Goal: Complete application form

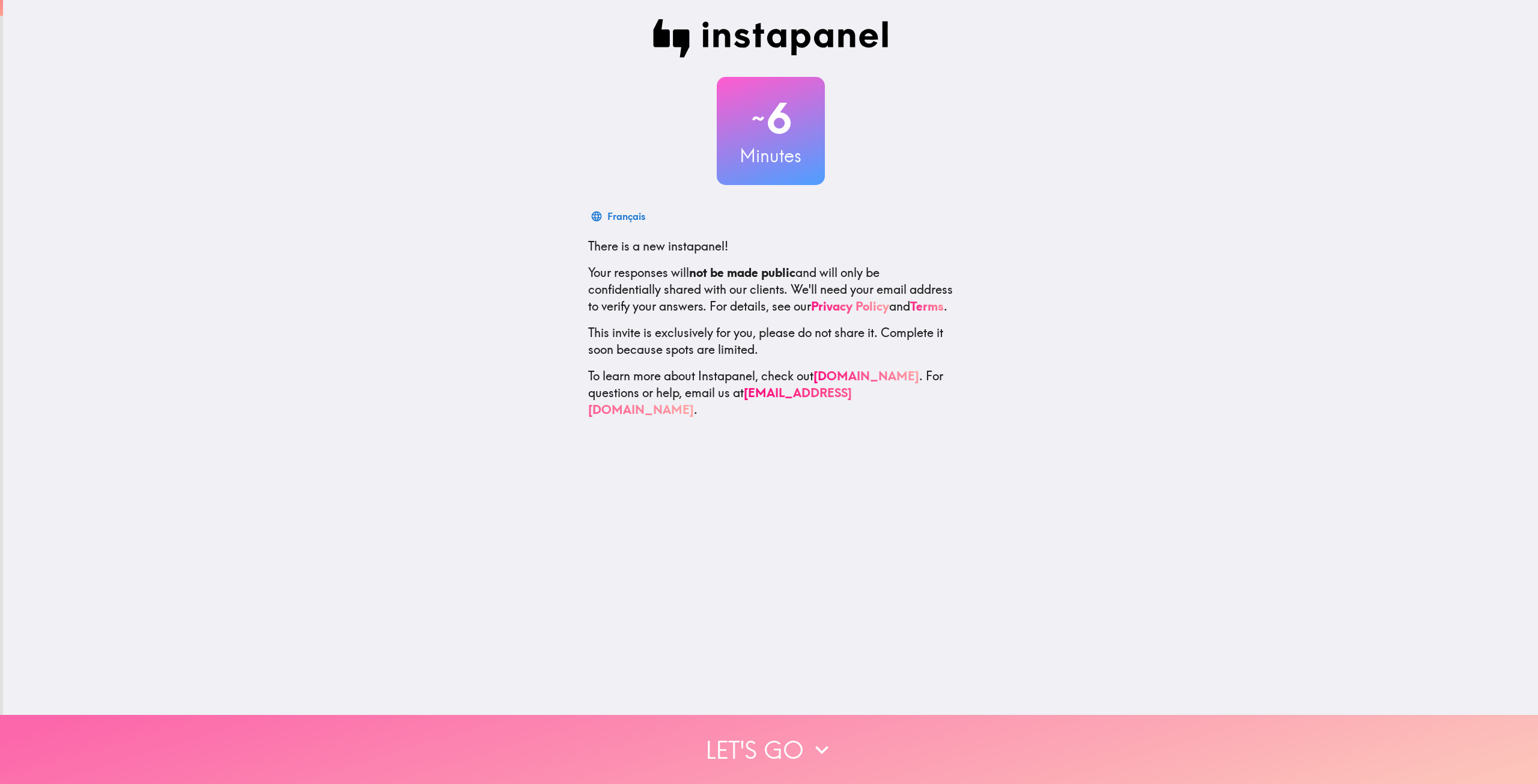
click at [802, 729] on button "Let's go" at bounding box center [769, 749] width 1538 height 69
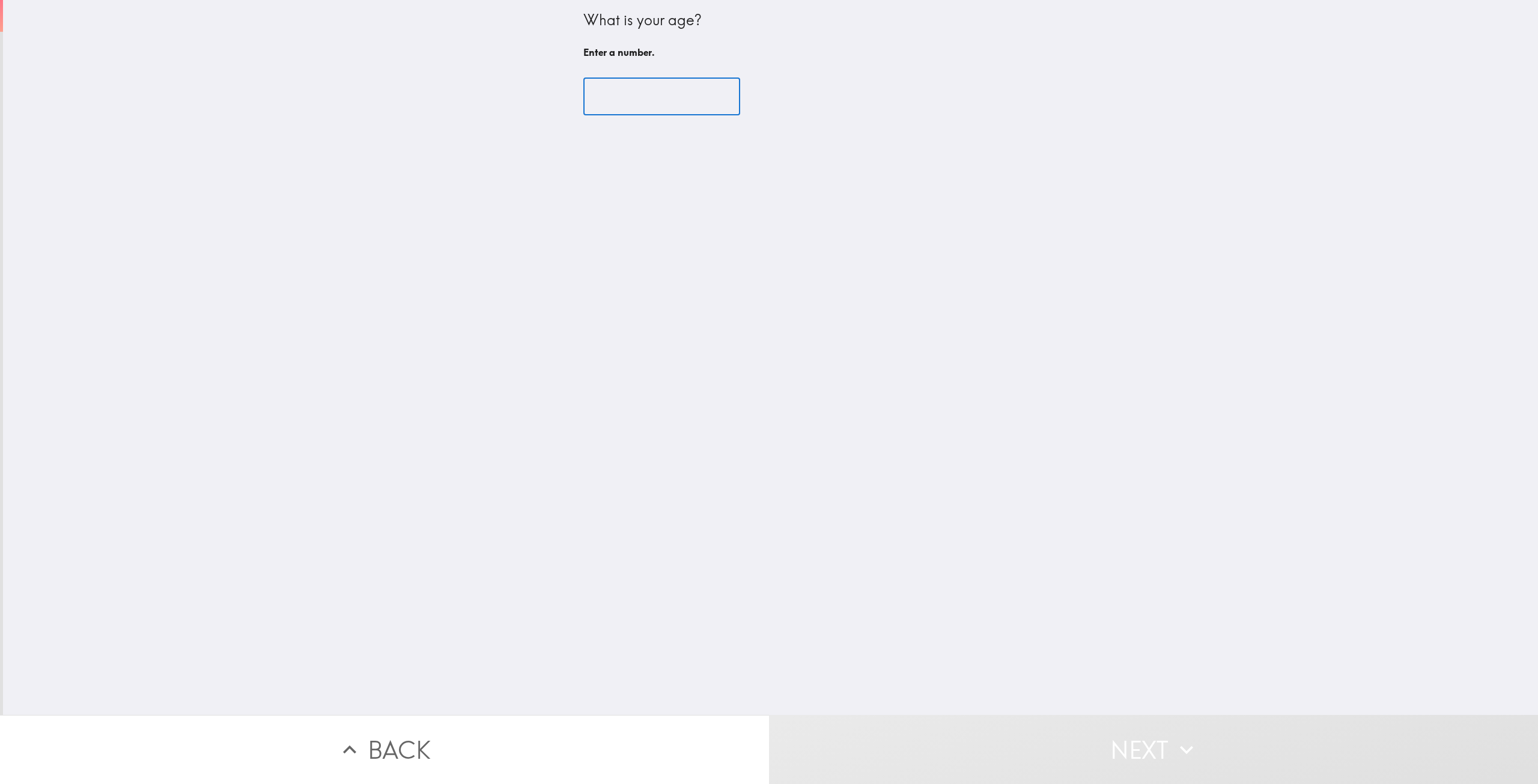
click at [679, 106] on input "number" at bounding box center [662, 96] width 157 height 37
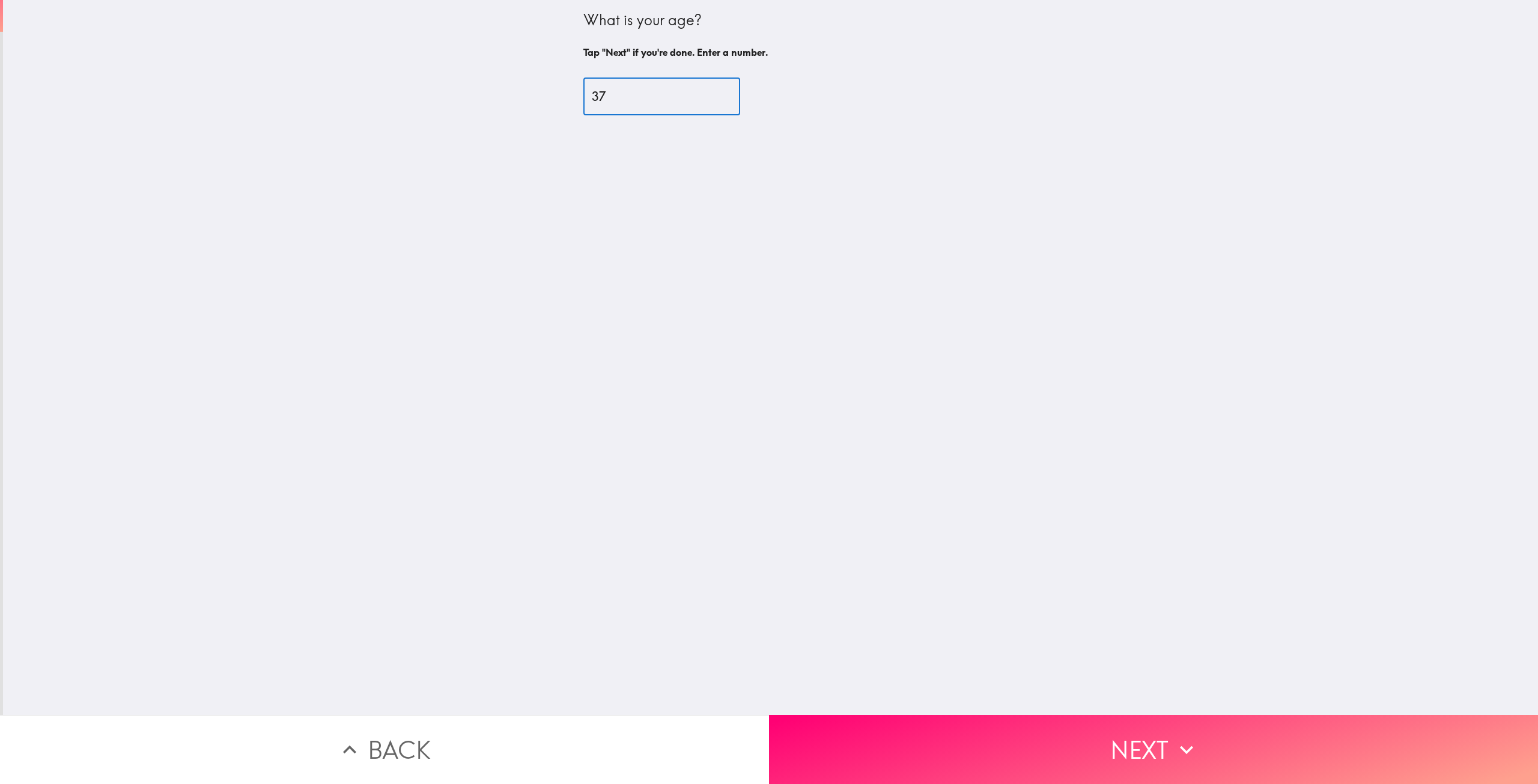
type input "37"
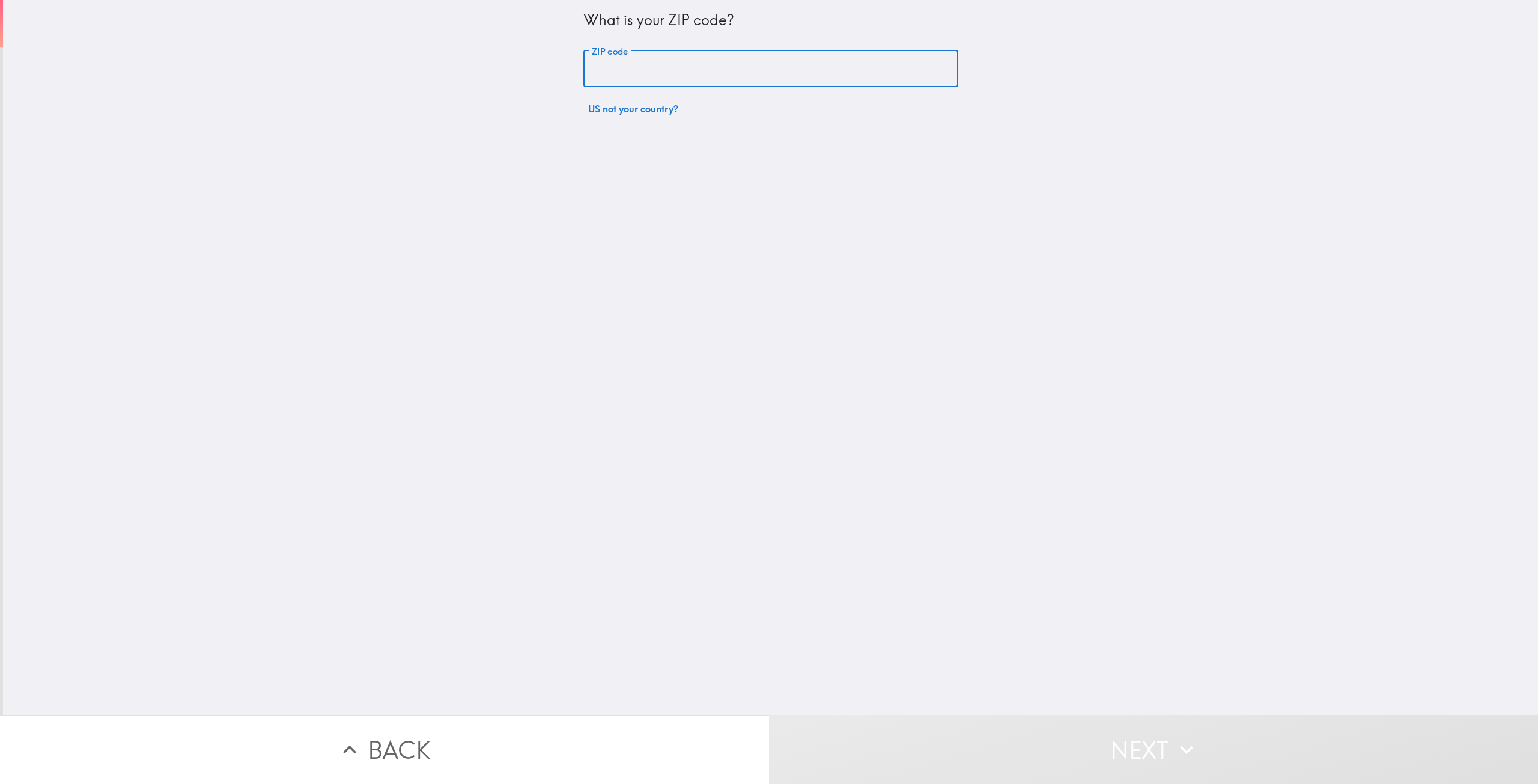
click at [713, 63] on input "ZIP code" at bounding box center [771, 69] width 375 height 37
type input "9"
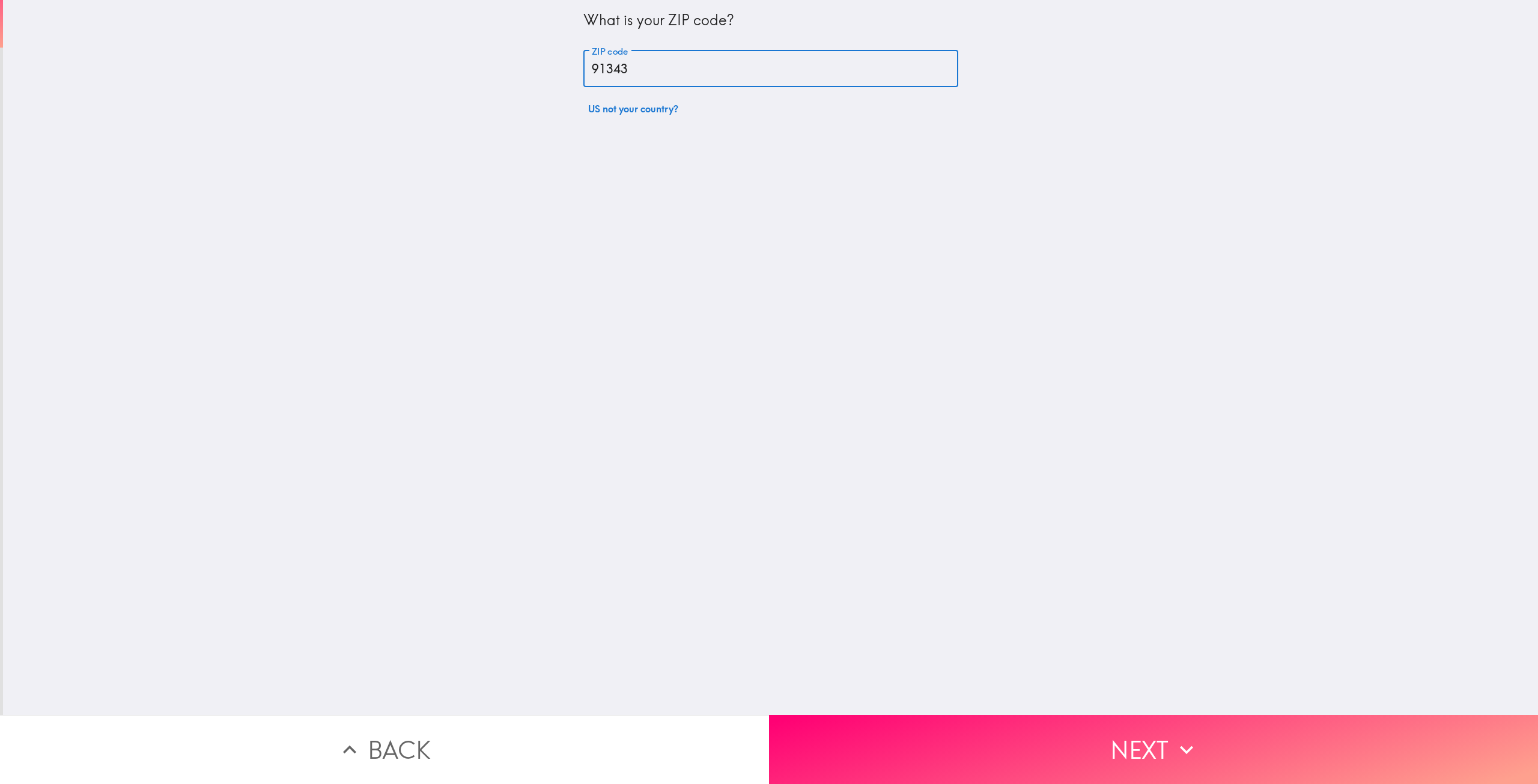
type input "91343"
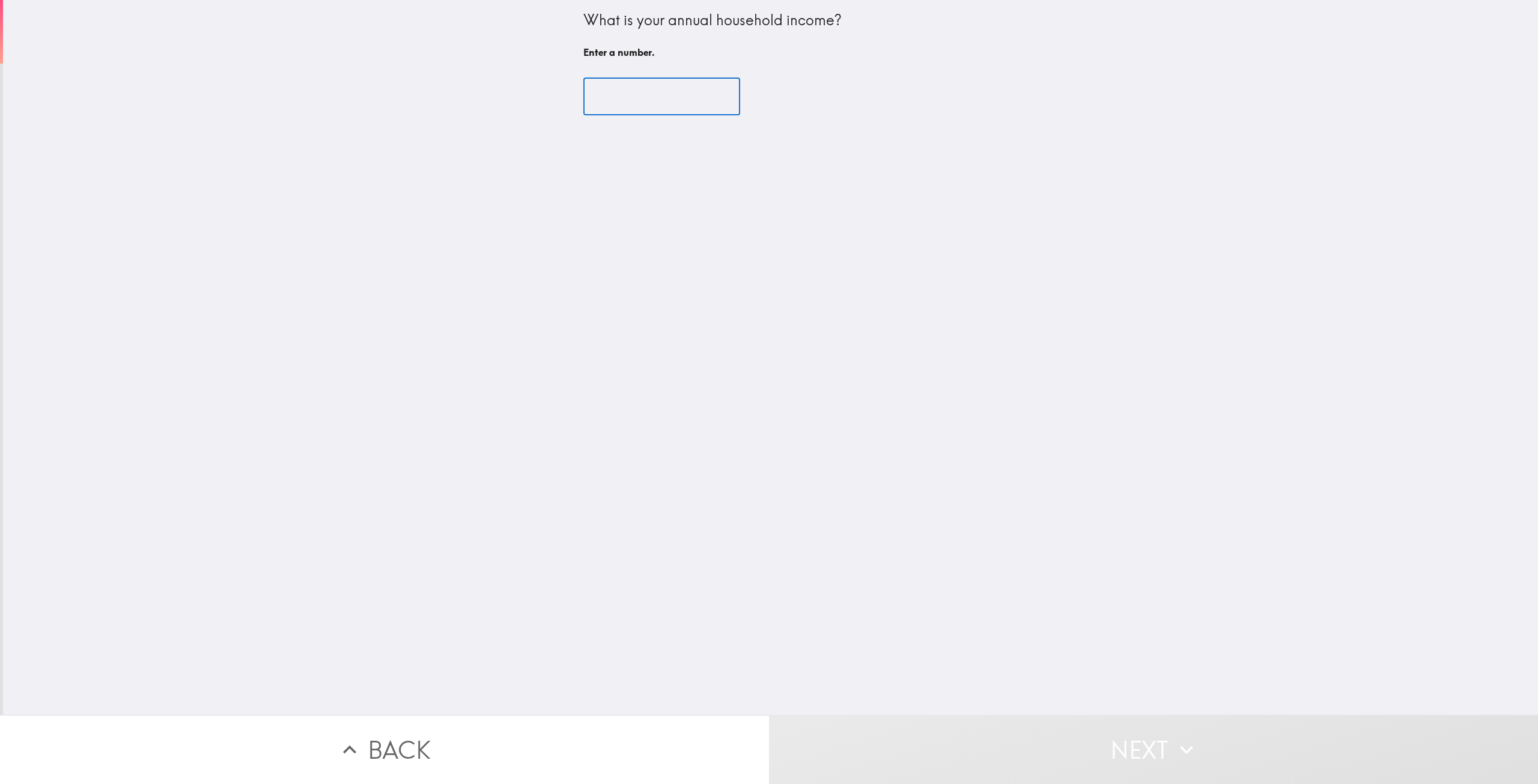
click at [664, 100] on input "number" at bounding box center [662, 96] width 157 height 37
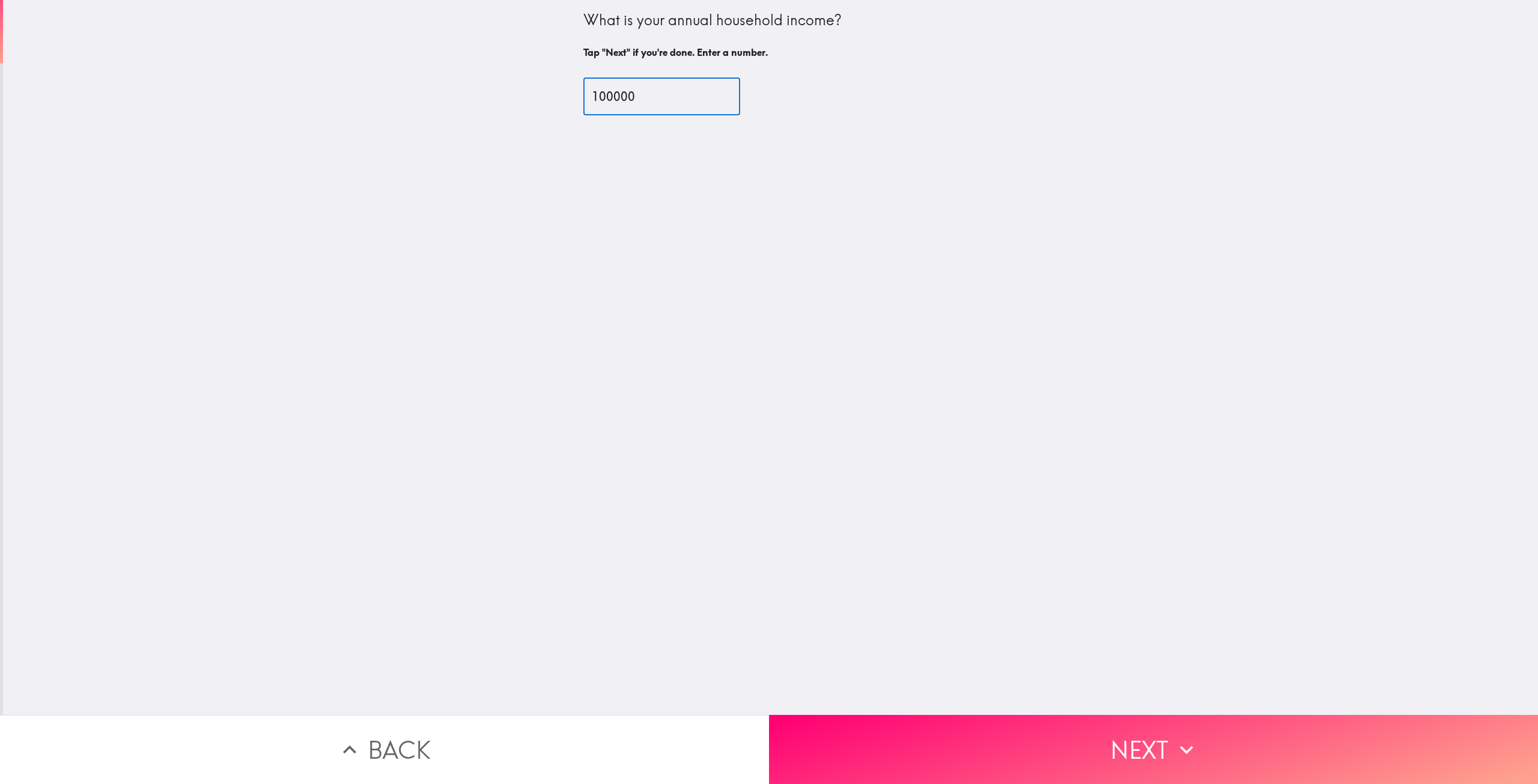
type input "100000"
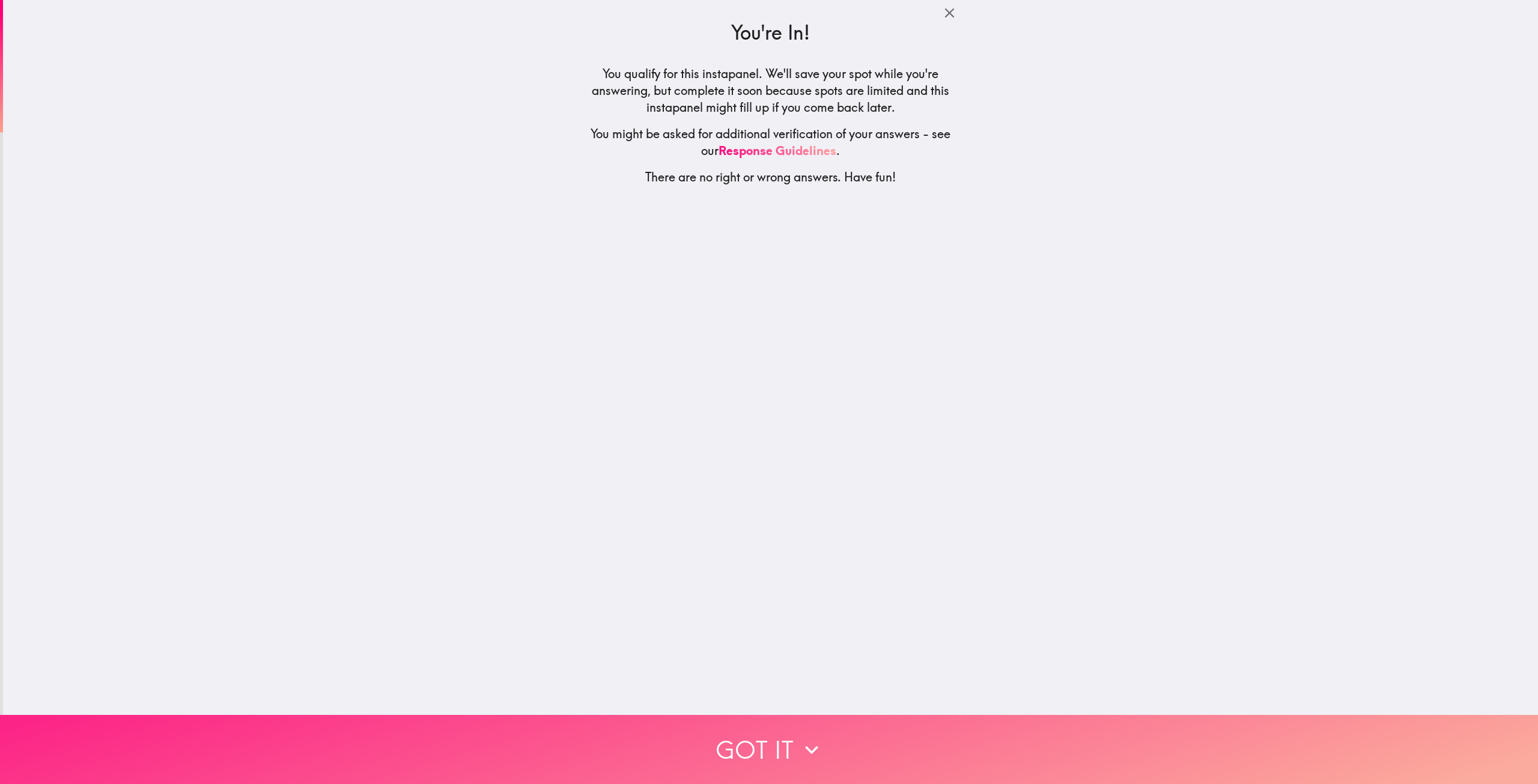
click at [771, 742] on button "Got it" at bounding box center [769, 749] width 1538 height 69
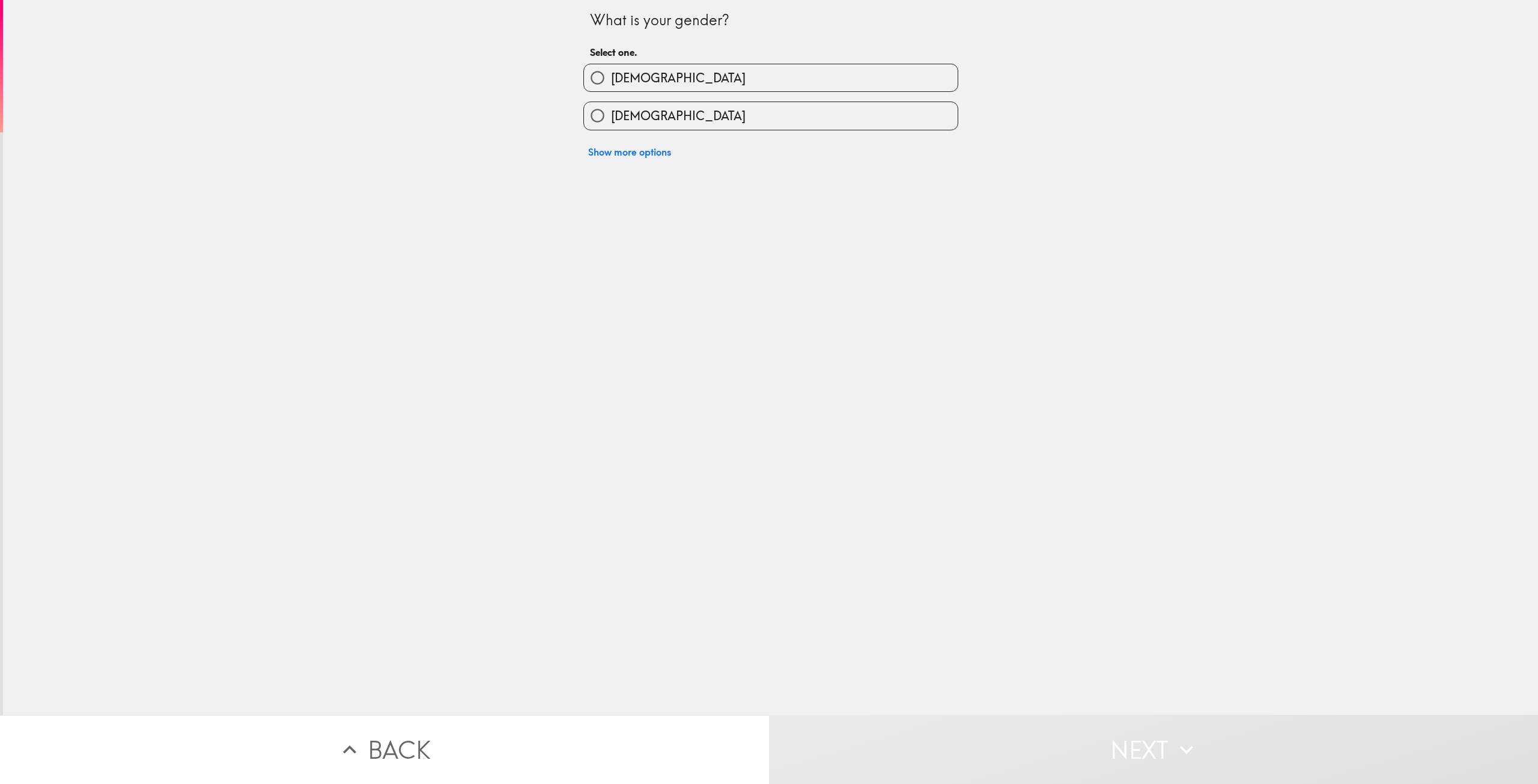
click at [817, 85] on label "[DEMOGRAPHIC_DATA]" at bounding box center [771, 77] width 374 height 27
click at [611, 85] on input "[DEMOGRAPHIC_DATA]" at bounding box center [598, 77] width 27 height 27
radio input "true"
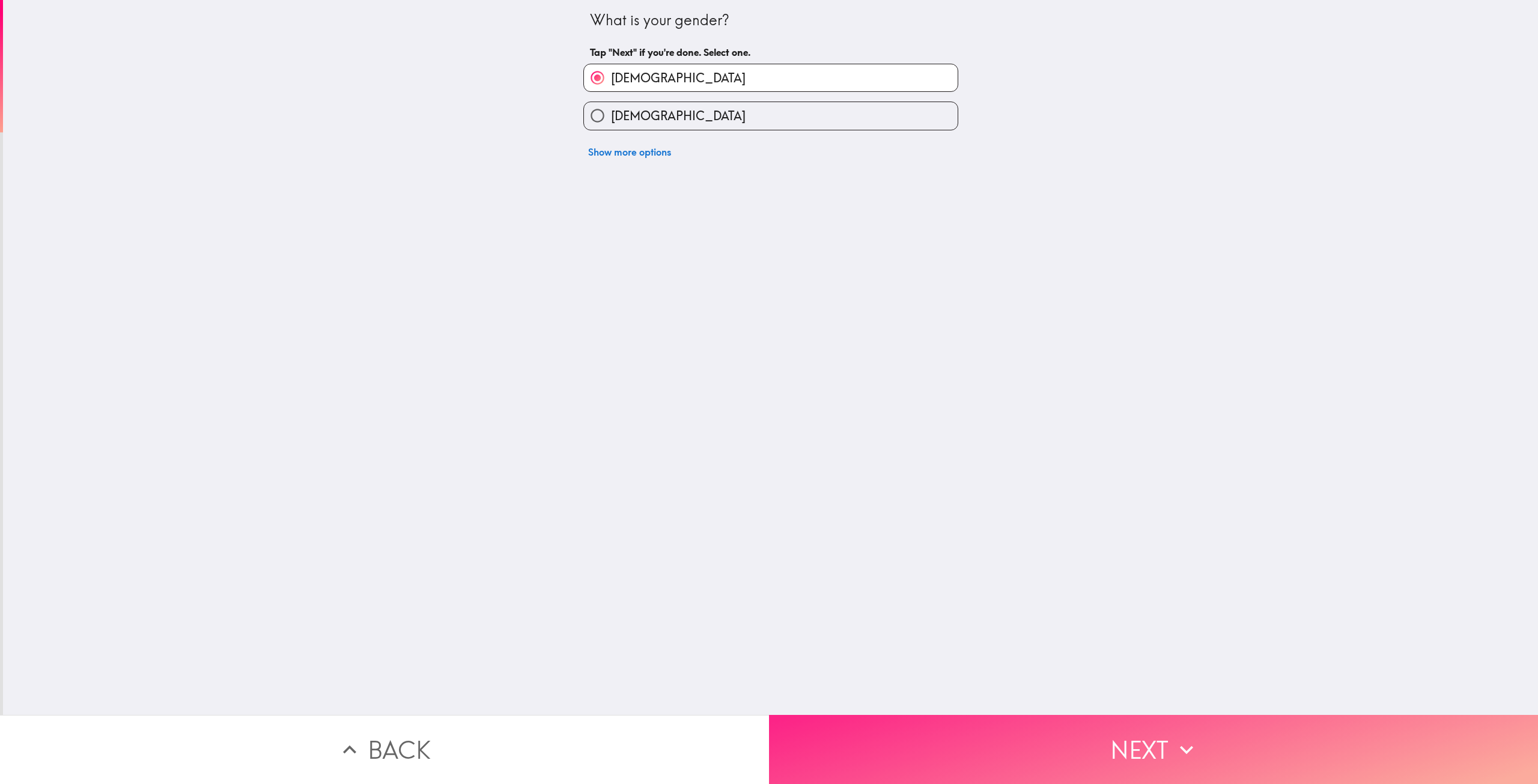
click at [852, 740] on button "Next" at bounding box center [1153, 749] width 769 height 69
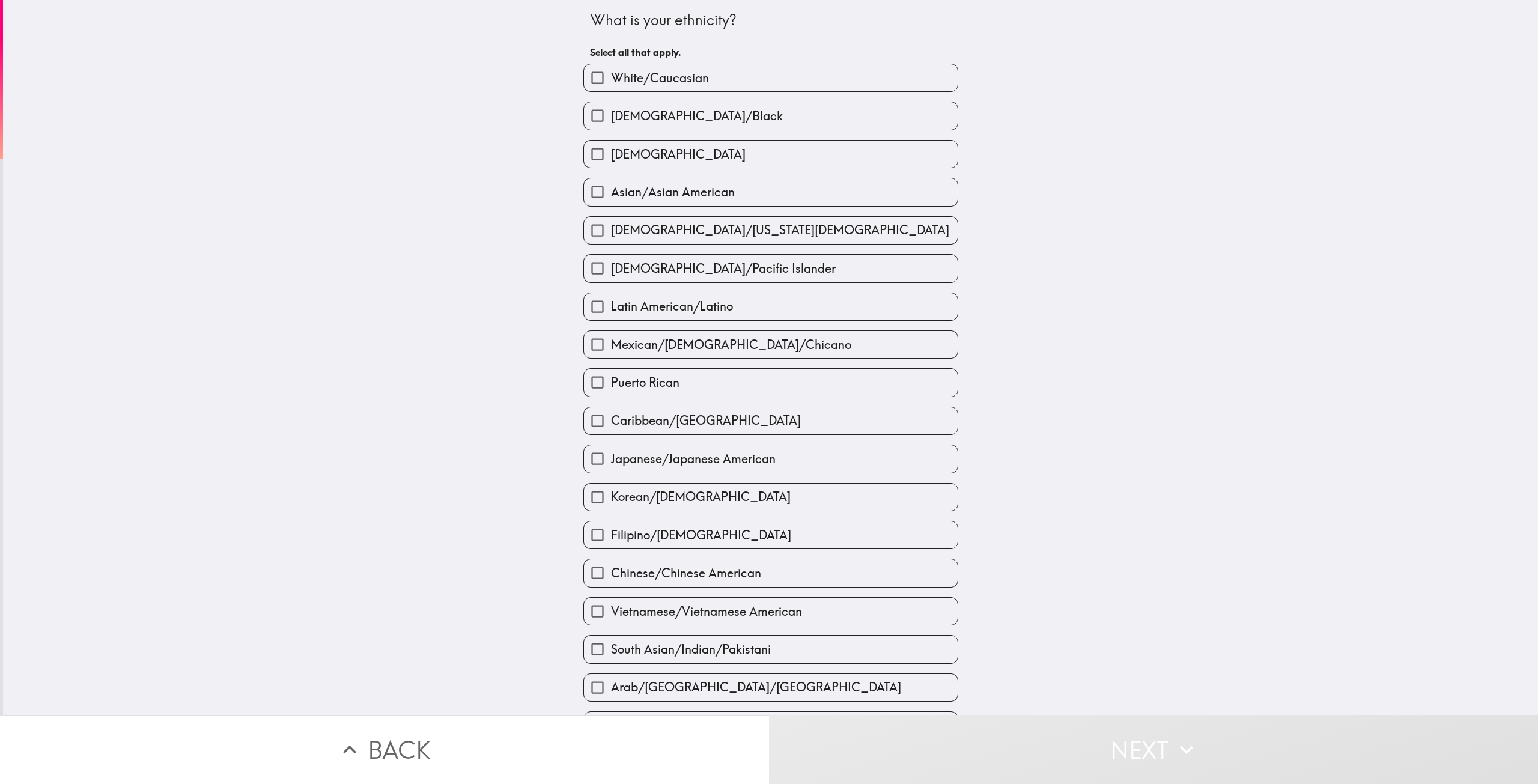
click at [803, 168] on div "[DEMOGRAPHIC_DATA]" at bounding box center [771, 154] width 375 height 28
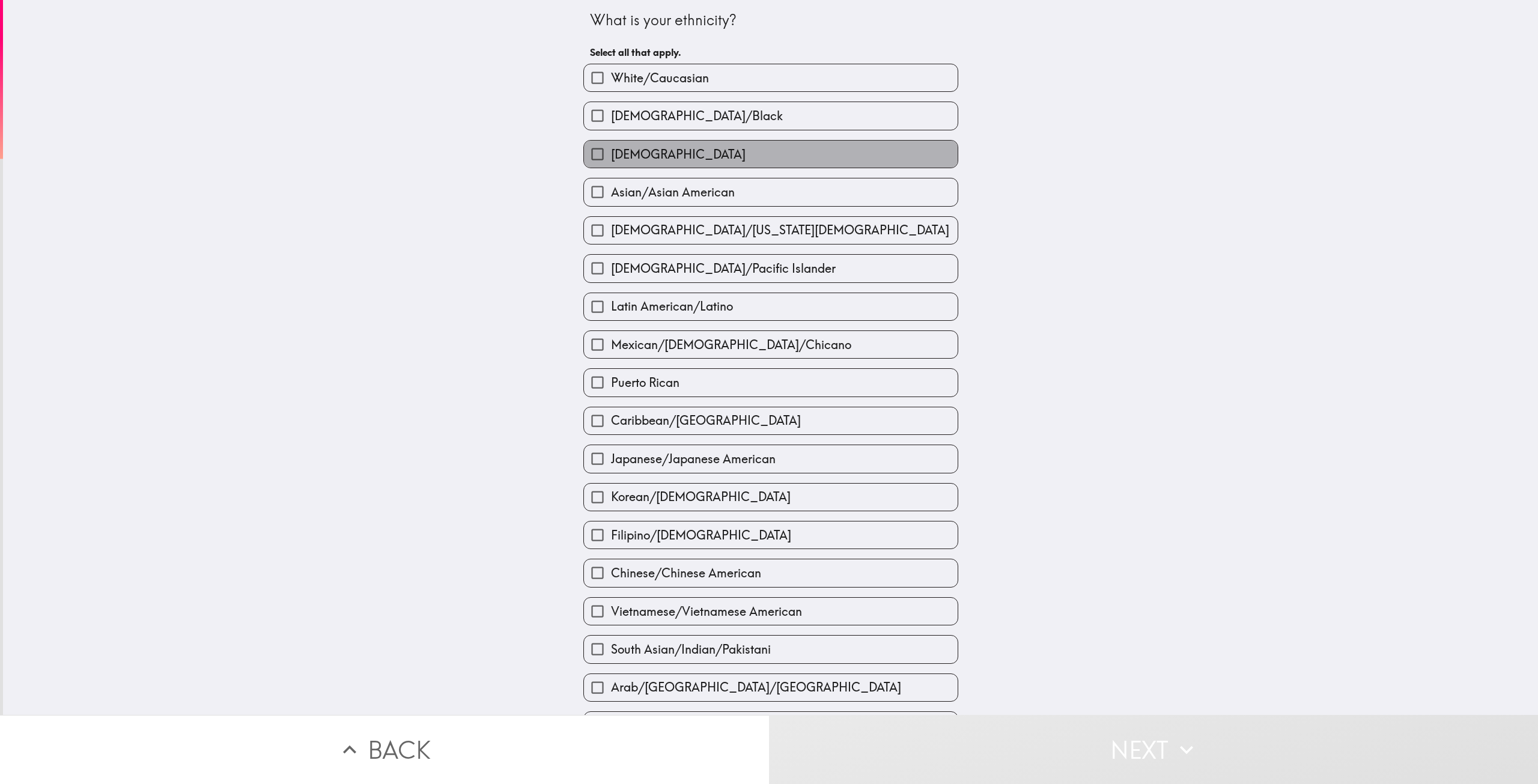
click at [829, 158] on label "[DEMOGRAPHIC_DATA]" at bounding box center [771, 154] width 374 height 27
click at [611, 158] on input "[DEMOGRAPHIC_DATA]" at bounding box center [598, 154] width 27 height 27
checkbox input "true"
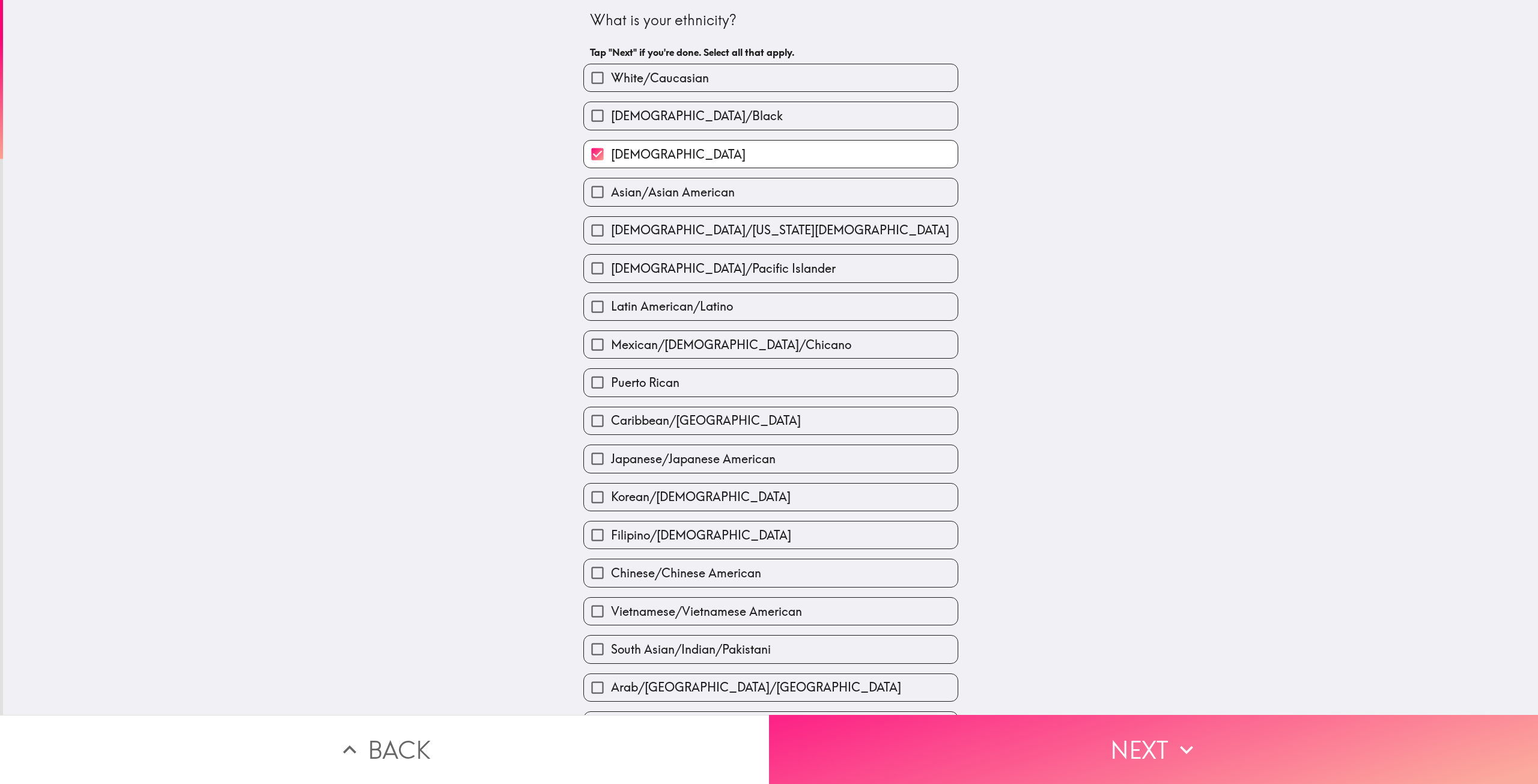
click at [1089, 763] on button "Next" at bounding box center [1153, 749] width 769 height 69
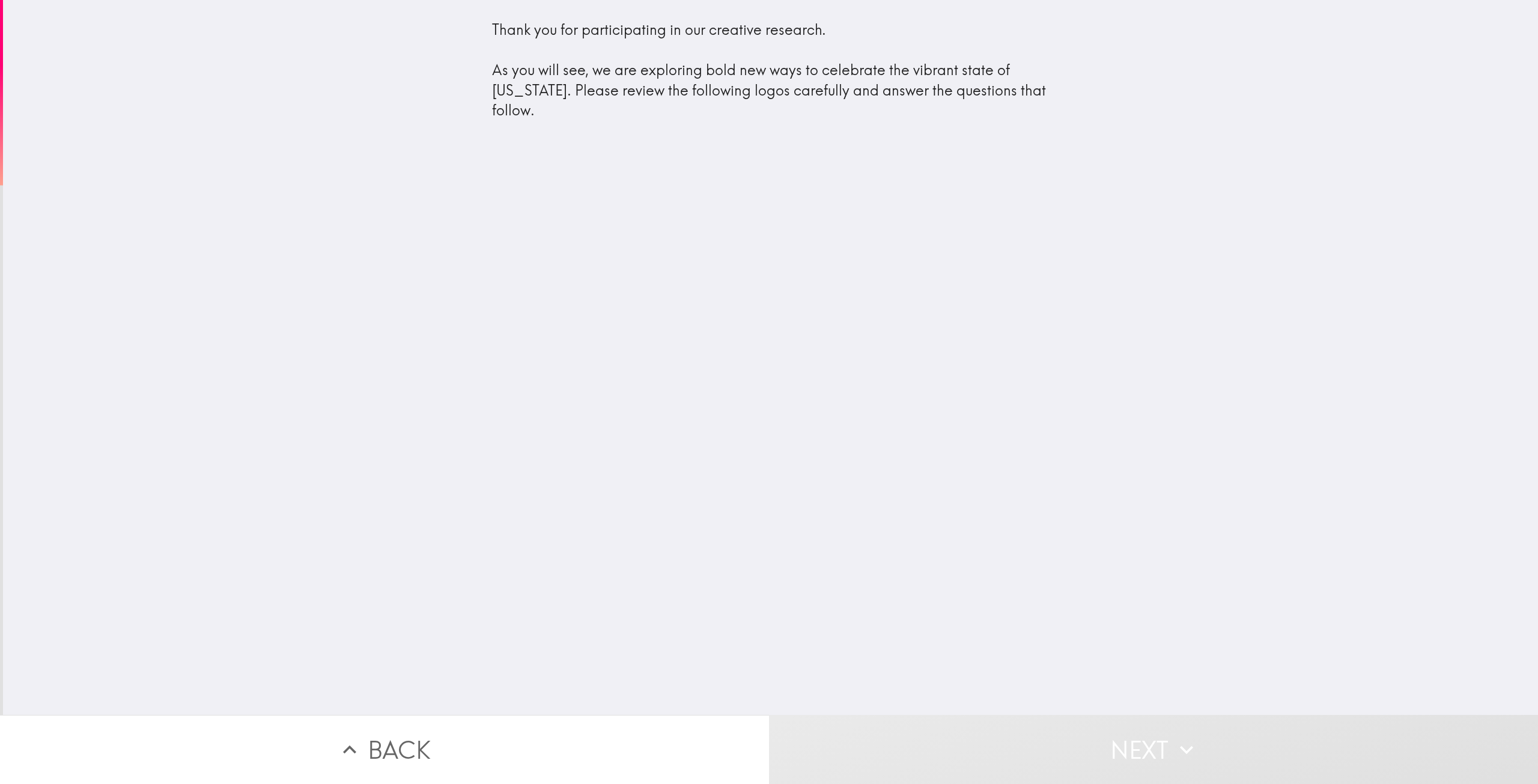
click at [1004, 739] on button "Next" at bounding box center [1153, 749] width 769 height 69
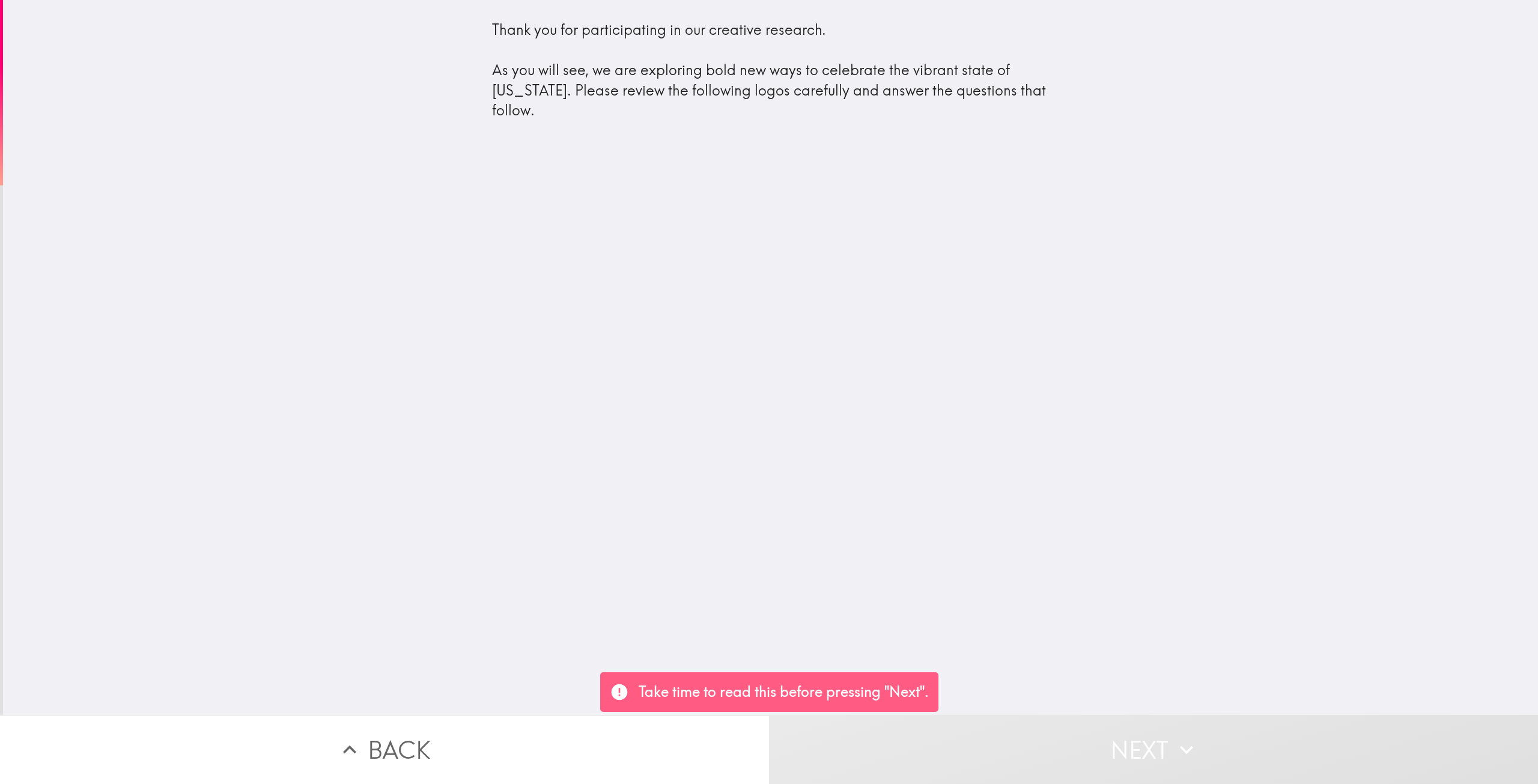
click at [720, 220] on div "Thank you for participating in our creative research. As you will see, we are e…" at bounding box center [770, 357] width 1535 height 715
click at [738, 679] on div "Take time to read this before pressing "Next"." at bounding box center [769, 692] width 338 height 40
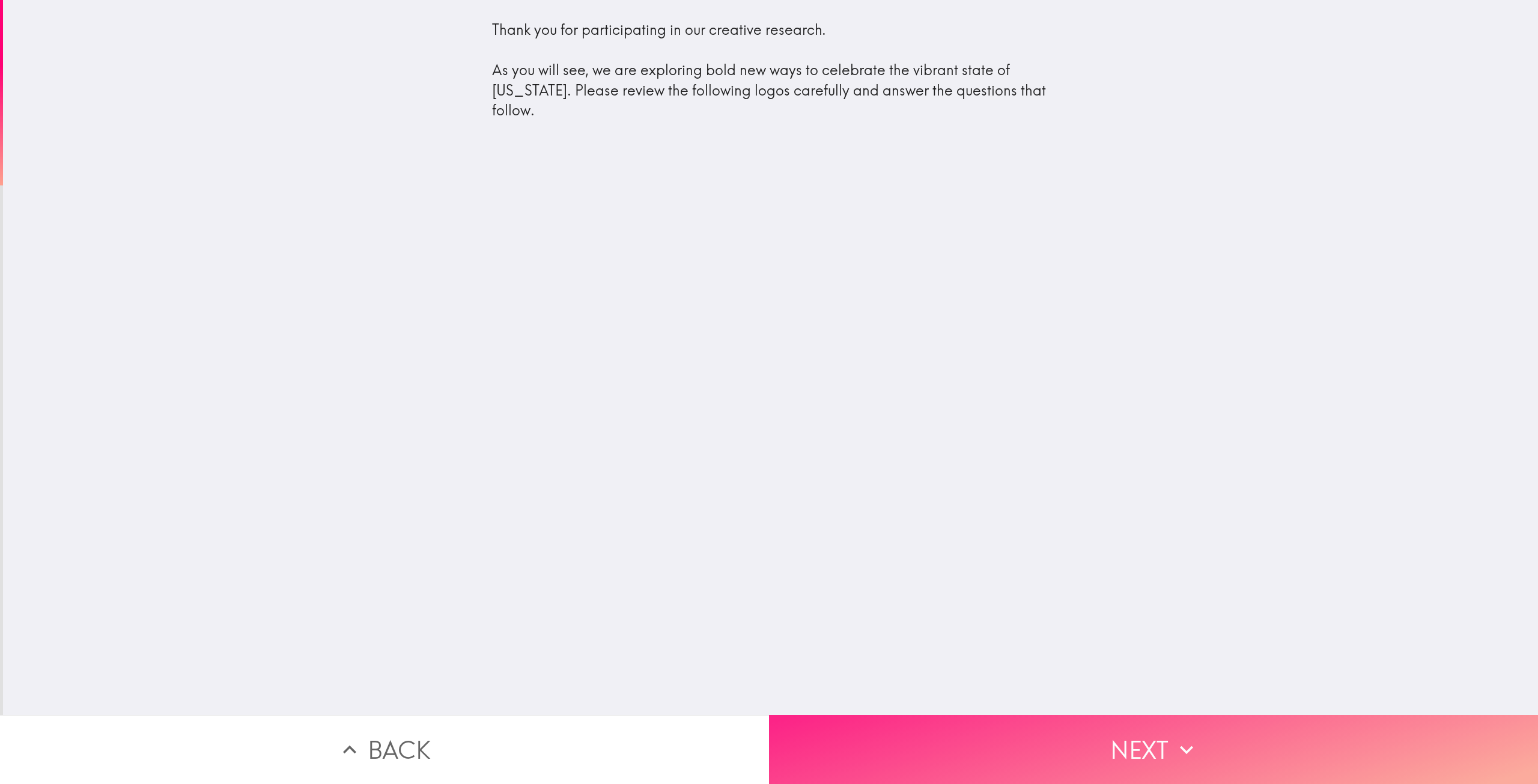
click at [1051, 763] on button "Next" at bounding box center [1153, 749] width 769 height 69
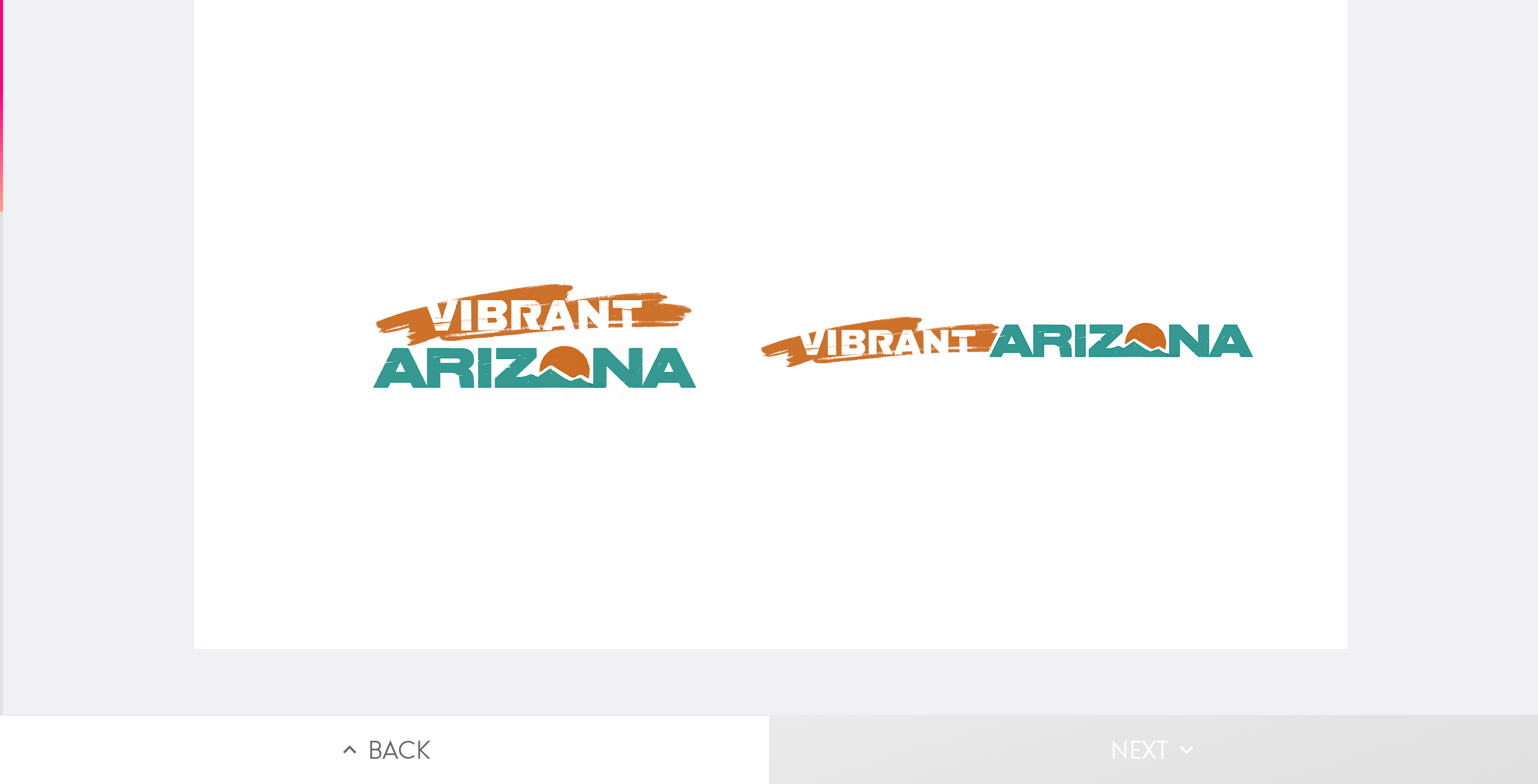
click at [825, 325] on div at bounding box center [771, 324] width 1153 height 649
click at [639, 392] on div at bounding box center [771, 324] width 1153 height 649
click at [1059, 764] on button "Next" at bounding box center [1153, 749] width 769 height 69
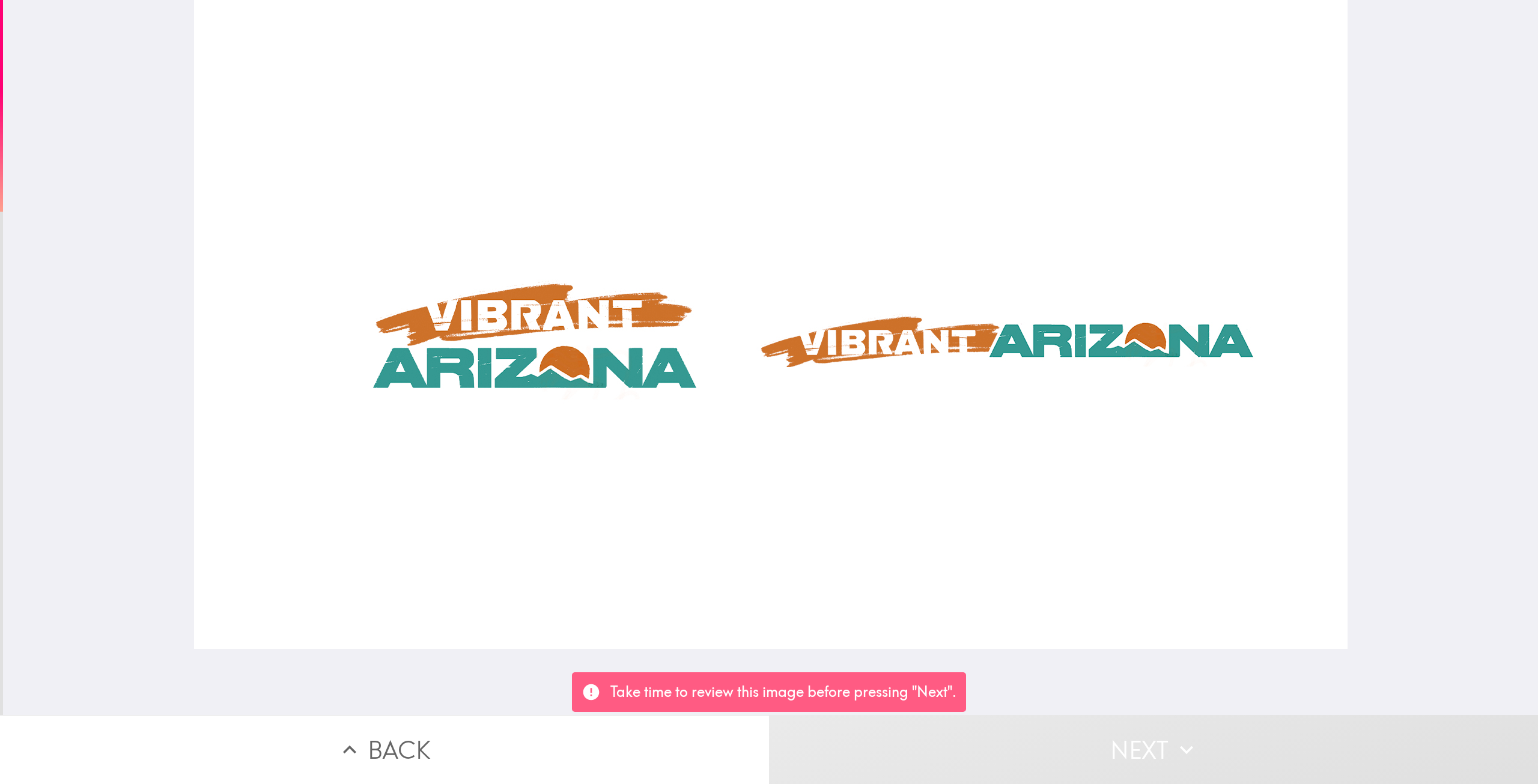
drag, startPoint x: 744, startPoint y: 348, endPoint x: 581, endPoint y: 337, distance: 163.4
click at [740, 349] on div at bounding box center [771, 324] width 1153 height 649
click at [526, 321] on div at bounding box center [771, 324] width 1153 height 649
drag, startPoint x: 790, startPoint y: 566, endPoint x: 793, endPoint y: 582, distance: 16.3
click at [793, 579] on div at bounding box center [771, 324] width 1153 height 649
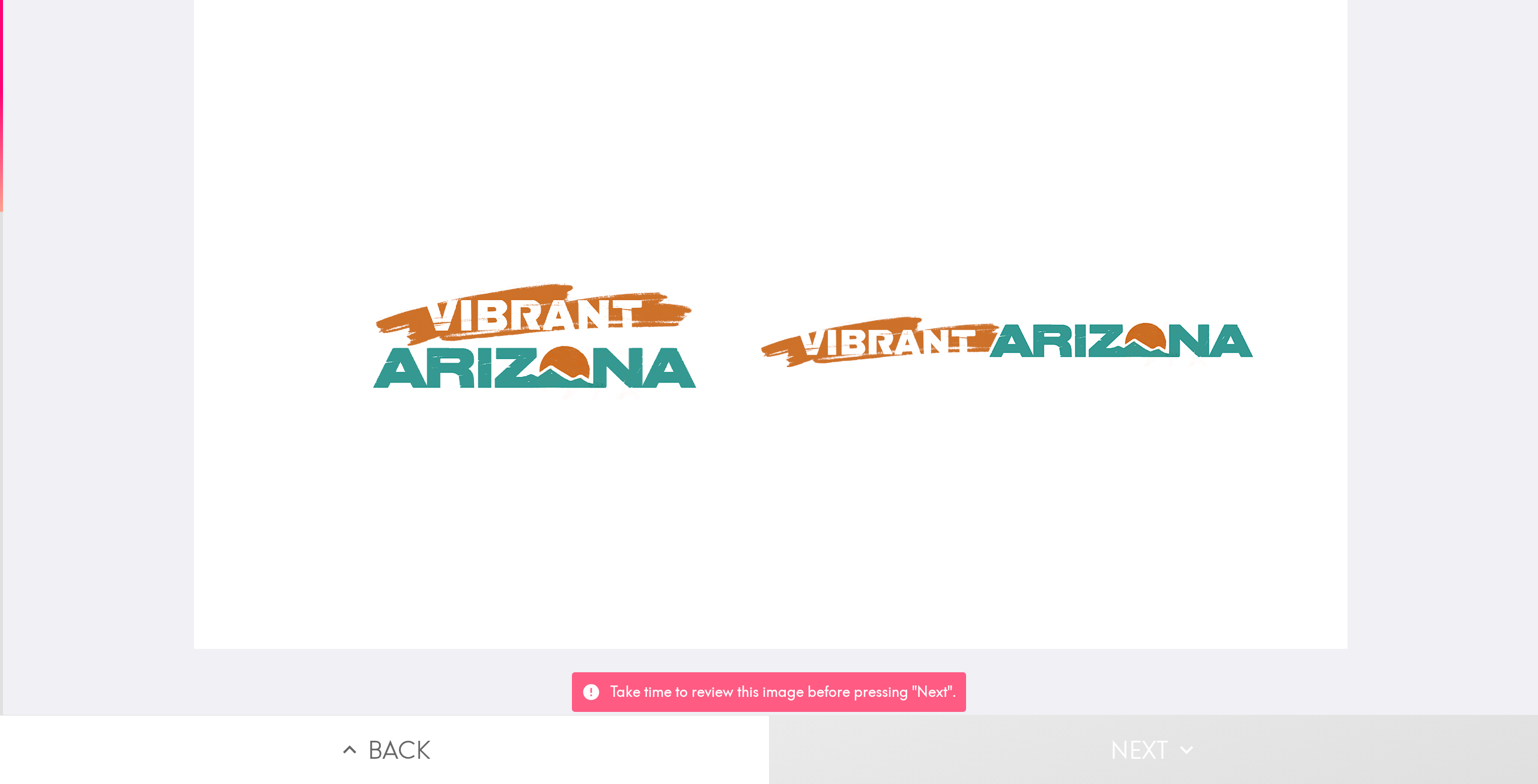
drag, startPoint x: 827, startPoint y: 700, endPoint x: 858, endPoint y: 672, distance: 41.8
click at [828, 700] on p "Take time to review this image before pressing "Next"." at bounding box center [783, 692] width 346 height 20
click at [1009, 401] on div at bounding box center [771, 324] width 1153 height 649
drag, startPoint x: 1015, startPoint y: 336, endPoint x: 819, endPoint y: 349, distance: 196.4
click at [1015, 337] on div at bounding box center [771, 324] width 1153 height 649
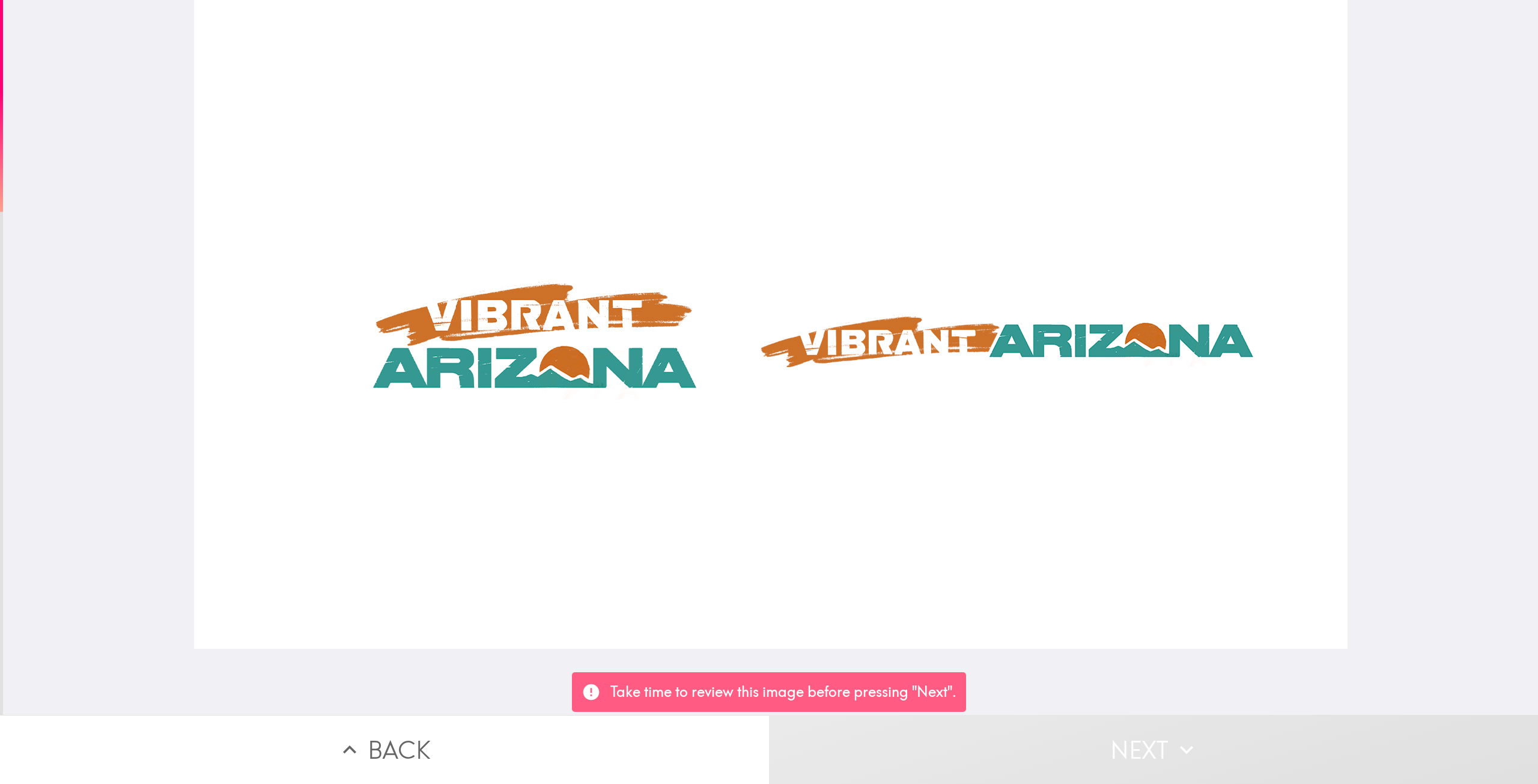
click at [585, 346] on div at bounding box center [771, 324] width 1153 height 649
drag, startPoint x: 441, startPoint y: 324, endPoint x: 447, endPoint y: 320, distance: 7.2
click at [447, 320] on div at bounding box center [771, 324] width 1153 height 649
drag, startPoint x: 535, startPoint y: 313, endPoint x: 622, endPoint y: 405, distance: 126.6
click at [552, 331] on div at bounding box center [771, 324] width 1153 height 649
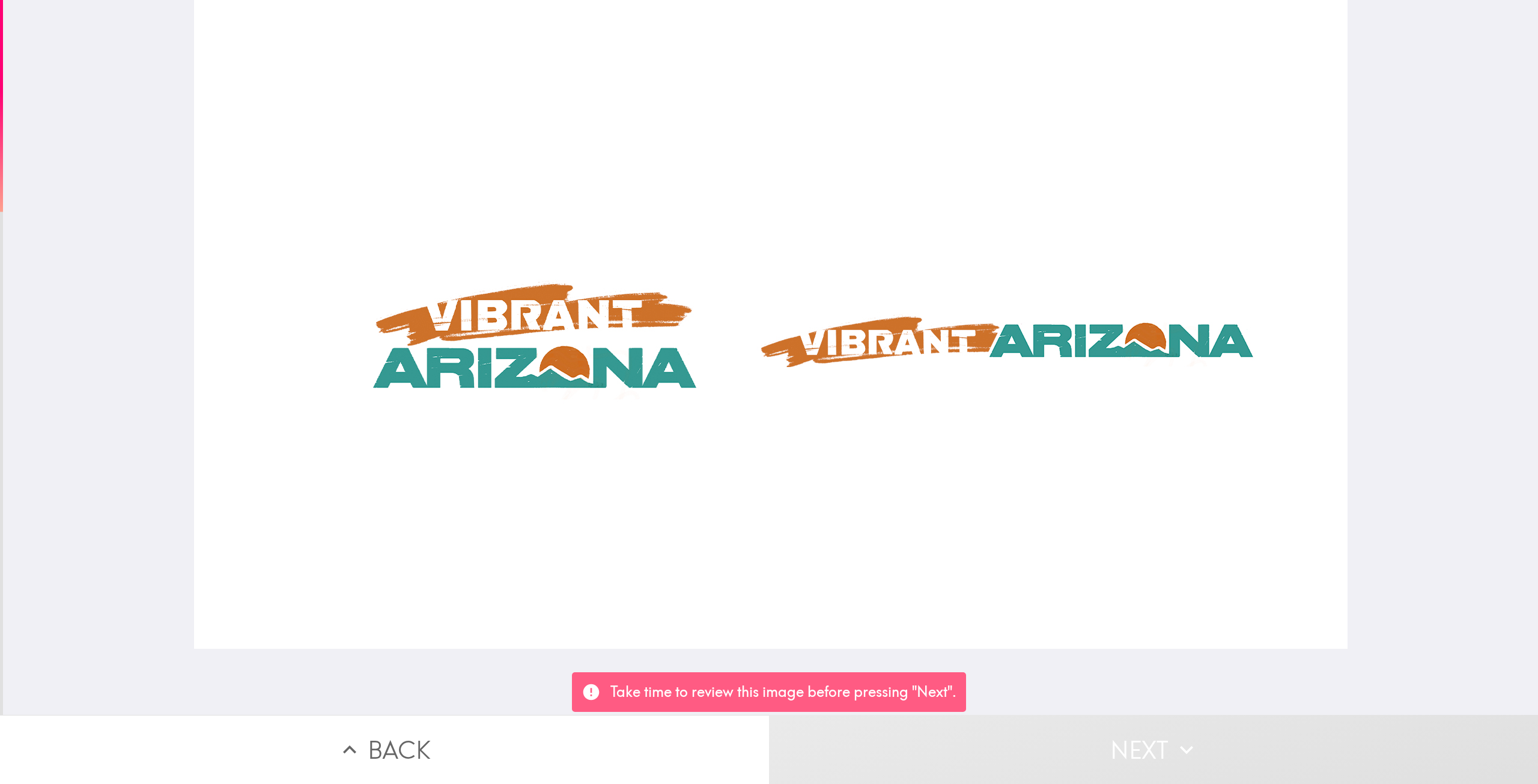
drag, startPoint x: 622, startPoint y: 405, endPoint x: 672, endPoint y: 452, distance: 68.6
click at [672, 452] on div at bounding box center [771, 324] width 1153 height 649
click at [1041, 756] on button "Next" at bounding box center [1153, 749] width 769 height 69
click at [912, 687] on p "Take time to review this image before pressing "Next"." at bounding box center [783, 692] width 346 height 20
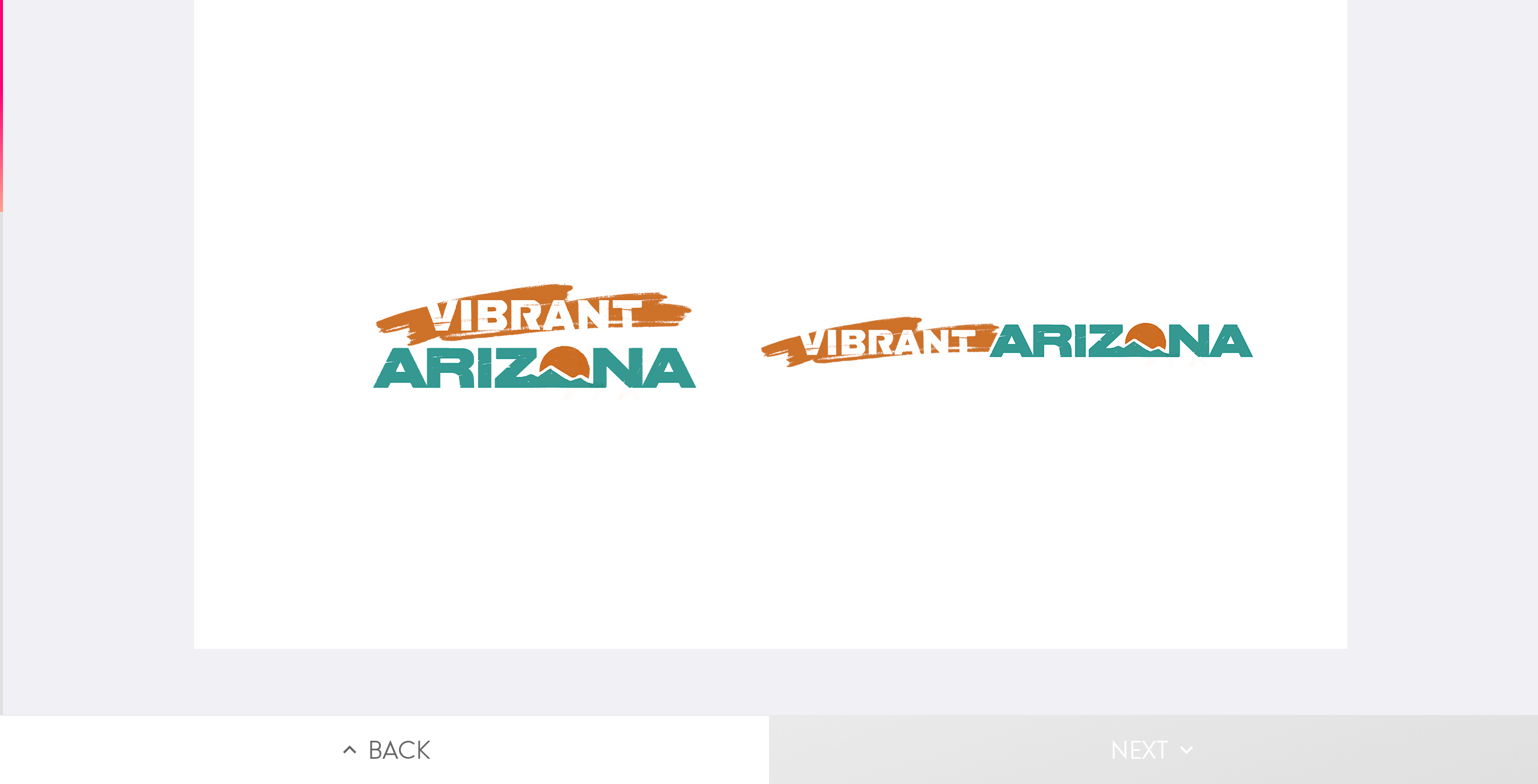
click at [1128, 751] on button "Next" at bounding box center [1153, 749] width 769 height 69
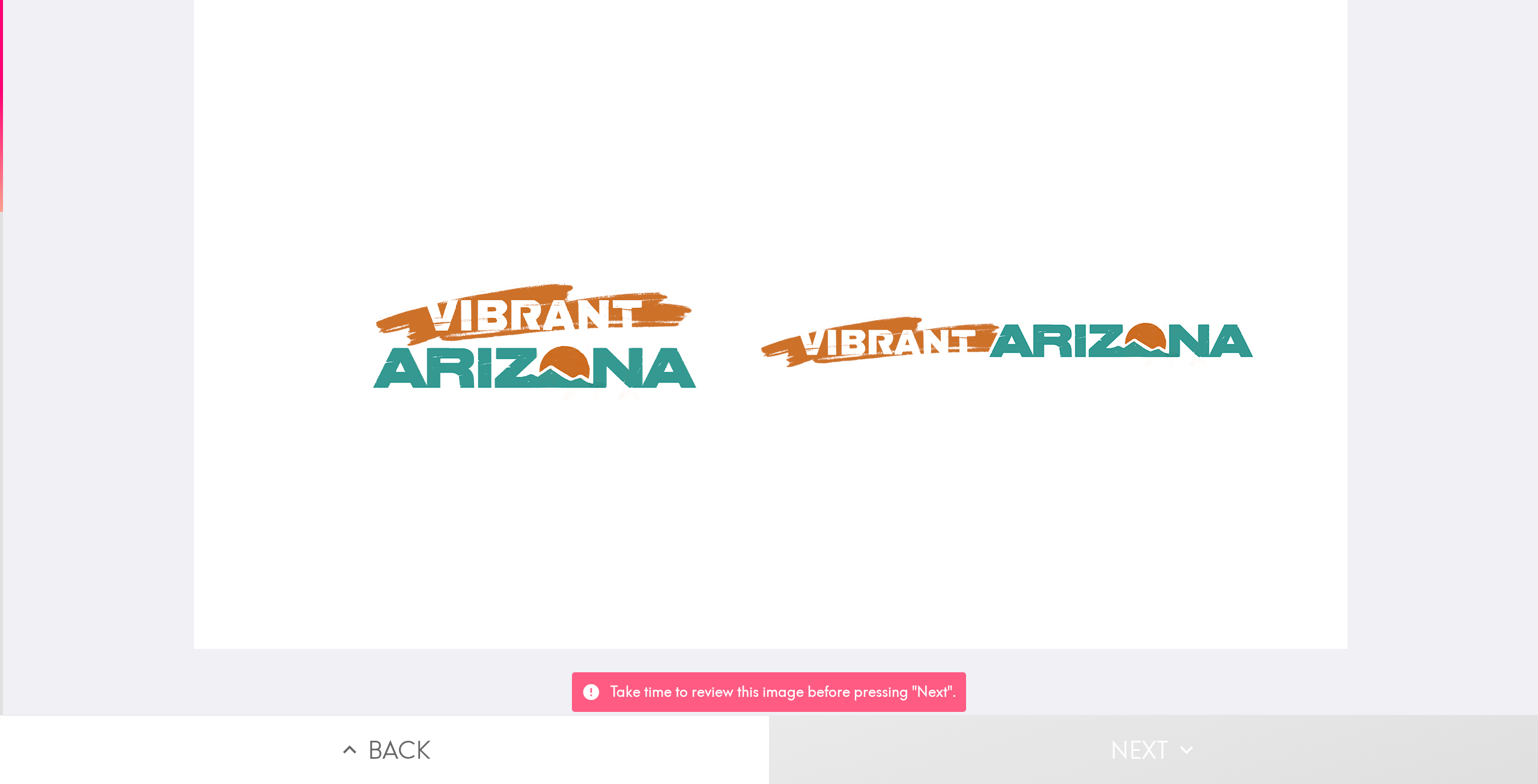
click at [1131, 562] on div at bounding box center [771, 324] width 1153 height 649
click at [882, 235] on div at bounding box center [771, 324] width 1153 height 649
drag, startPoint x: 653, startPoint y: 315, endPoint x: 519, endPoint y: 397, distance: 157.1
click at [610, 346] on div at bounding box center [771, 324] width 1153 height 649
click at [481, 469] on div at bounding box center [771, 324] width 1153 height 649
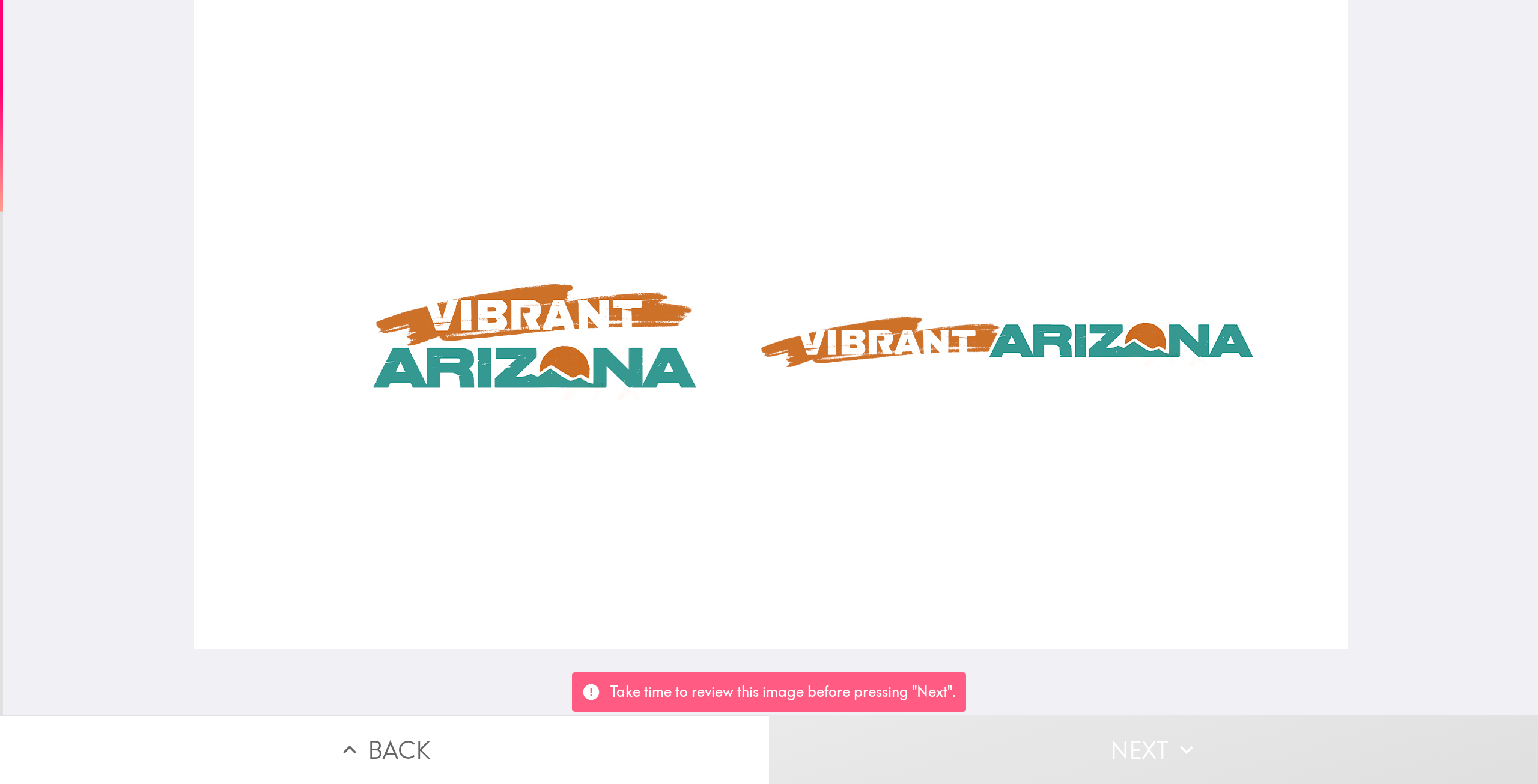
click at [922, 237] on div at bounding box center [771, 324] width 1153 height 649
drag, startPoint x: 897, startPoint y: 298, endPoint x: 893, endPoint y: 320, distance: 22.4
click at [899, 306] on div at bounding box center [771, 324] width 1153 height 649
click at [878, 340] on div at bounding box center [771, 324] width 1153 height 649
drag, startPoint x: 577, startPoint y: 529, endPoint x: 559, endPoint y: 551, distance: 28.4
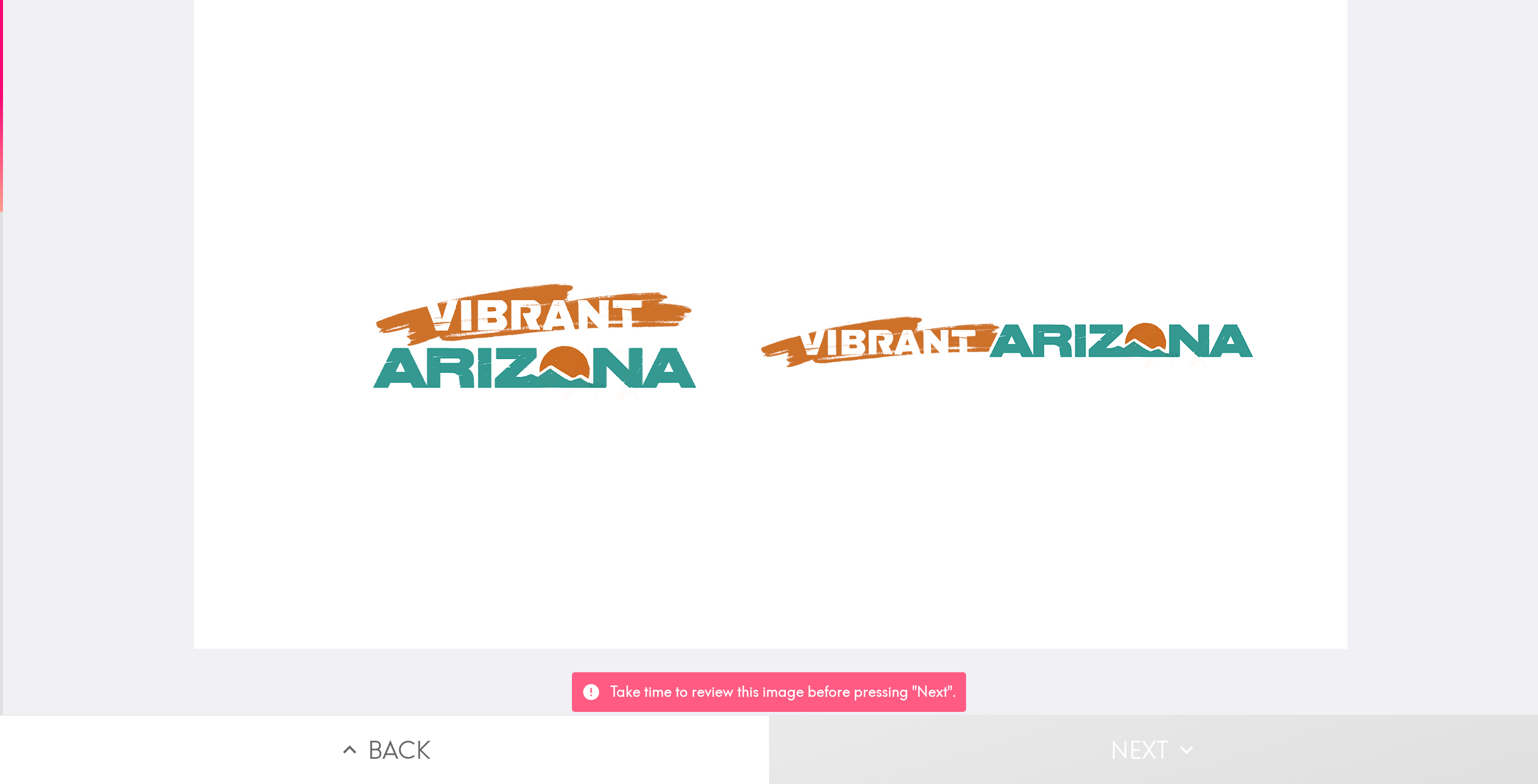
click at [574, 533] on div at bounding box center [771, 324] width 1153 height 649
click at [715, 698] on p "Take time to review this image before pressing "Next"." at bounding box center [783, 692] width 346 height 20
click at [618, 679] on div "Take time to review this image before pressing "Next"." at bounding box center [769, 692] width 394 height 40
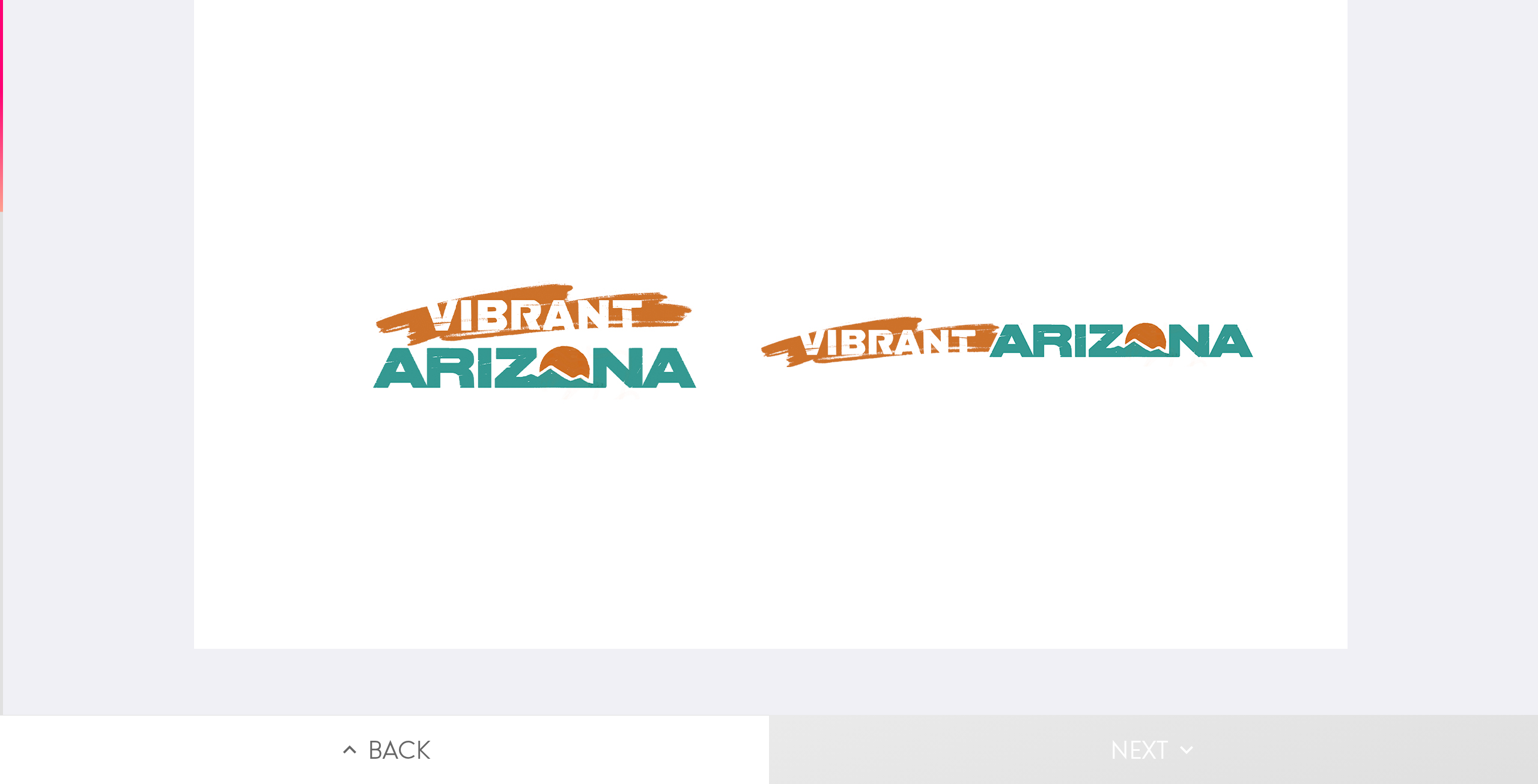
drag, startPoint x: 823, startPoint y: 709, endPoint x: 872, endPoint y: 707, distance: 49.0
click at [849, 718] on div "Back Next" at bounding box center [769, 392] width 1538 height 784
click at [477, 320] on div at bounding box center [771, 324] width 1153 height 649
click at [947, 362] on div at bounding box center [771, 324] width 1153 height 649
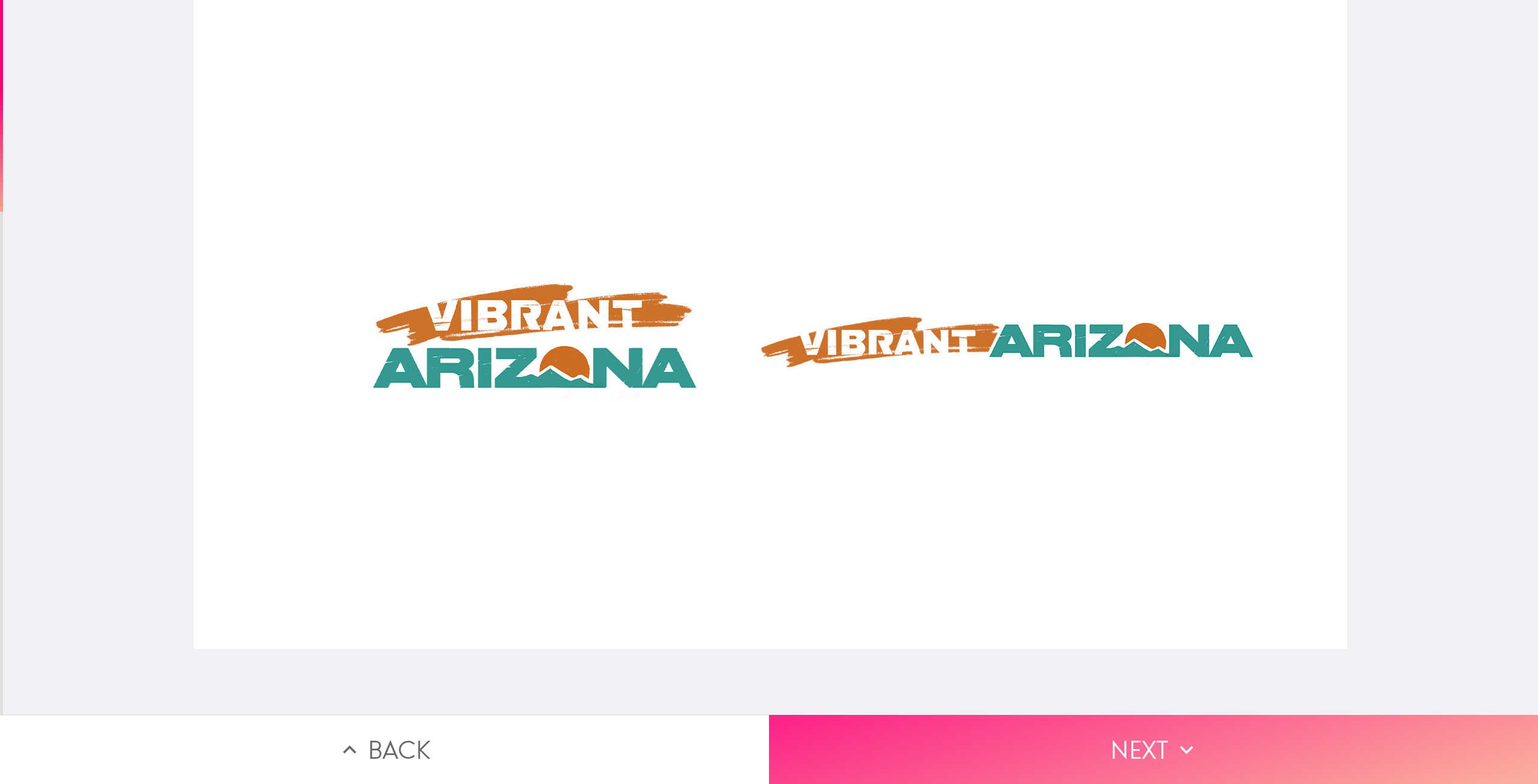
click at [1010, 751] on button "Next" at bounding box center [1153, 749] width 769 height 69
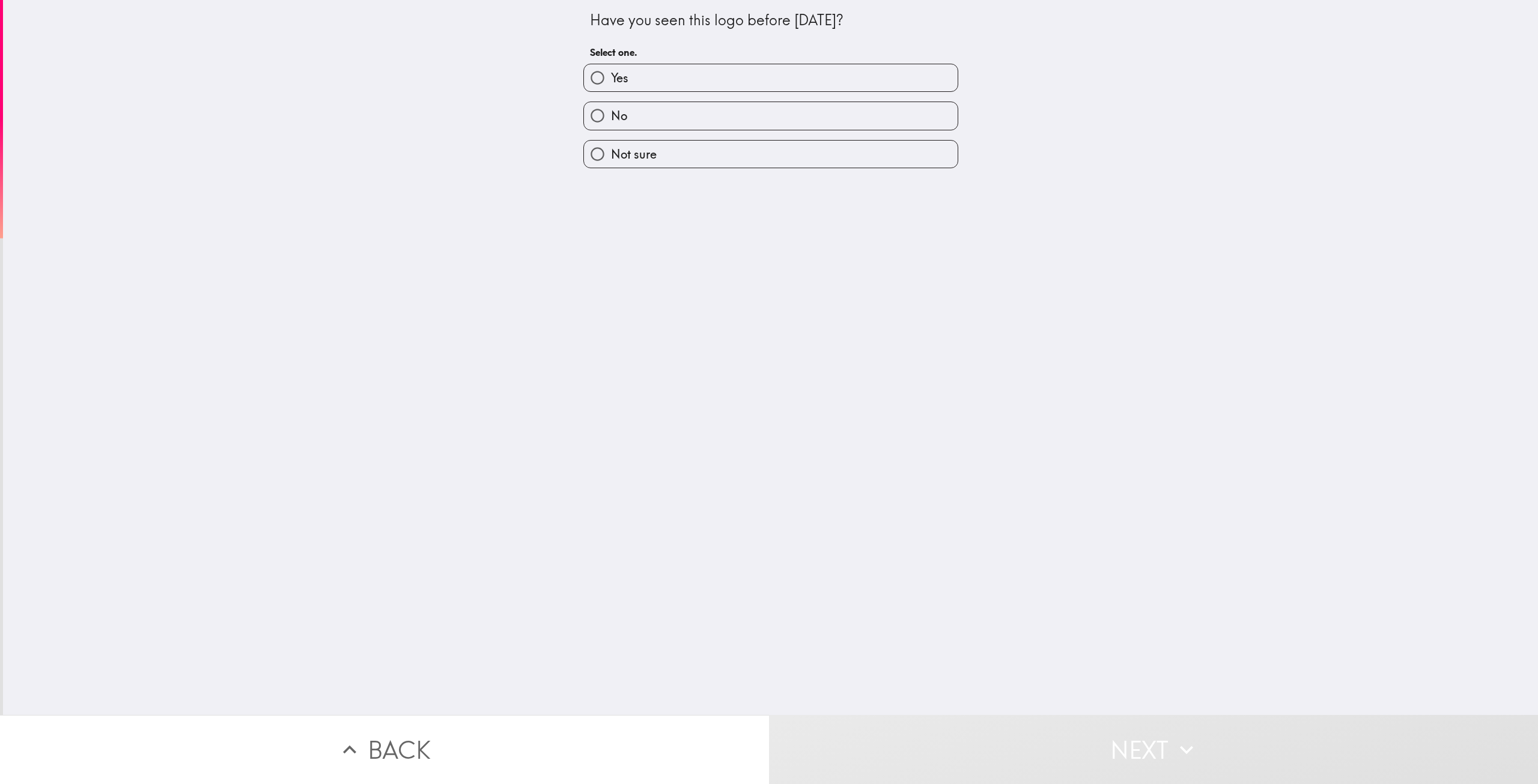
click at [662, 86] on label "Yes" at bounding box center [771, 77] width 374 height 27
click at [611, 86] on input "Yes" at bounding box center [598, 77] width 27 height 27
radio input "true"
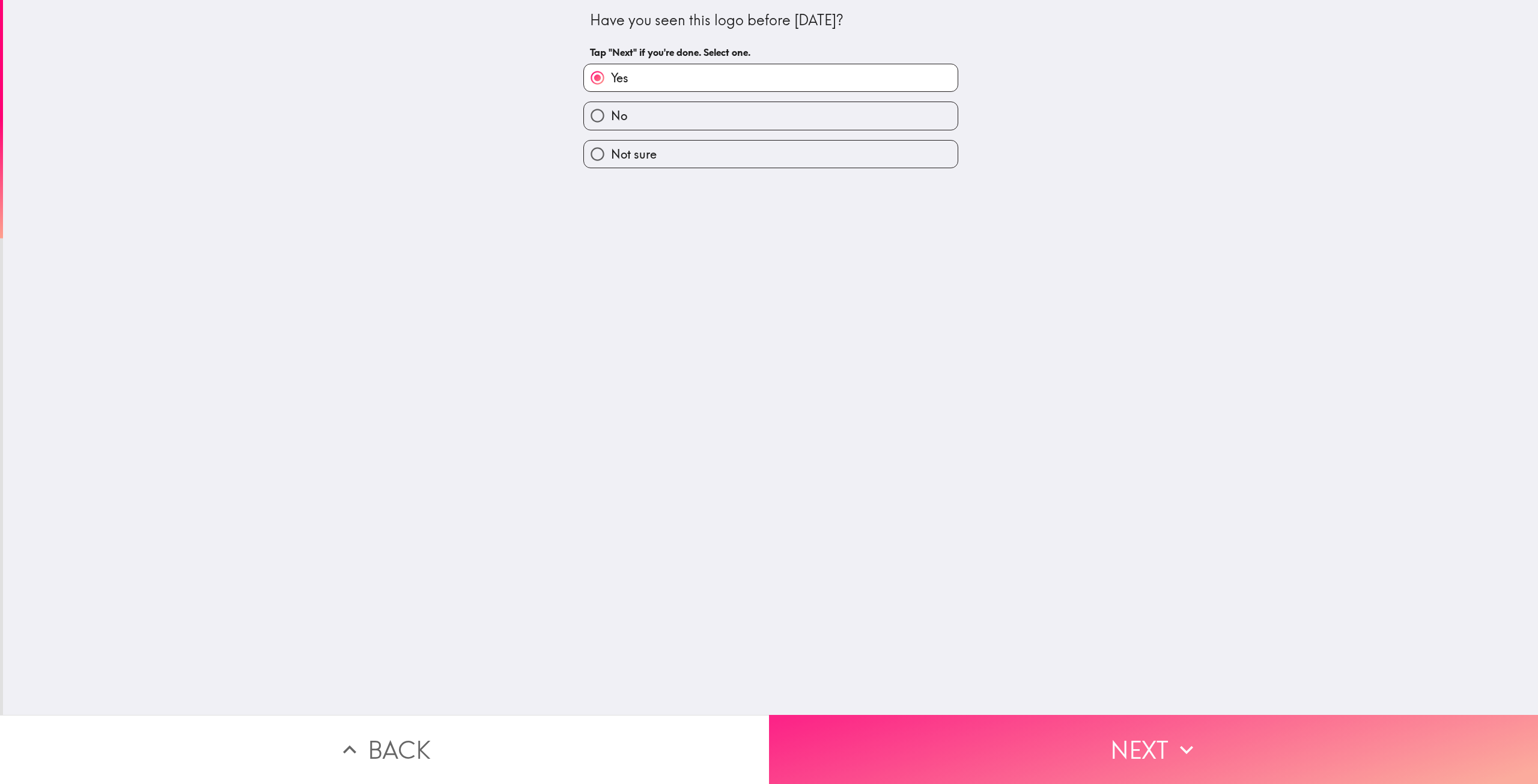
click at [973, 749] on button "Next" at bounding box center [1153, 749] width 769 height 69
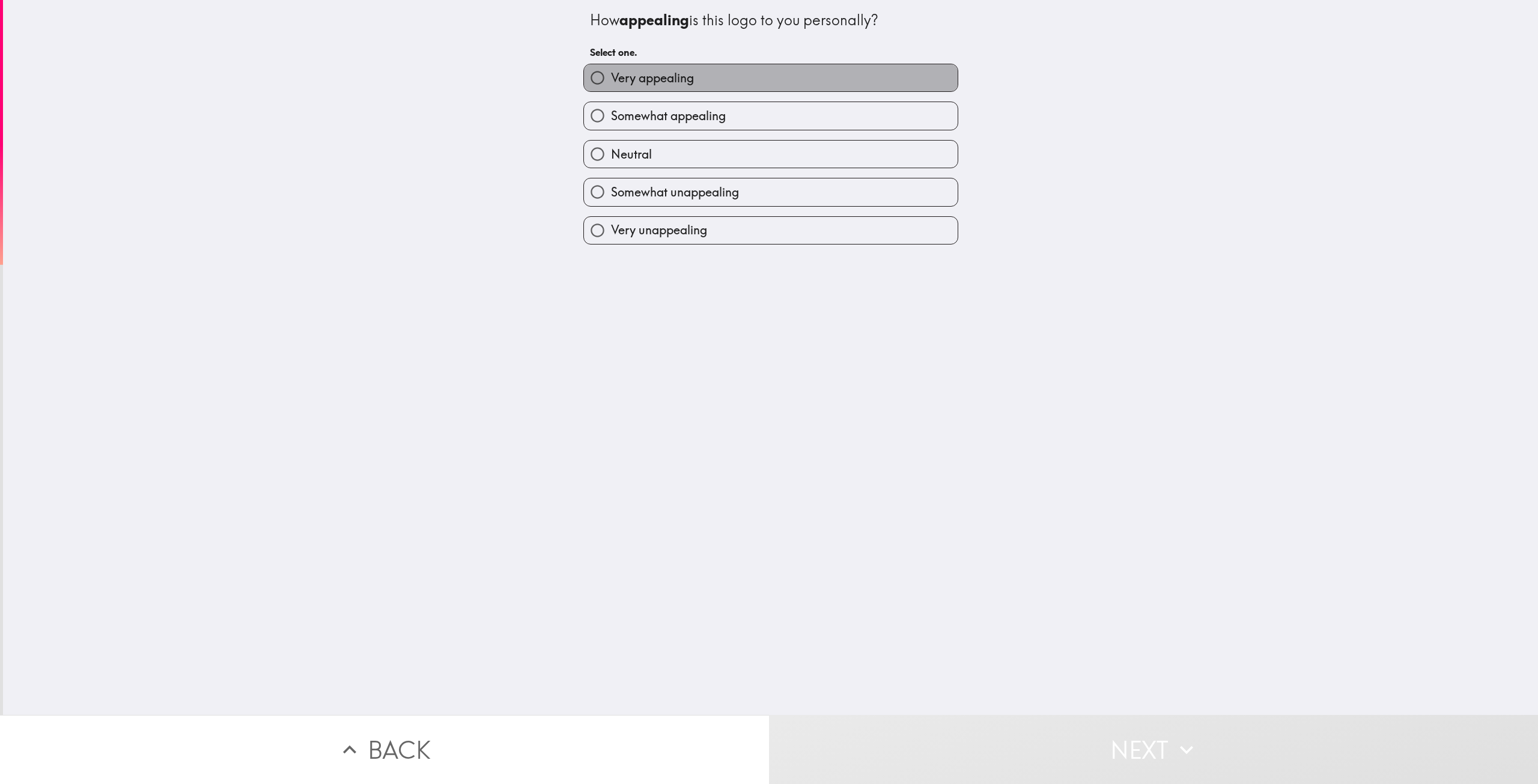
click at [835, 81] on label "Very appealing" at bounding box center [771, 77] width 374 height 27
click at [611, 81] on input "Very appealing" at bounding box center [598, 77] width 27 height 27
radio input "true"
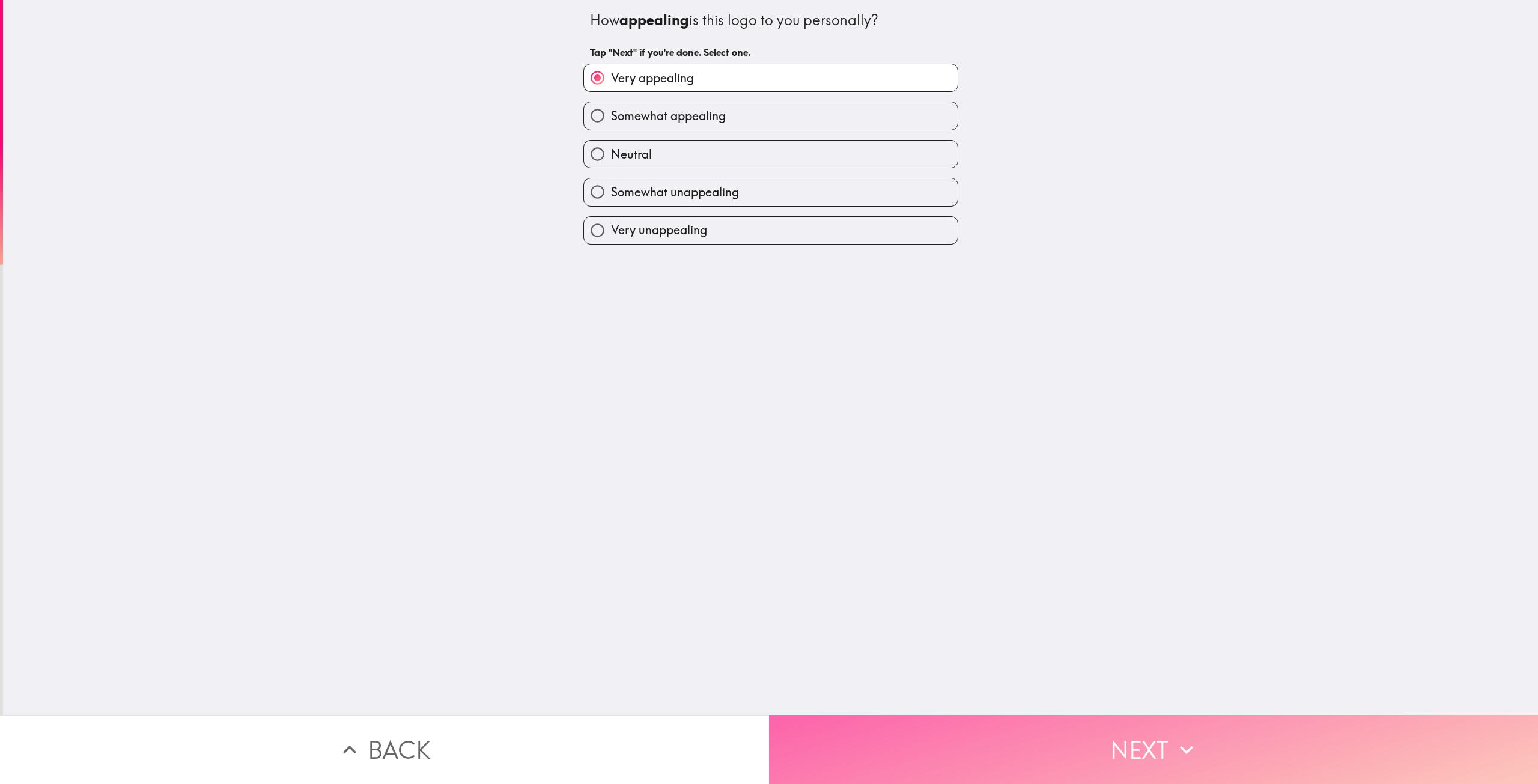
click at [1027, 725] on button "Next" at bounding box center [1153, 749] width 769 height 69
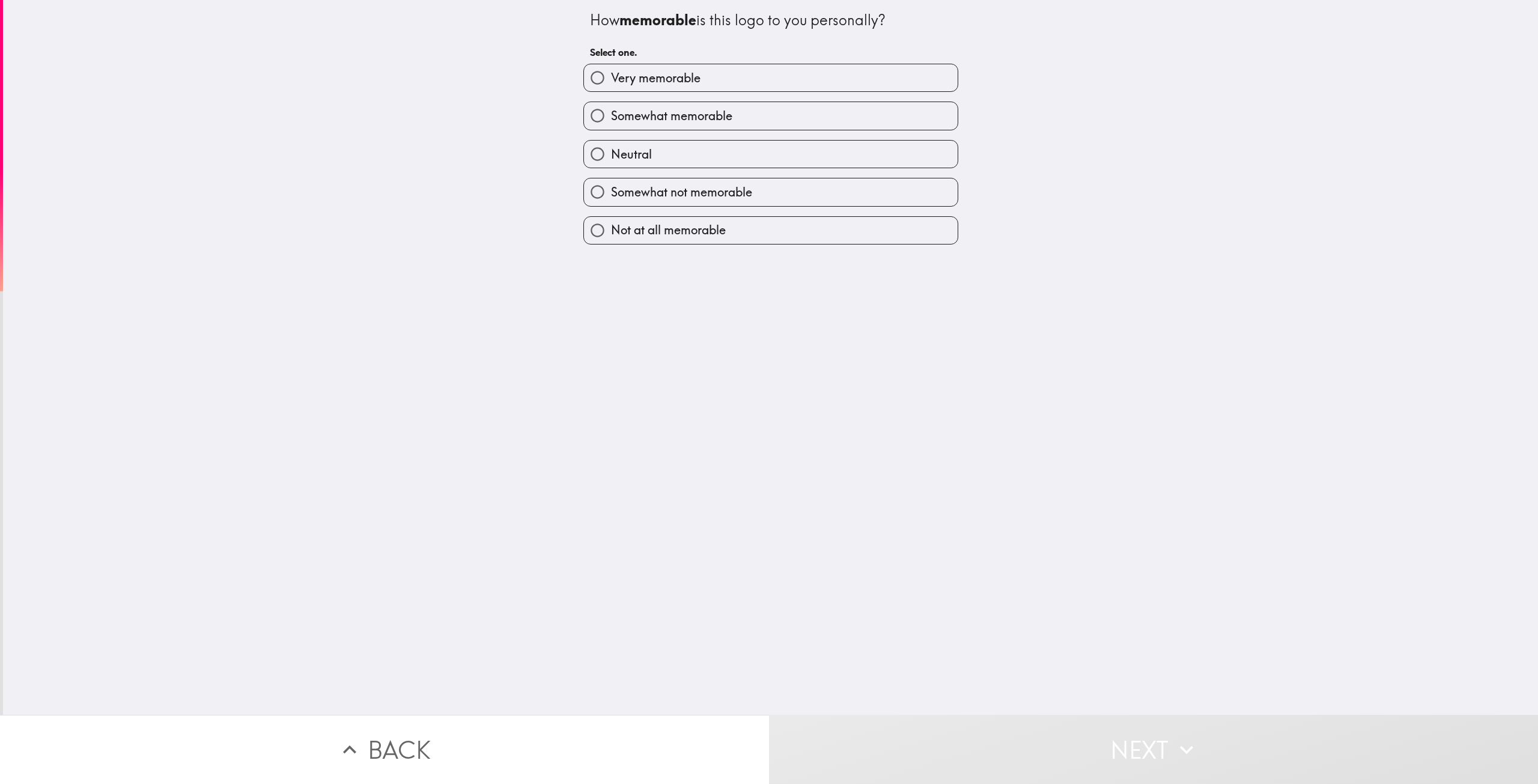
click at [761, 87] on label "Very memorable" at bounding box center [771, 77] width 374 height 27
click at [611, 87] on input "Very memorable" at bounding box center [598, 77] width 27 height 27
radio input "true"
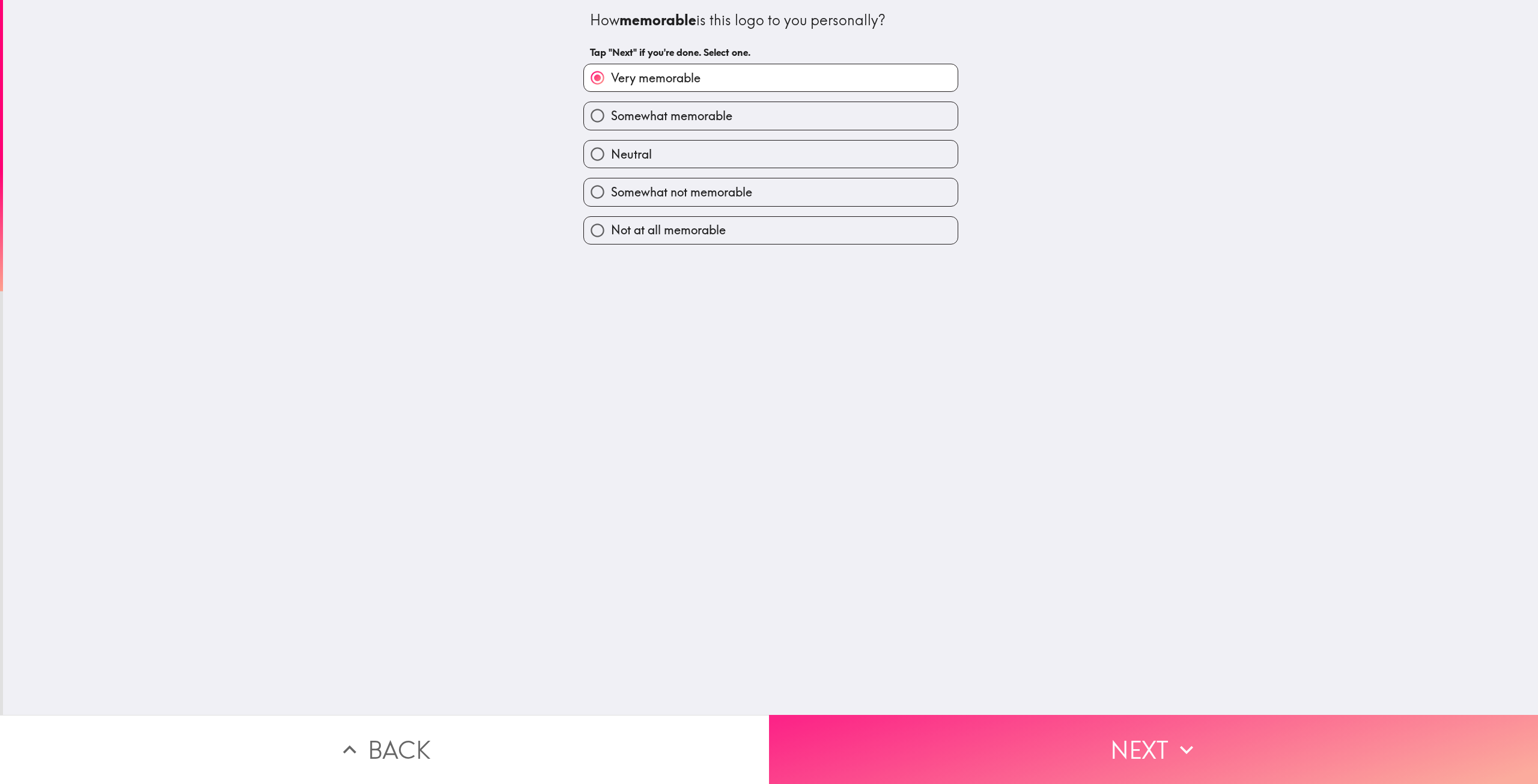
click at [951, 725] on button "Next" at bounding box center [1153, 749] width 769 height 69
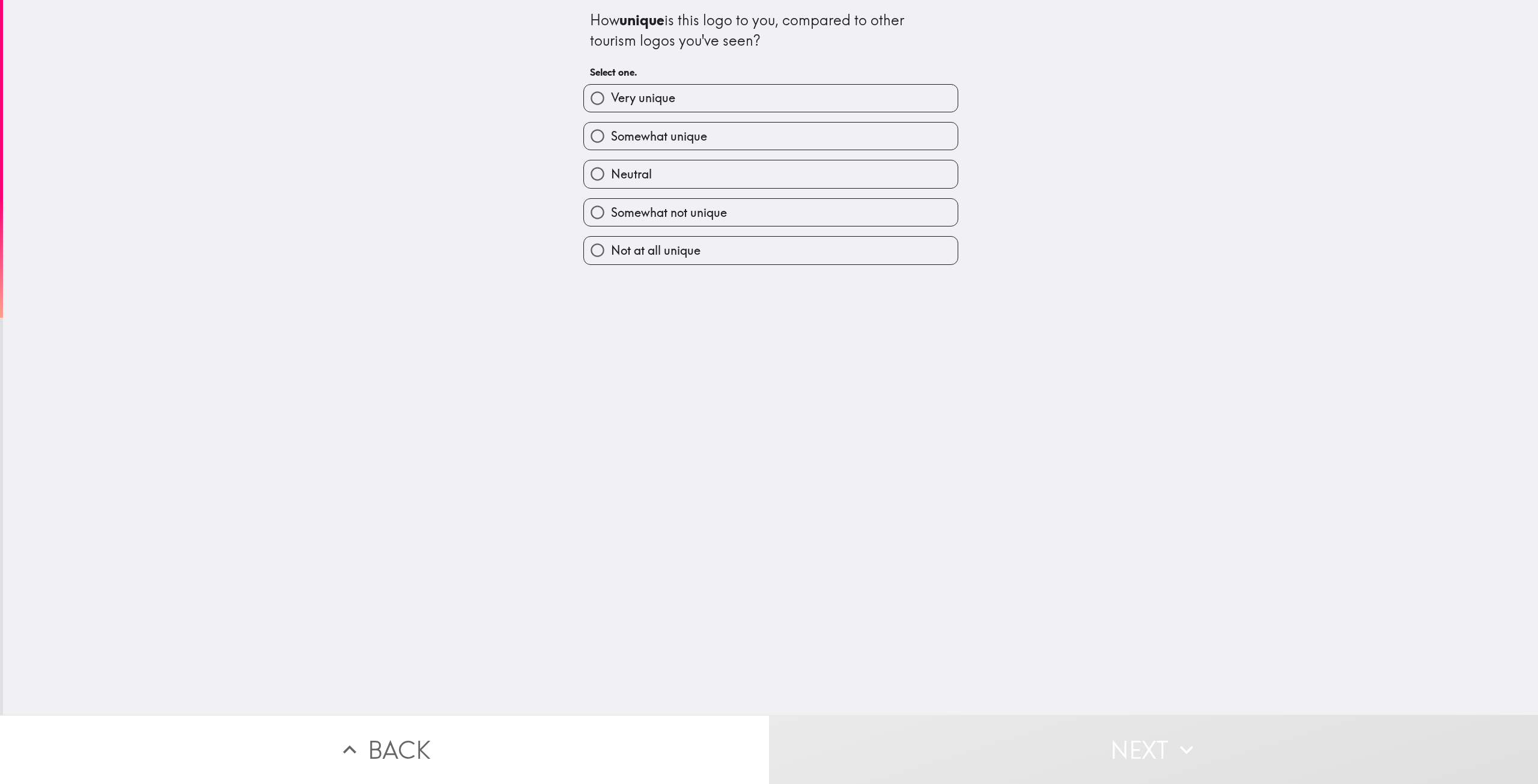
click at [738, 102] on label "Very unique" at bounding box center [771, 98] width 374 height 27
click at [611, 102] on input "Very unique" at bounding box center [598, 98] width 27 height 27
radio input "true"
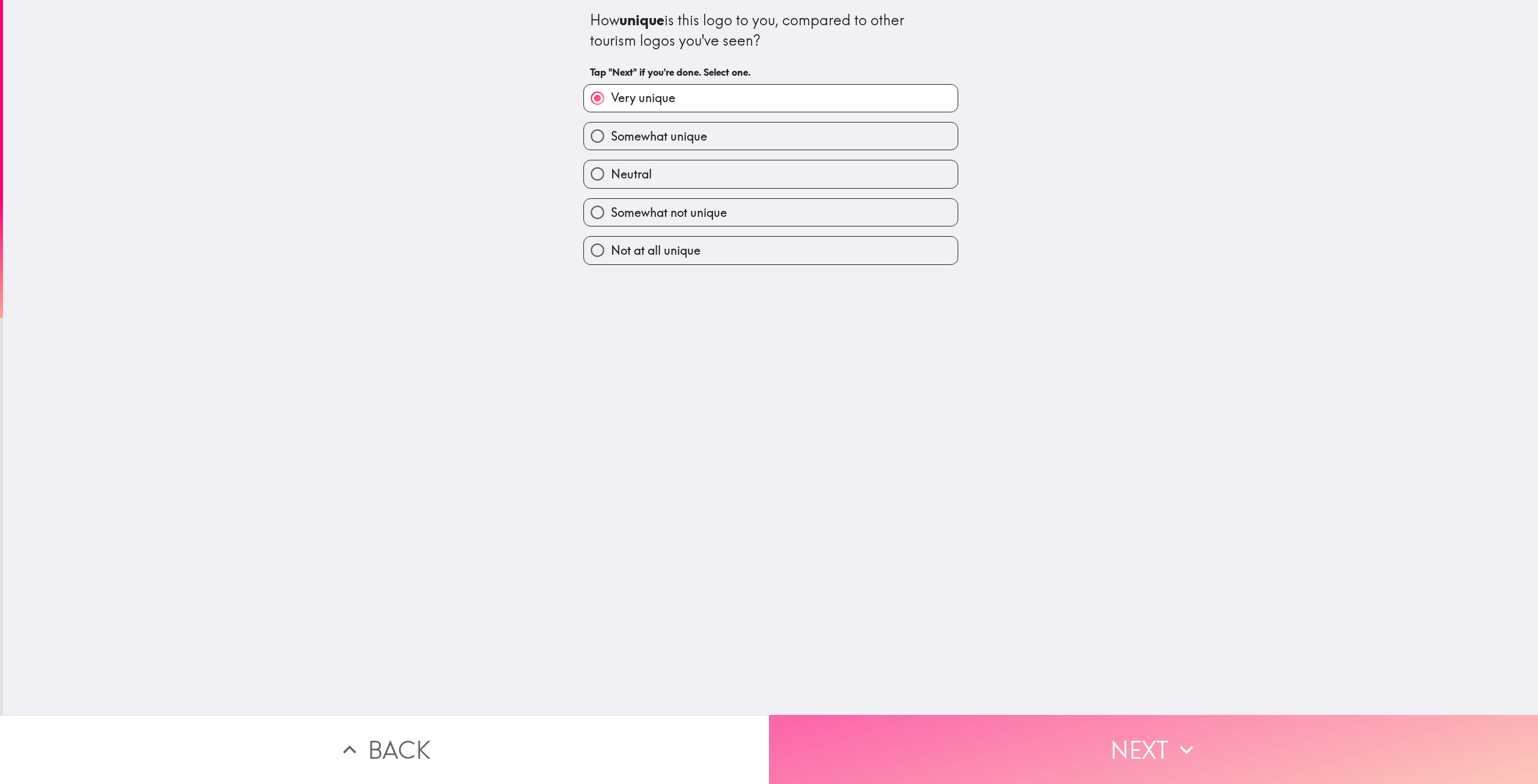
click at [895, 721] on button "Next" at bounding box center [1153, 749] width 769 height 69
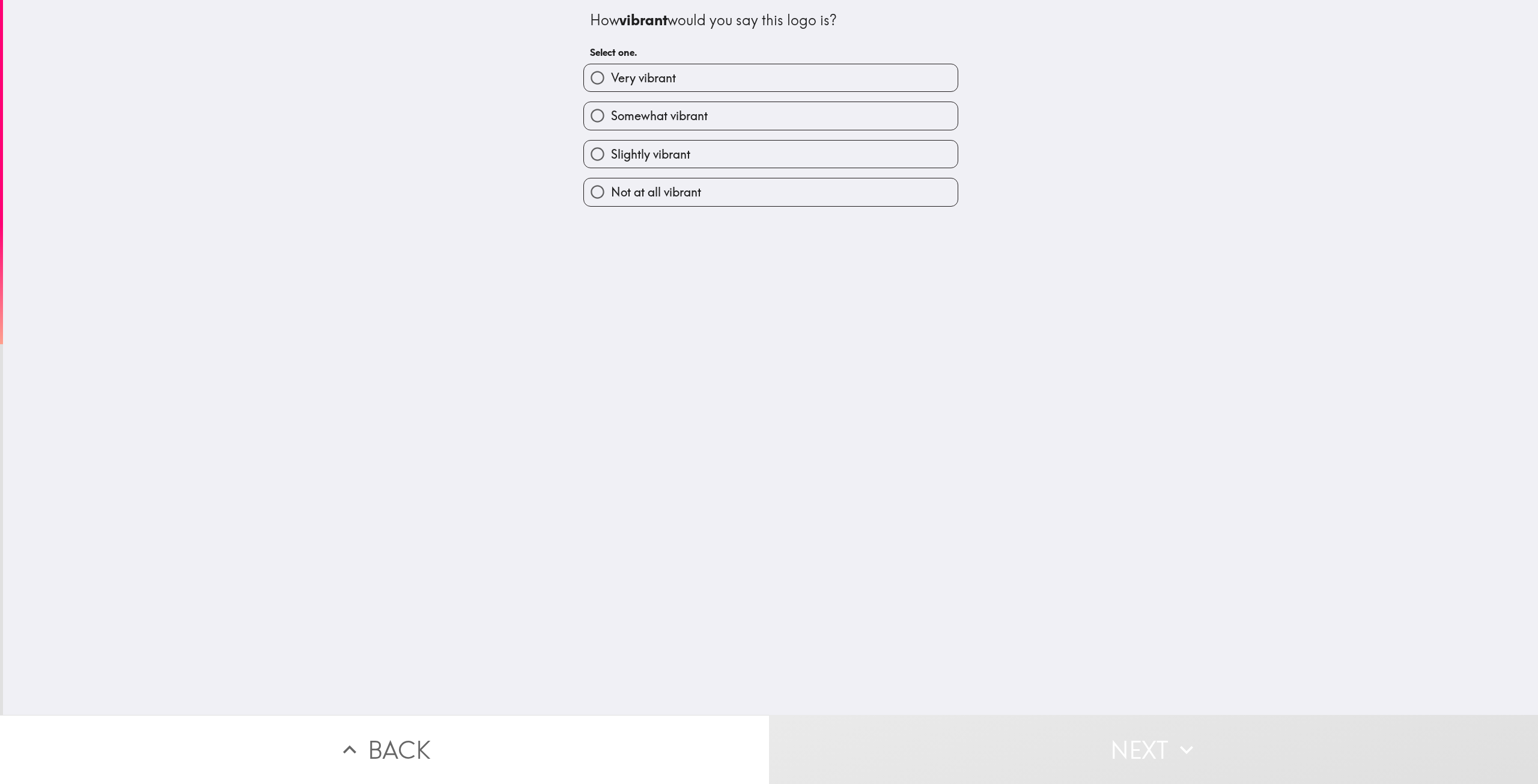
click at [770, 81] on label "Very vibrant" at bounding box center [771, 77] width 374 height 27
click at [611, 81] on input "Very vibrant" at bounding box center [598, 77] width 27 height 27
radio input "true"
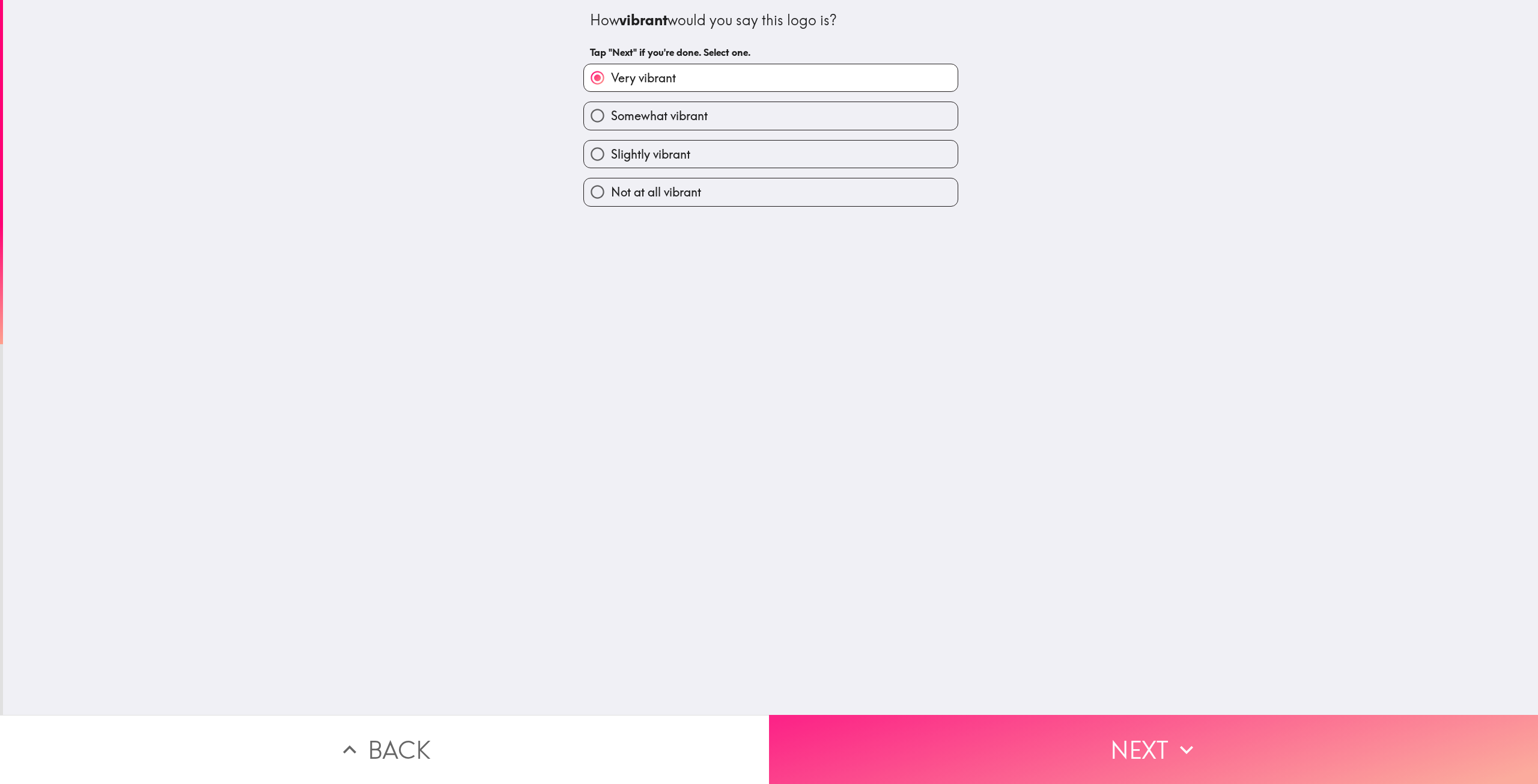
click at [920, 730] on button "Next" at bounding box center [1153, 749] width 769 height 69
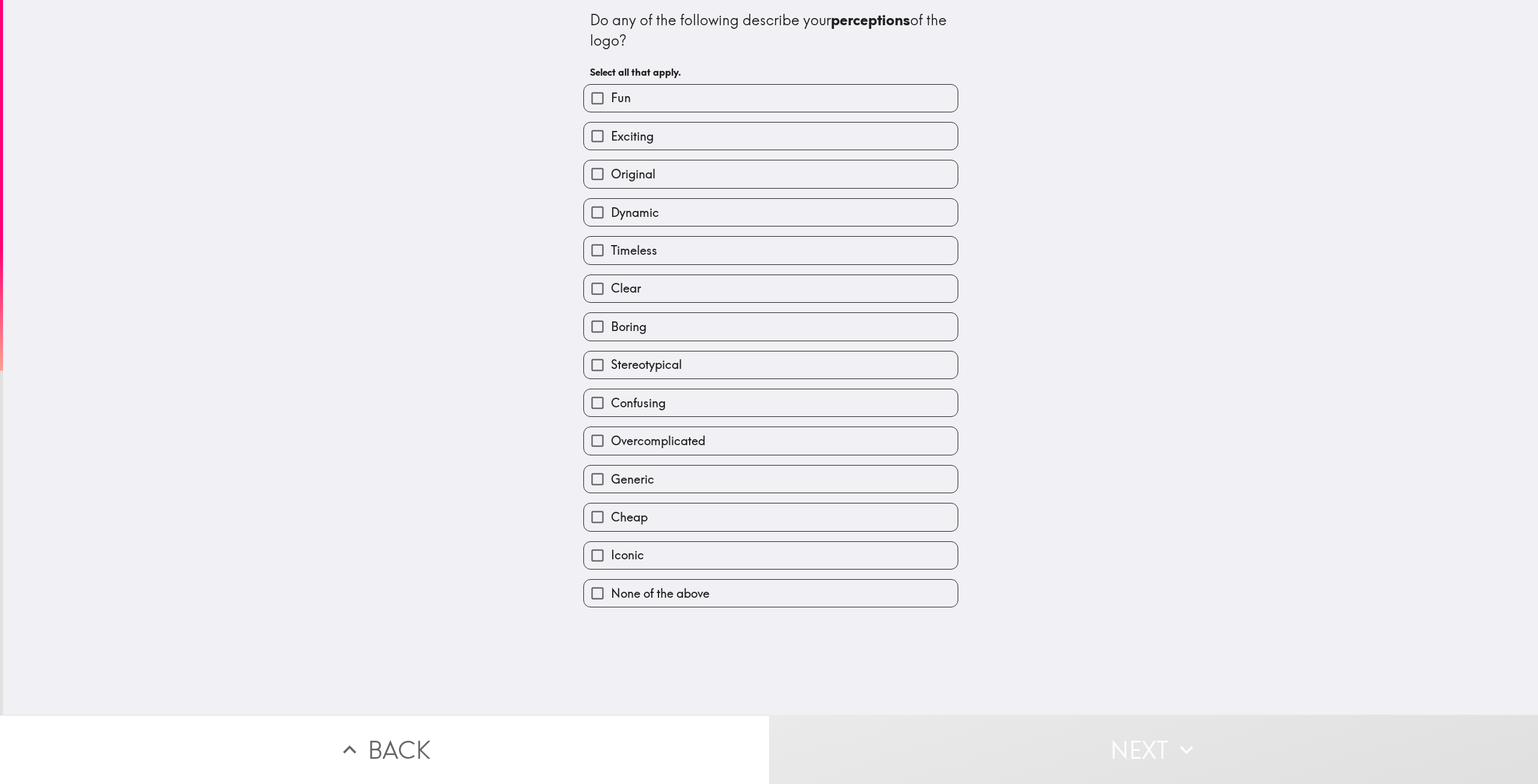
click at [808, 200] on label "Dynamic" at bounding box center [771, 212] width 374 height 27
click at [611, 200] on input "Dynamic" at bounding box center [598, 212] width 27 height 27
checkbox input "true"
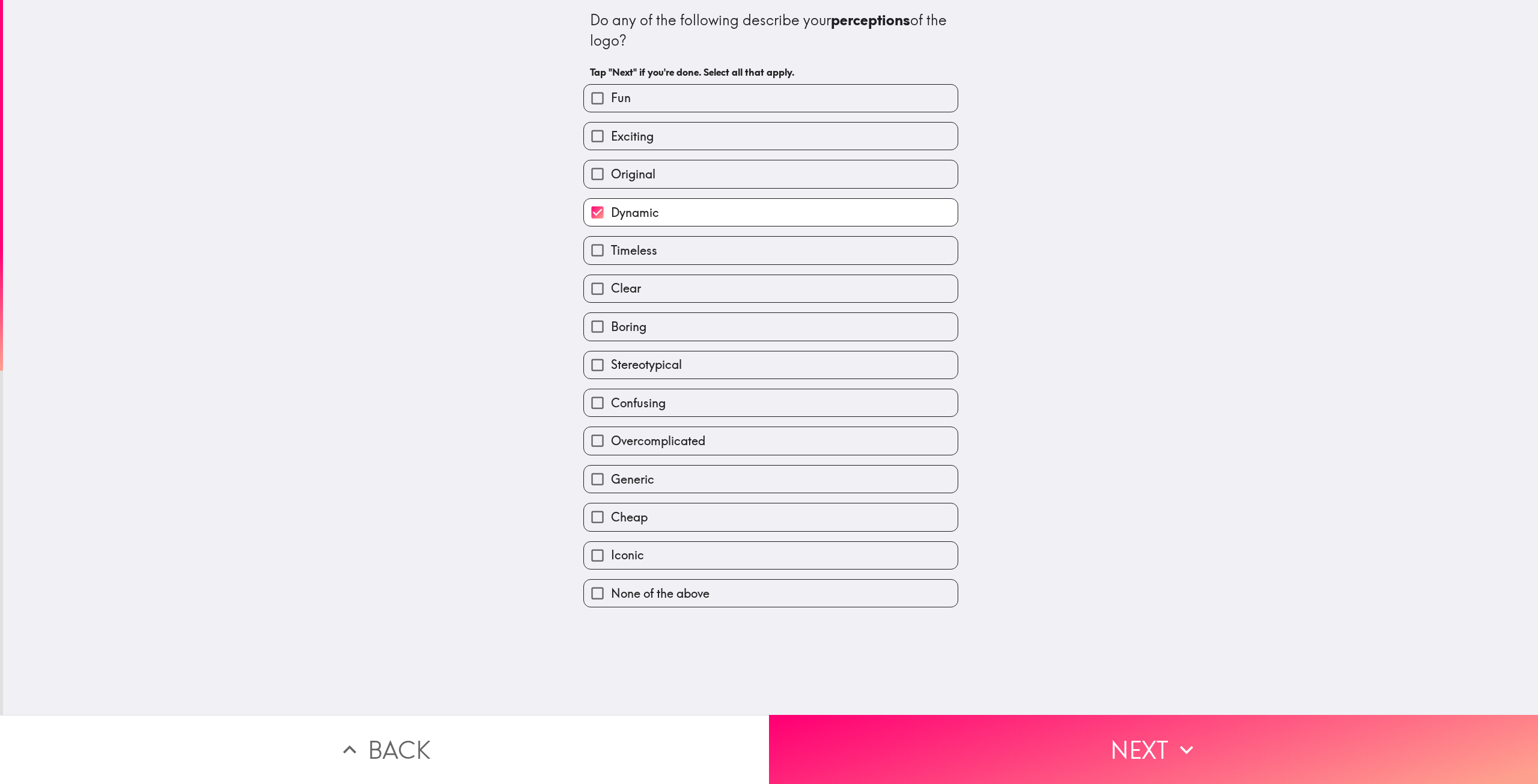
drag, startPoint x: 856, startPoint y: 128, endPoint x: 889, endPoint y: 111, distance: 37.1
click at [887, 112] on div "Fun Exciting Original Dynamic Timeless Clear Boring Stereotypical Confusing Ove…" at bounding box center [766, 341] width 385 height 533
click at [877, 105] on label "Fun" at bounding box center [771, 98] width 374 height 27
click at [611, 105] on input "Fun" at bounding box center [598, 98] width 27 height 27
checkbox input "true"
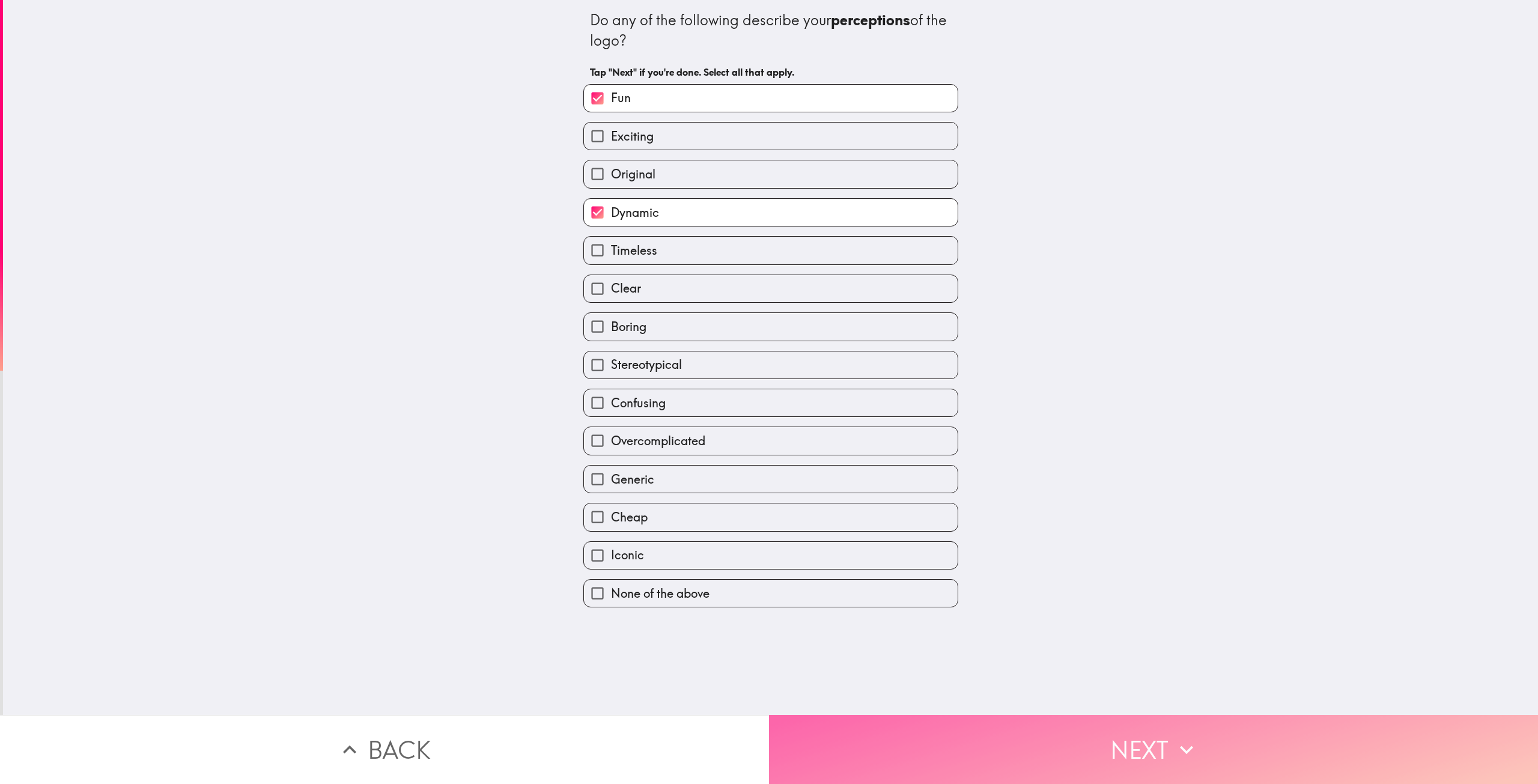
click at [1064, 738] on button "Next" at bounding box center [1153, 749] width 769 height 69
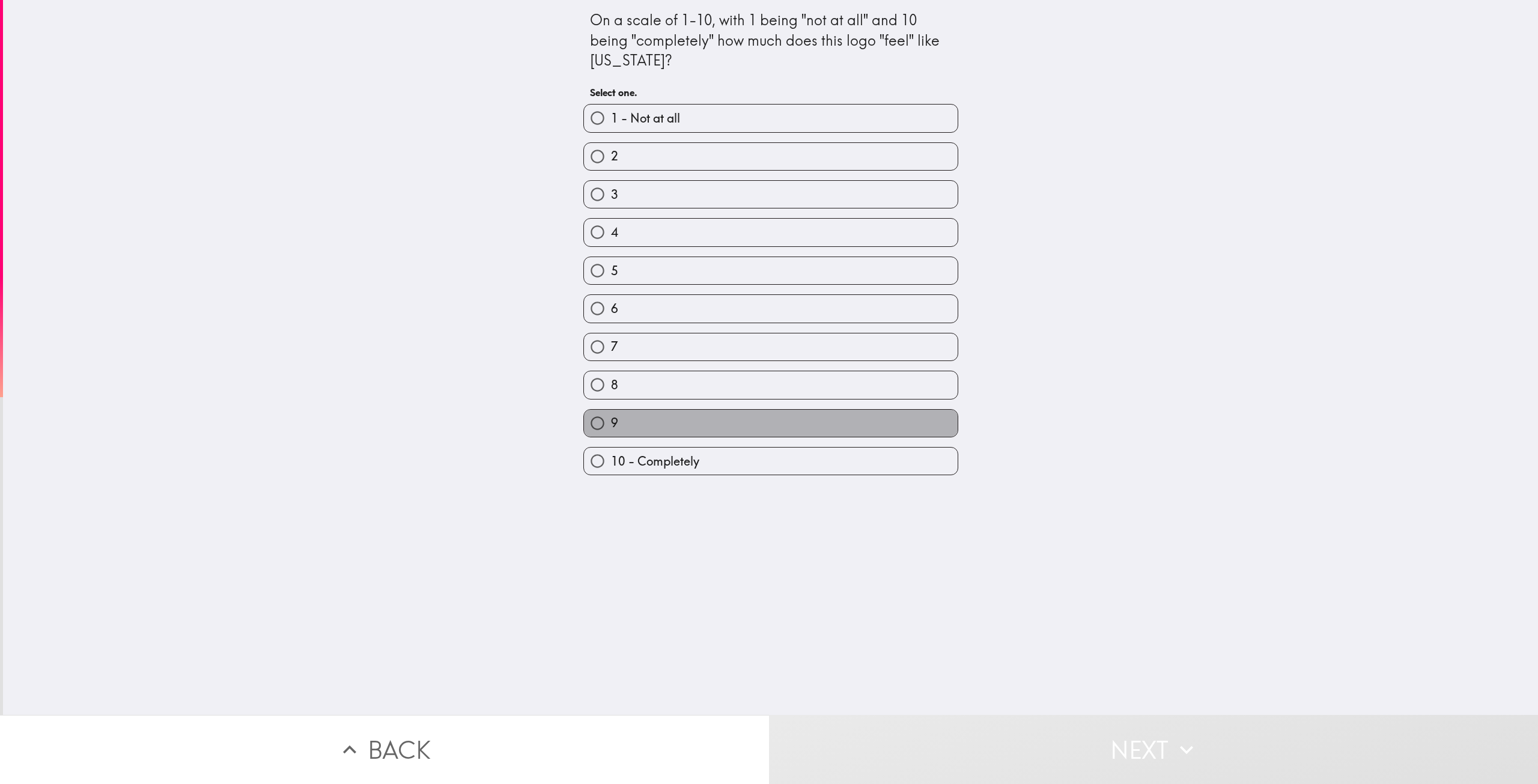
click at [794, 418] on label "9" at bounding box center [771, 423] width 374 height 27
click at [611, 418] on input "9" at bounding box center [598, 423] width 27 height 27
radio input "true"
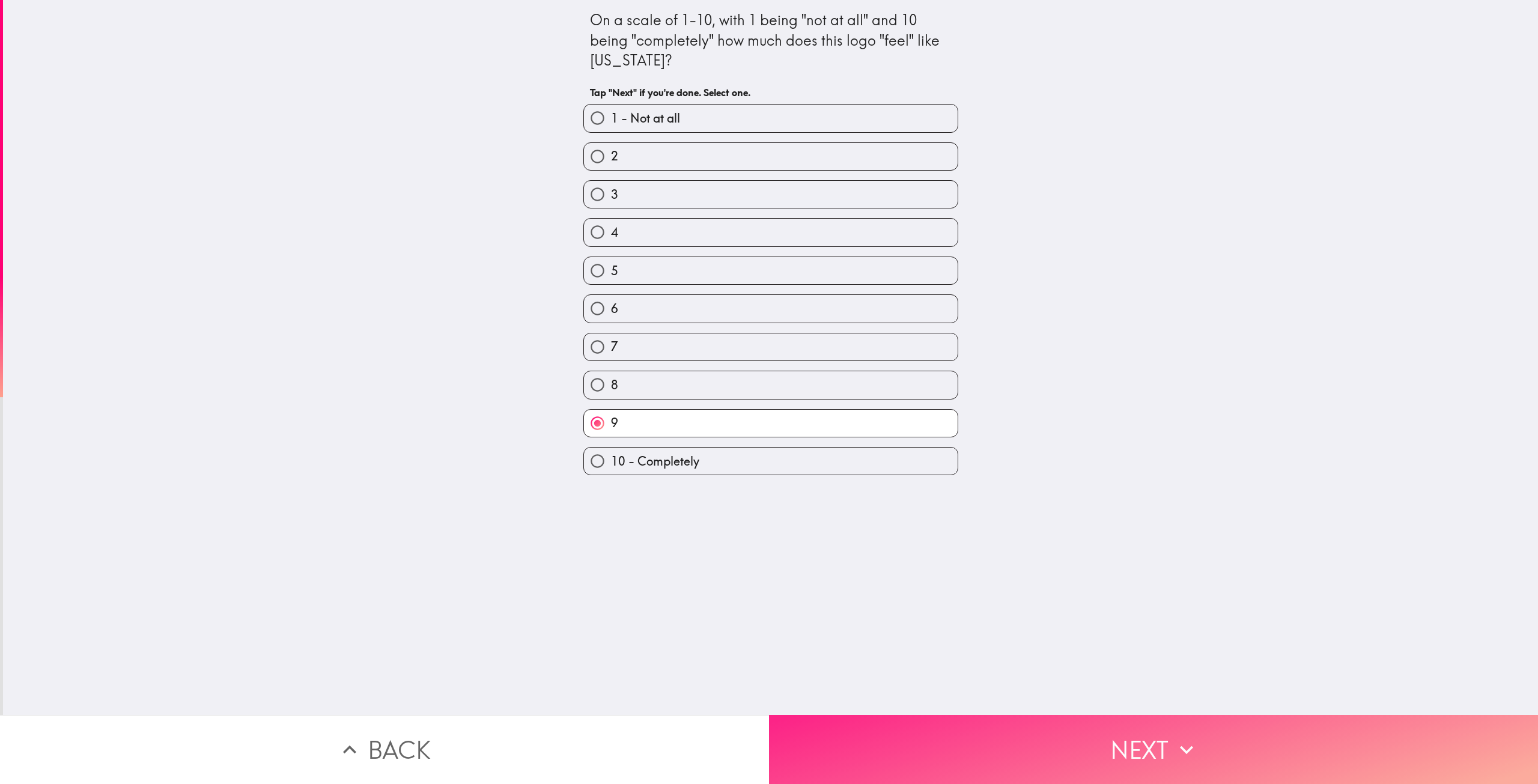
click at [964, 725] on button "Next" at bounding box center [1153, 749] width 769 height 69
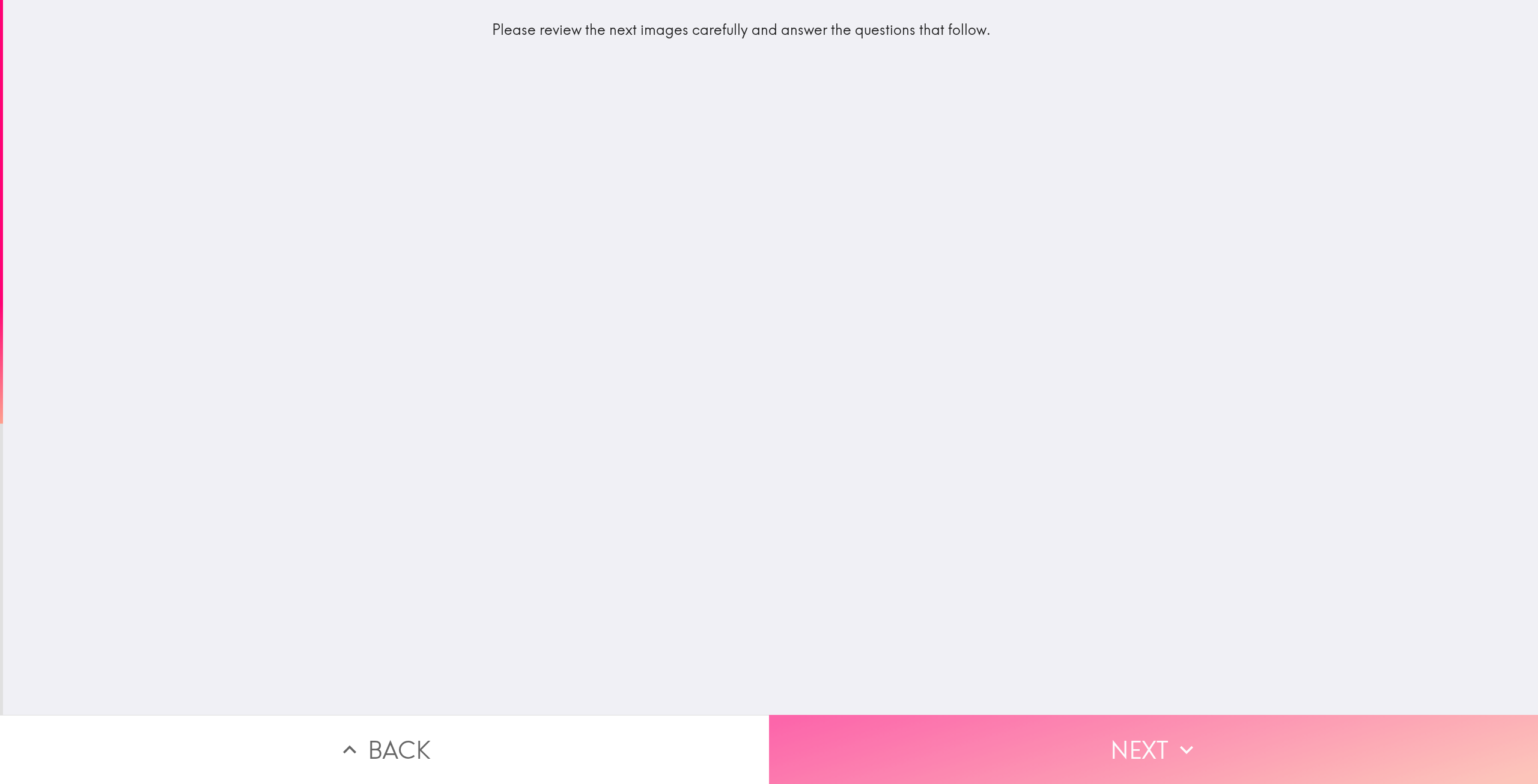
click at [816, 743] on button "Next" at bounding box center [1153, 749] width 769 height 69
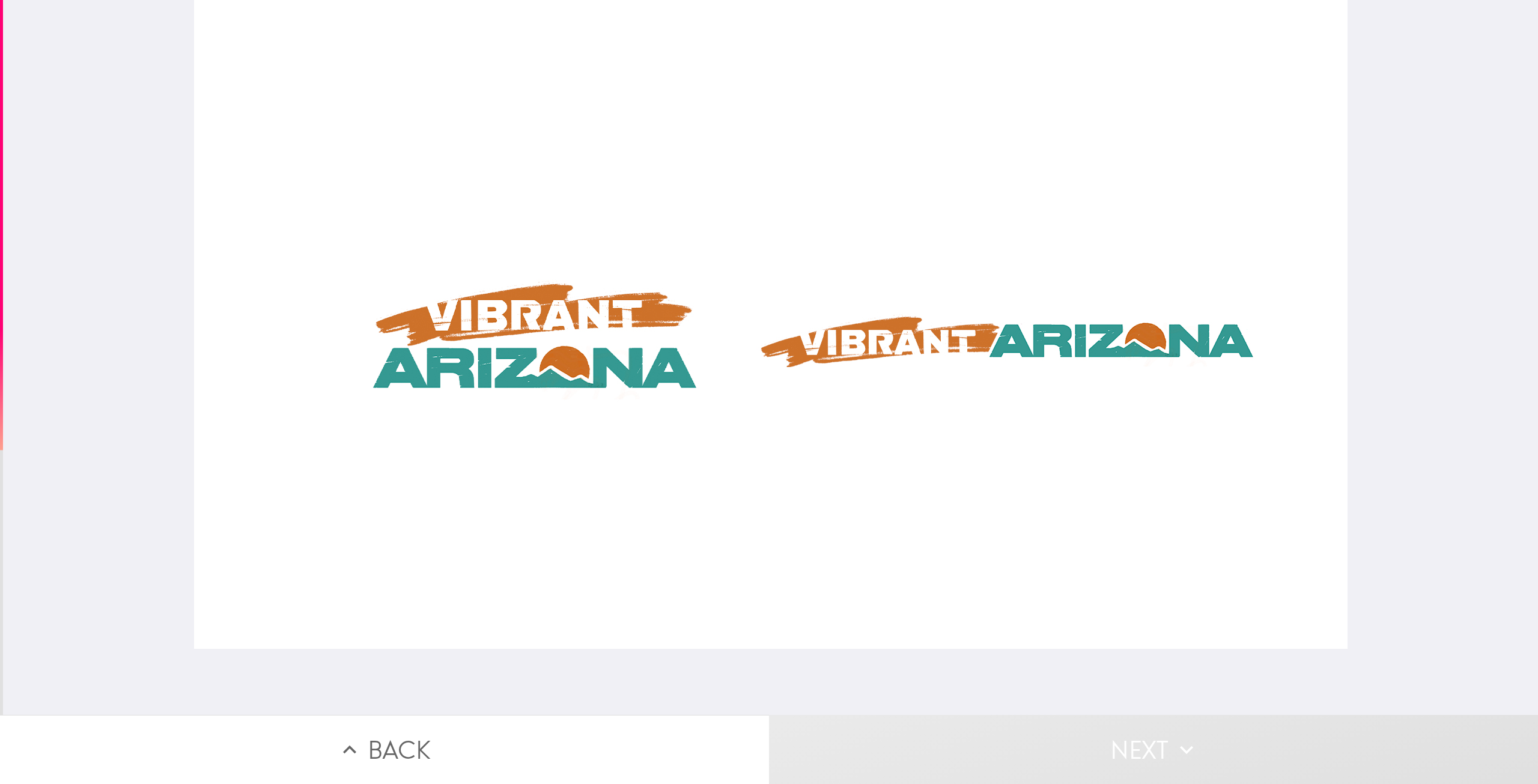
click at [472, 292] on div at bounding box center [771, 324] width 1153 height 649
click at [437, 439] on div at bounding box center [771, 324] width 1153 height 649
drag, startPoint x: 756, startPoint y: 457, endPoint x: 922, endPoint y: 407, distance: 173.4
click at [768, 455] on div at bounding box center [771, 324] width 1153 height 649
drag, startPoint x: 1079, startPoint y: 376, endPoint x: 1156, endPoint y: 337, distance: 86.3
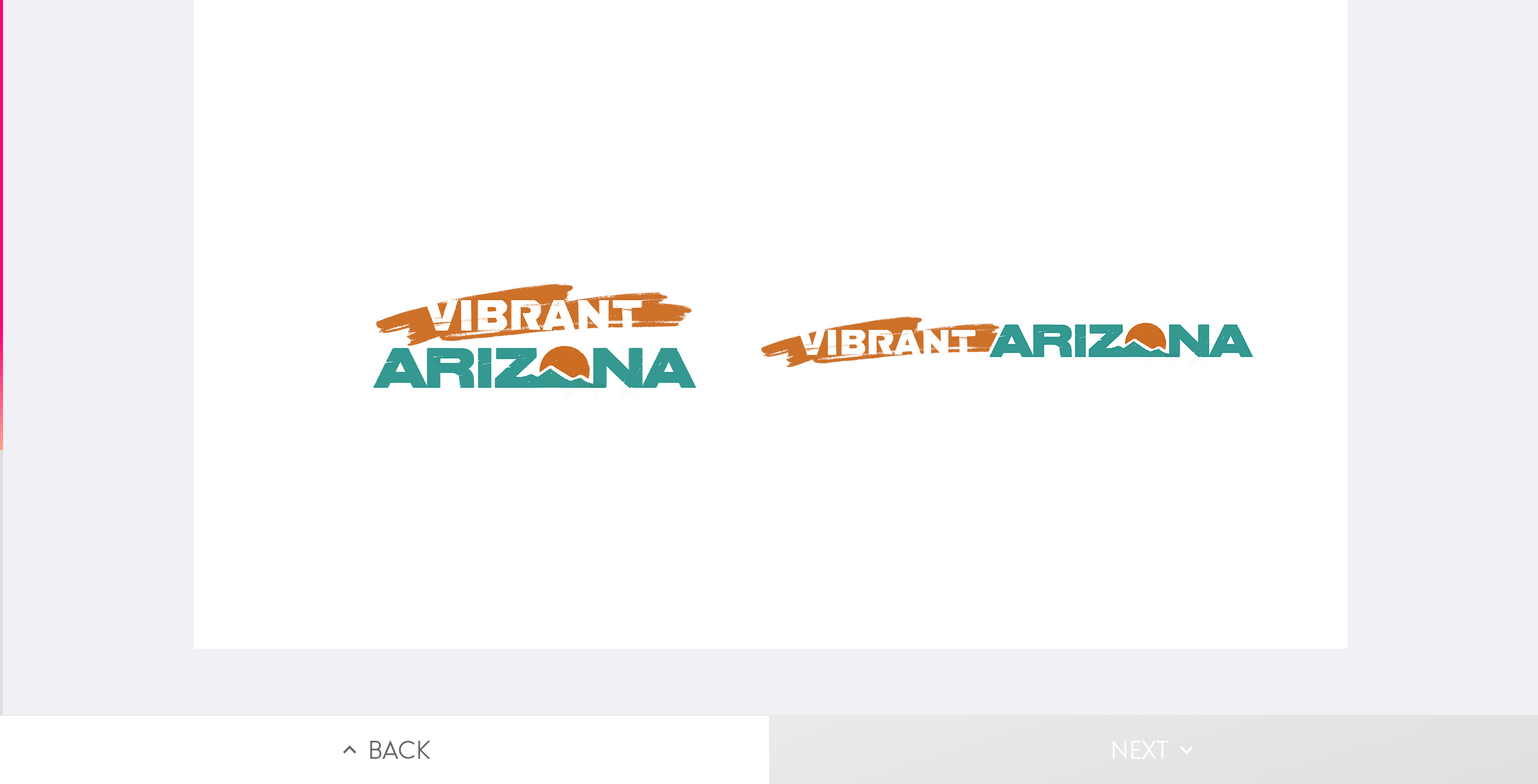
click at [1097, 367] on div at bounding box center [771, 324] width 1153 height 649
click at [632, 363] on div at bounding box center [771, 324] width 1153 height 649
drag, startPoint x: 1051, startPoint y: 290, endPoint x: 1079, endPoint y: 298, distance: 29.1
click at [1069, 291] on div at bounding box center [771, 324] width 1153 height 649
click at [1097, 323] on div at bounding box center [771, 324] width 1153 height 649
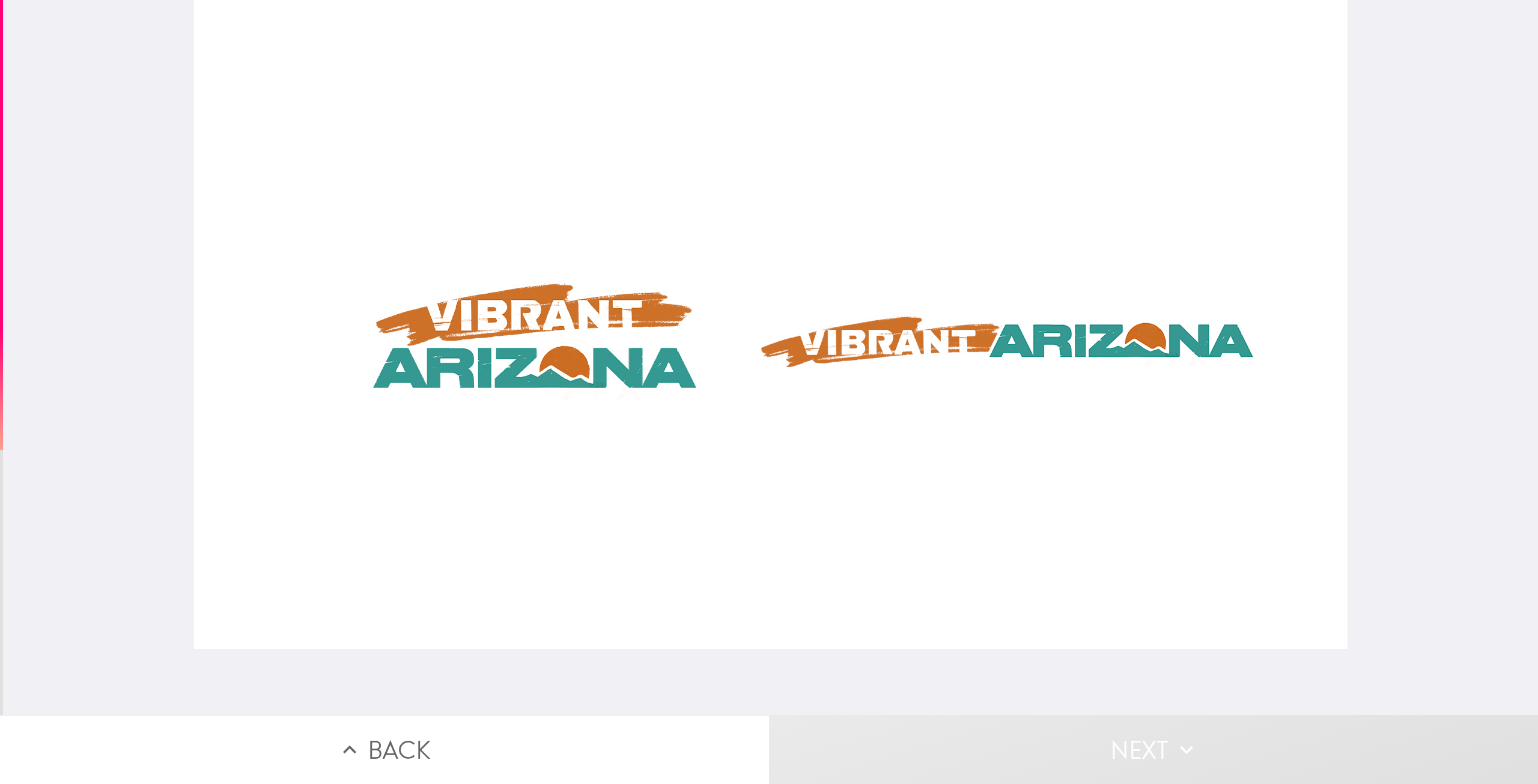
click at [1077, 362] on div at bounding box center [771, 324] width 1153 height 649
click at [970, 385] on div at bounding box center [771, 324] width 1153 height 649
drag, startPoint x: 524, startPoint y: 308, endPoint x: 337, endPoint y: 377, distance: 199.3
click at [521, 311] on div at bounding box center [771, 324] width 1153 height 649
click at [319, 381] on div at bounding box center [771, 324] width 1153 height 649
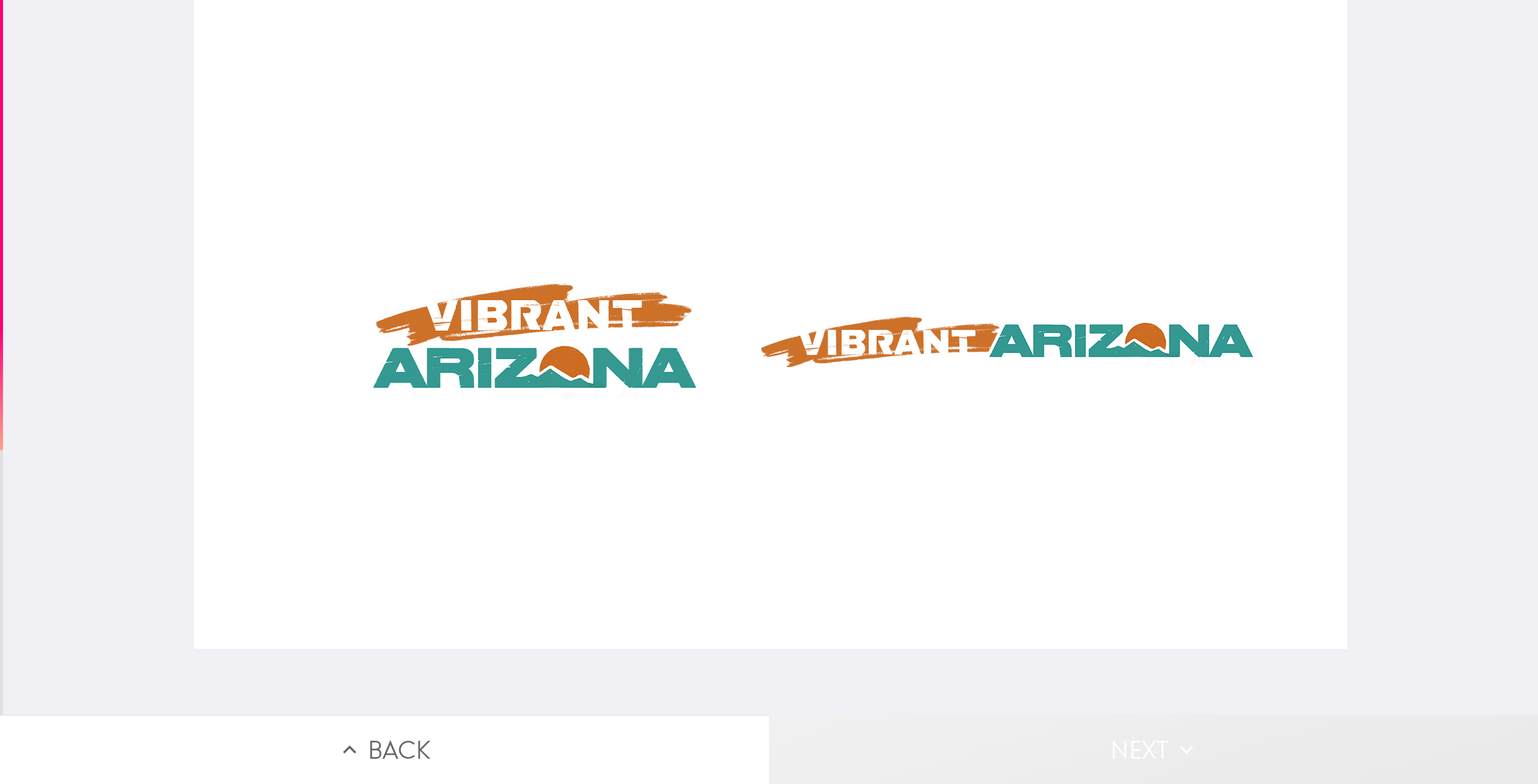
click at [1010, 736] on button "Next" at bounding box center [1153, 749] width 769 height 69
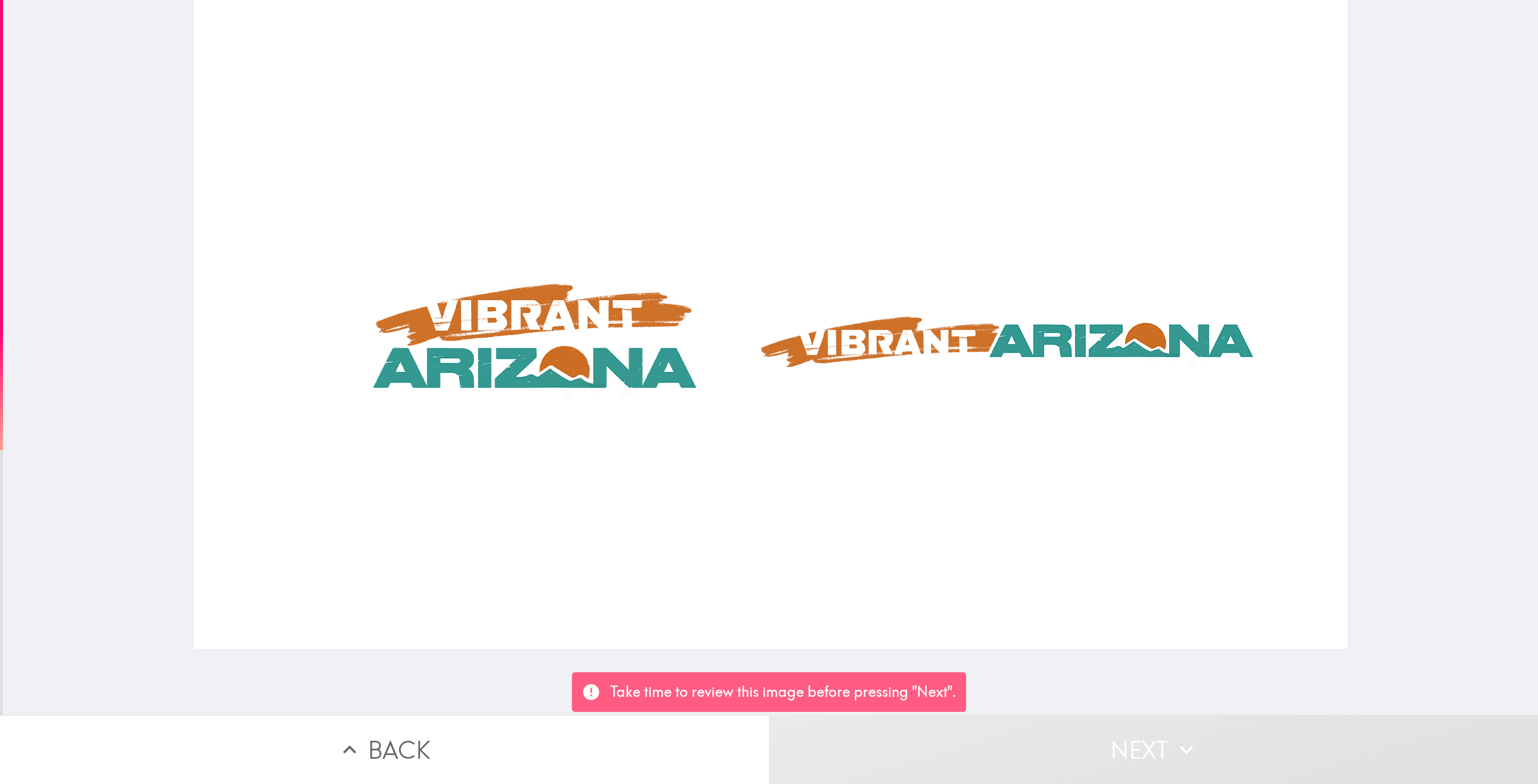
click at [775, 655] on div at bounding box center [770, 357] width 1535 height 715
drag, startPoint x: 638, startPoint y: 642, endPoint x: 574, endPoint y: 529, distance: 129.9
click at [638, 637] on div at bounding box center [771, 324] width 1153 height 649
click at [481, 389] on div at bounding box center [771, 324] width 1153 height 649
drag, startPoint x: 610, startPoint y: 321, endPoint x: 668, endPoint y: 413, distance: 108.8
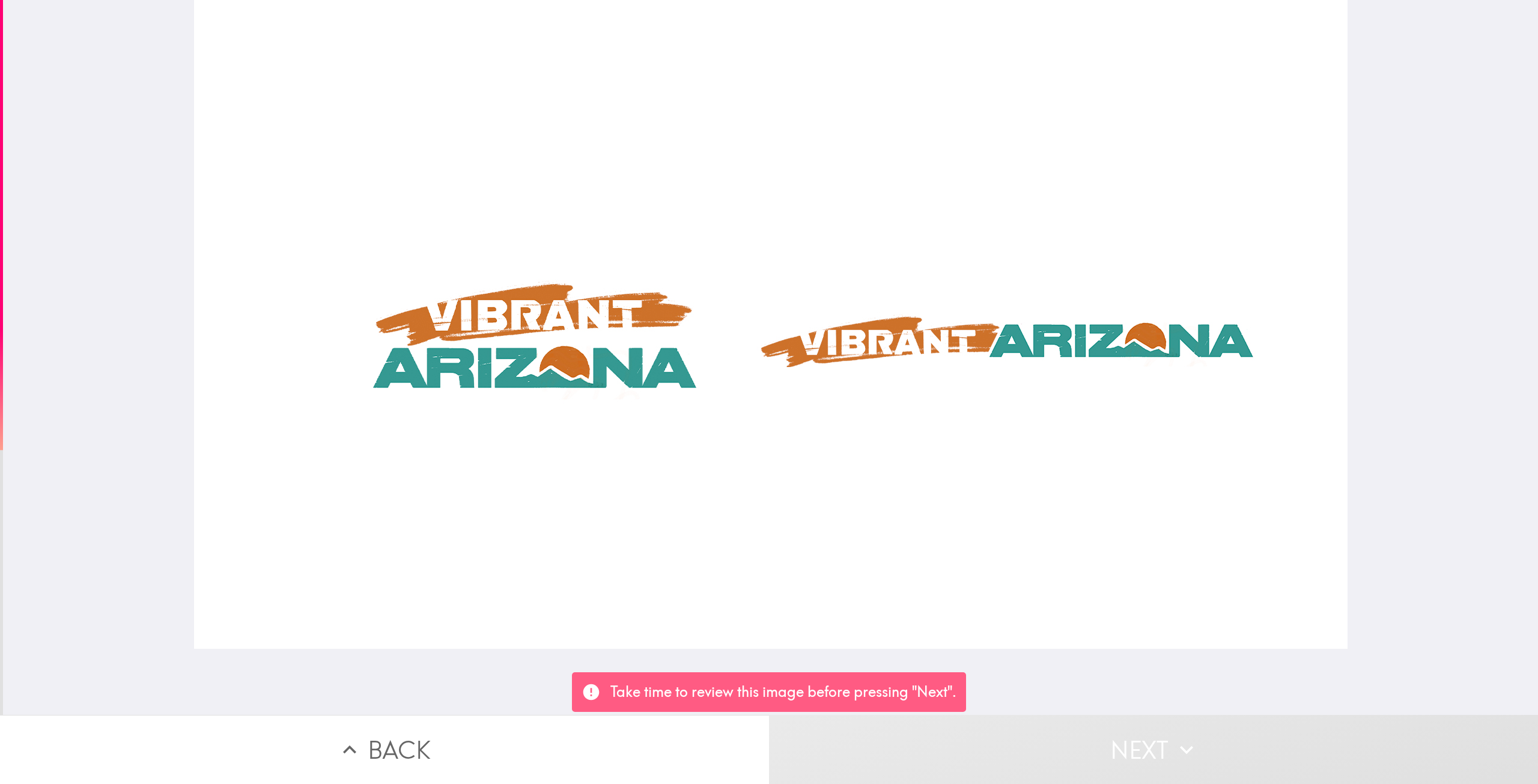
click at [616, 325] on div at bounding box center [771, 324] width 1153 height 649
drag, startPoint x: 668, startPoint y: 413, endPoint x: 701, endPoint y: 438, distance: 41.4
click at [691, 430] on div at bounding box center [771, 324] width 1153 height 649
drag, startPoint x: 729, startPoint y: 465, endPoint x: 962, endPoint y: 421, distance: 237.1
click at [831, 461] on div at bounding box center [771, 324] width 1153 height 649
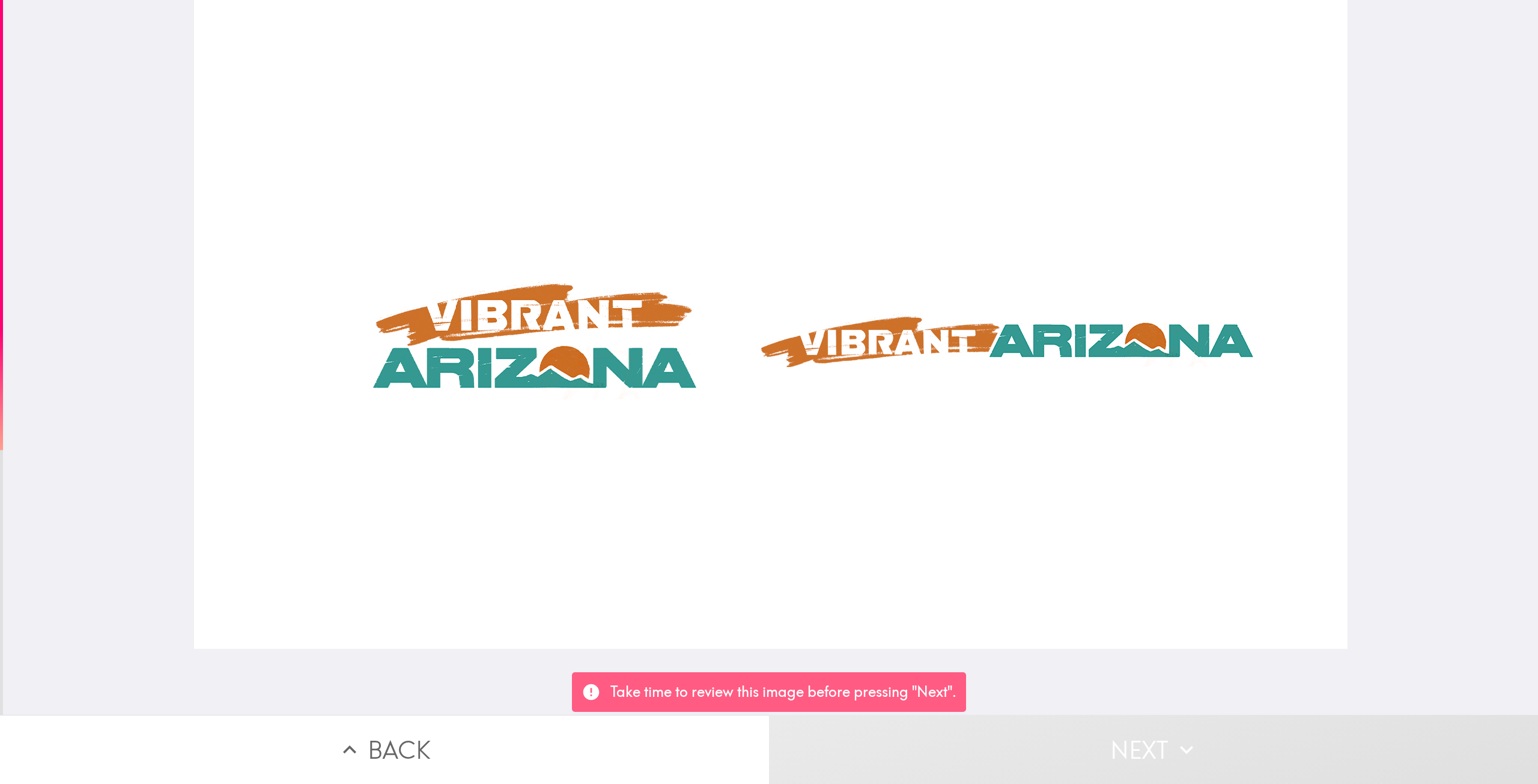
drag, startPoint x: 1039, startPoint y: 344, endPoint x: 1084, endPoint y: 318, distance: 52.0
click at [1068, 326] on div at bounding box center [771, 324] width 1153 height 649
drag, startPoint x: 1087, startPoint y: 314, endPoint x: 1159, endPoint y: 308, distance: 72.2
click at [1115, 311] on div at bounding box center [771, 324] width 1153 height 649
click at [1353, 162] on div at bounding box center [770, 357] width 1535 height 715
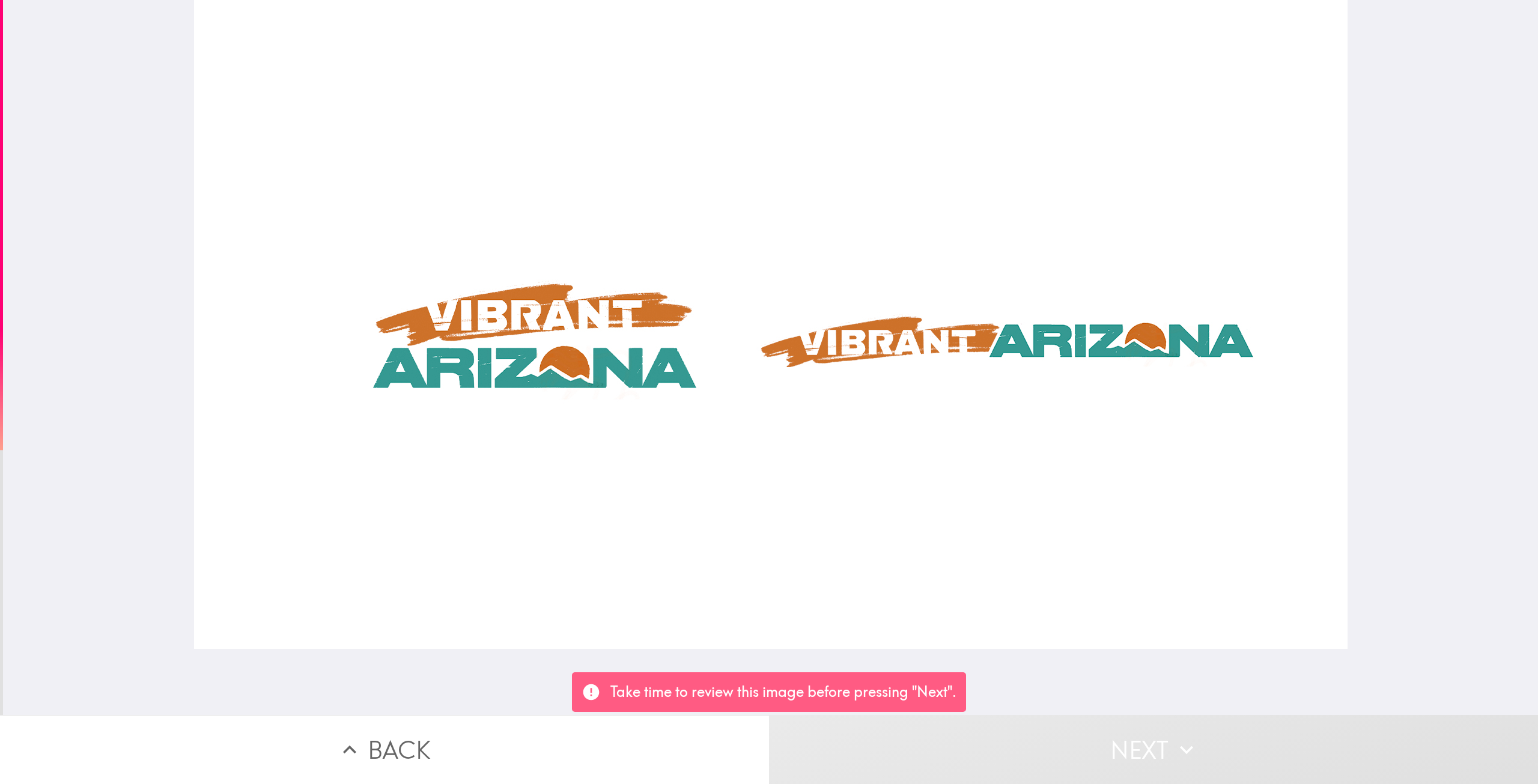
drag, startPoint x: 1421, startPoint y: 162, endPoint x: 1450, endPoint y: 224, distance: 68.4
click at [1434, 169] on div at bounding box center [770, 357] width 1535 height 715
drag, startPoint x: 1412, startPoint y: 273, endPoint x: 1275, endPoint y: 286, distance: 137.6
click at [1351, 300] on div at bounding box center [770, 357] width 1535 height 715
drag, startPoint x: 1087, startPoint y: 357, endPoint x: 1056, endPoint y: 362, distance: 31.4
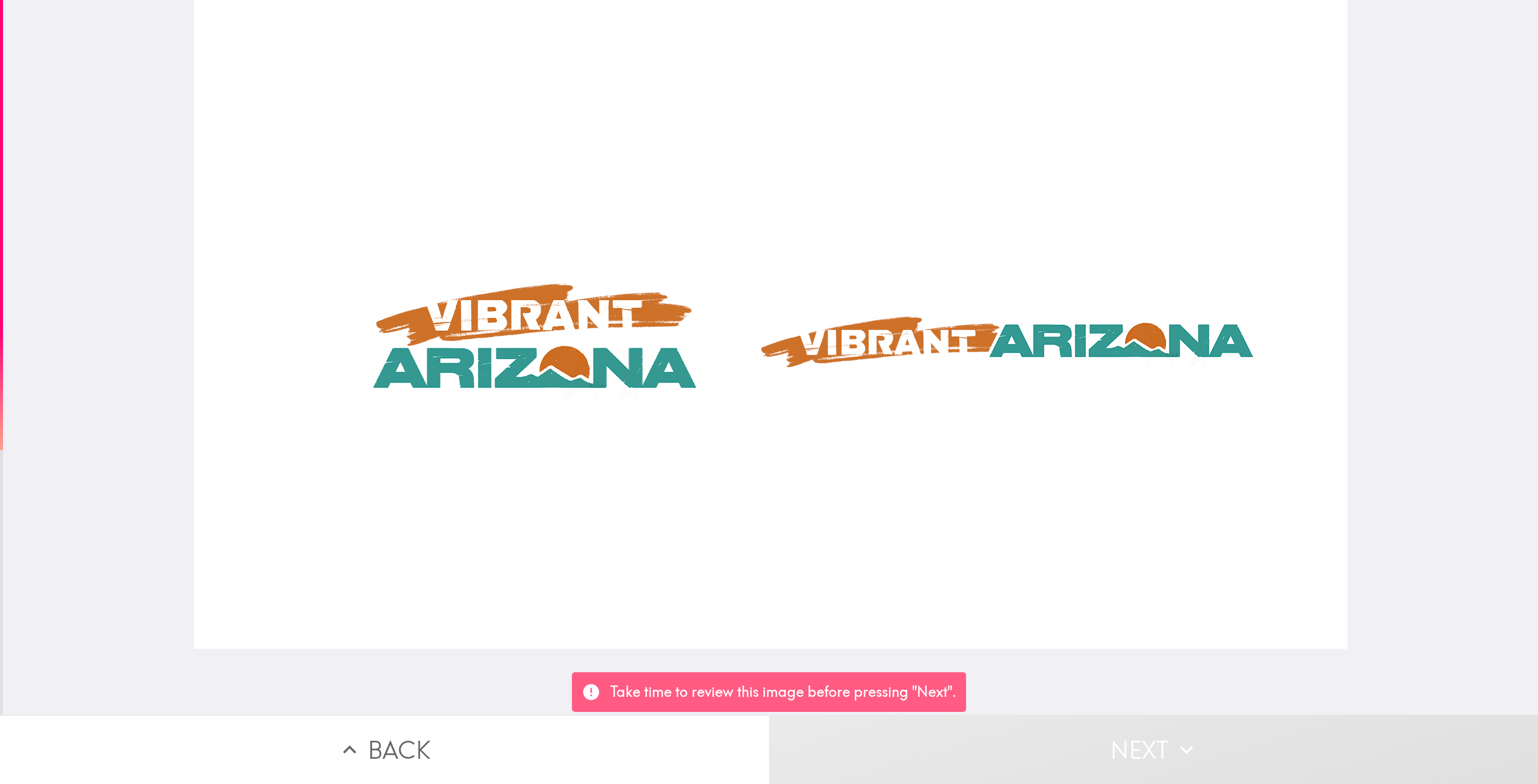
click at [1062, 362] on div at bounding box center [771, 324] width 1153 height 649
drag, startPoint x: 1034, startPoint y: 385, endPoint x: 999, endPoint y: 384, distance: 35.0
click at [1026, 386] on div at bounding box center [771, 324] width 1153 height 649
click at [607, 230] on div at bounding box center [771, 324] width 1153 height 649
drag, startPoint x: 446, startPoint y: 352, endPoint x: 467, endPoint y: 366, distance: 25.2
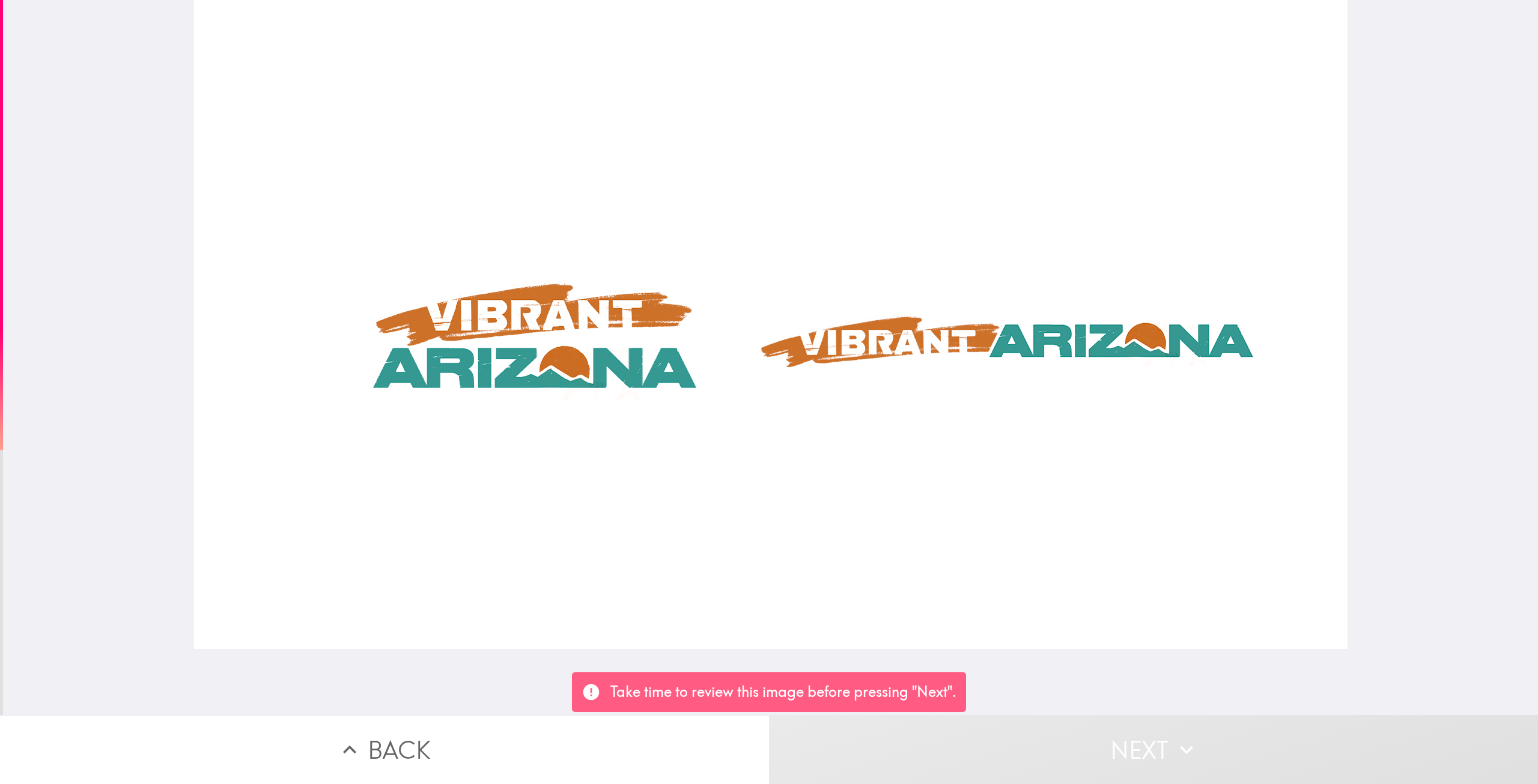
click at [442, 365] on div at bounding box center [771, 324] width 1153 height 649
drag, startPoint x: 467, startPoint y: 366, endPoint x: 575, endPoint y: 364, distance: 108.0
click at [535, 374] on div at bounding box center [771, 324] width 1153 height 649
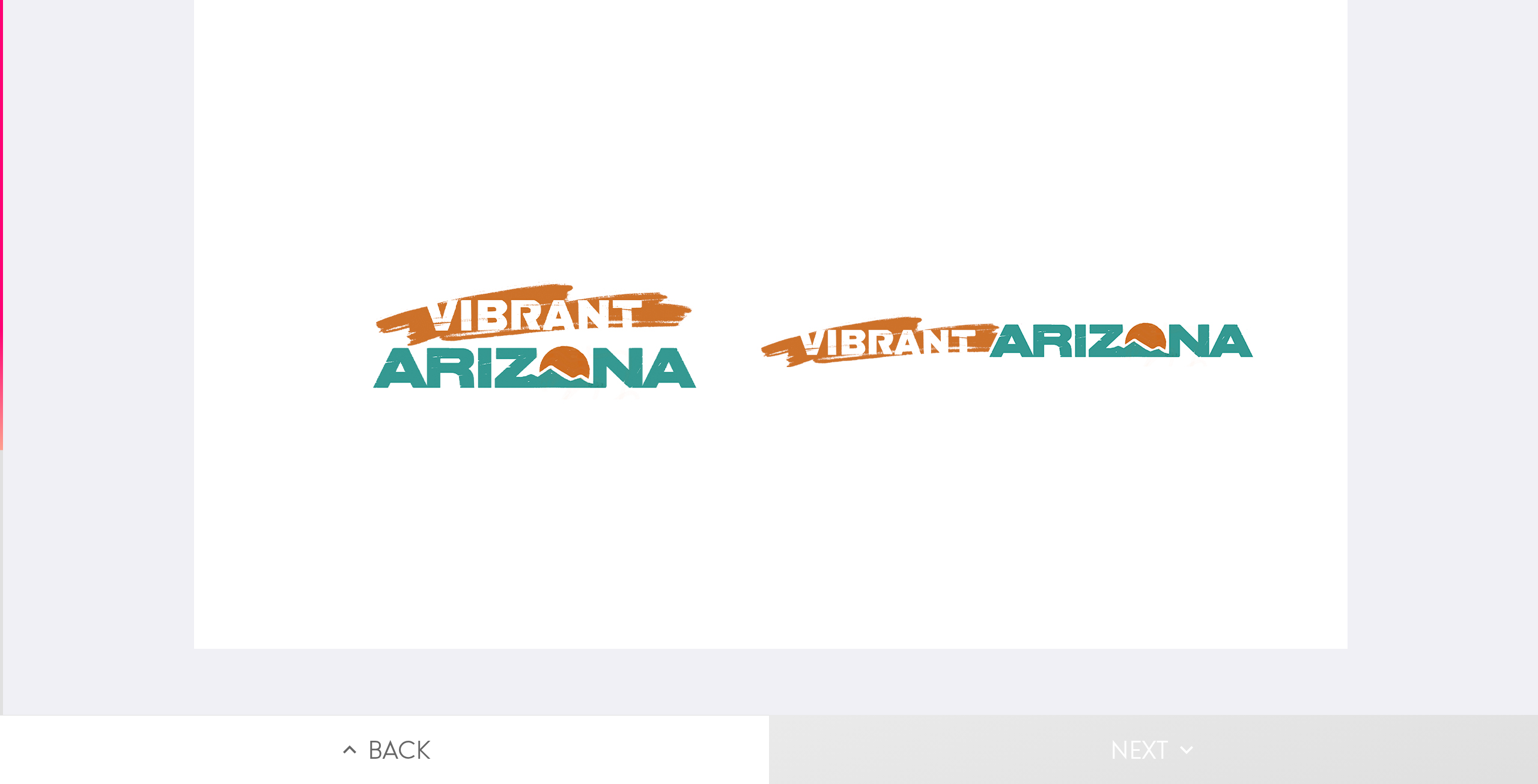
click at [710, 357] on div at bounding box center [771, 324] width 1153 height 649
drag, startPoint x: 870, startPoint y: 335, endPoint x: 889, endPoint y: 340, distance: 19.6
click at [880, 338] on div at bounding box center [771, 324] width 1153 height 649
drag, startPoint x: 889, startPoint y: 340, endPoint x: 928, endPoint y: 355, distance: 41.8
click at [905, 342] on div at bounding box center [771, 324] width 1153 height 649
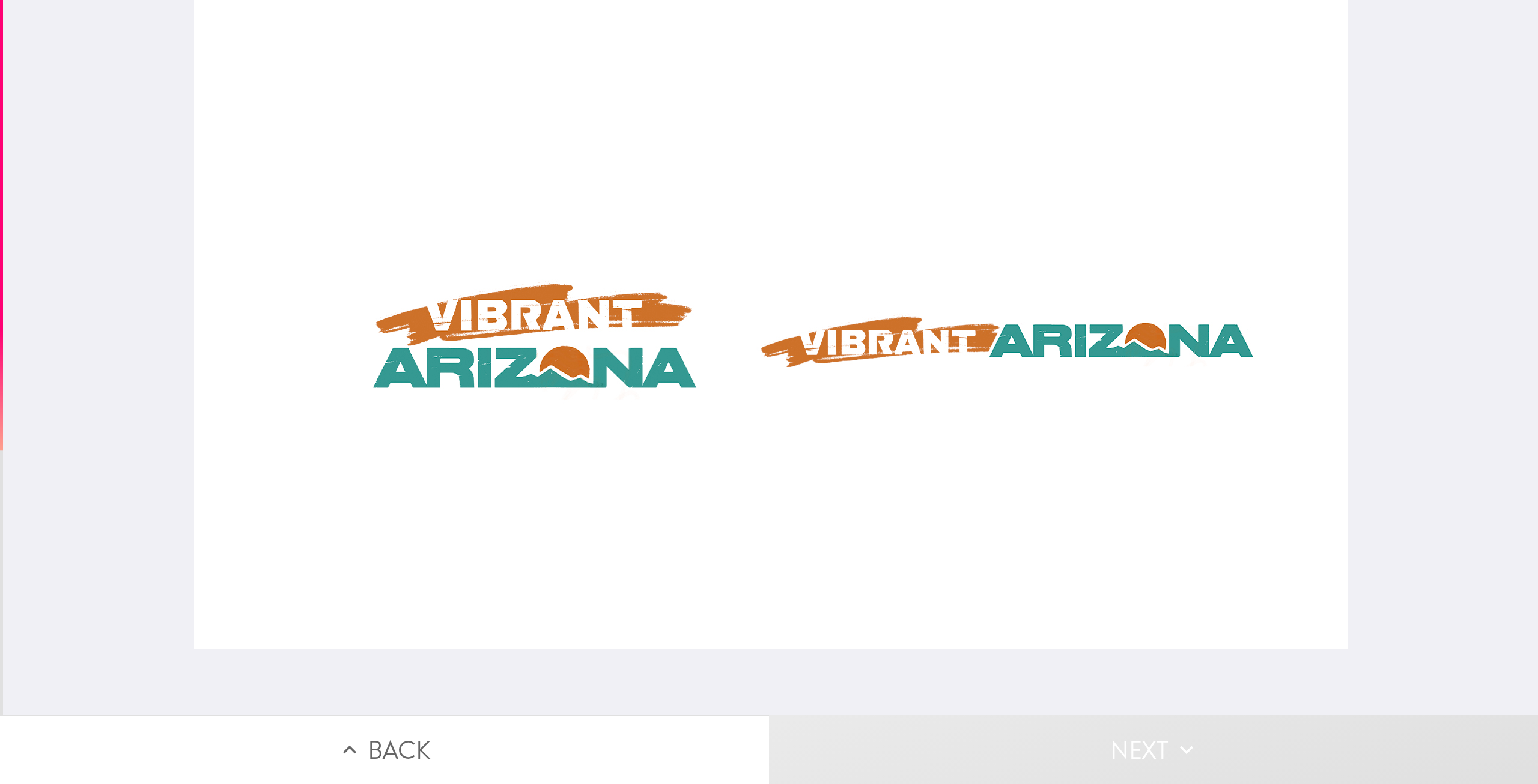
click at [928, 355] on div at bounding box center [771, 324] width 1153 height 649
drag
click at [1060, 322] on div at bounding box center [771, 324] width 1153 height 649
click at [480, 405] on div at bounding box center [771, 324] width 1153 height 649
click at [366, 413] on div at bounding box center [771, 324] width 1153 height 649
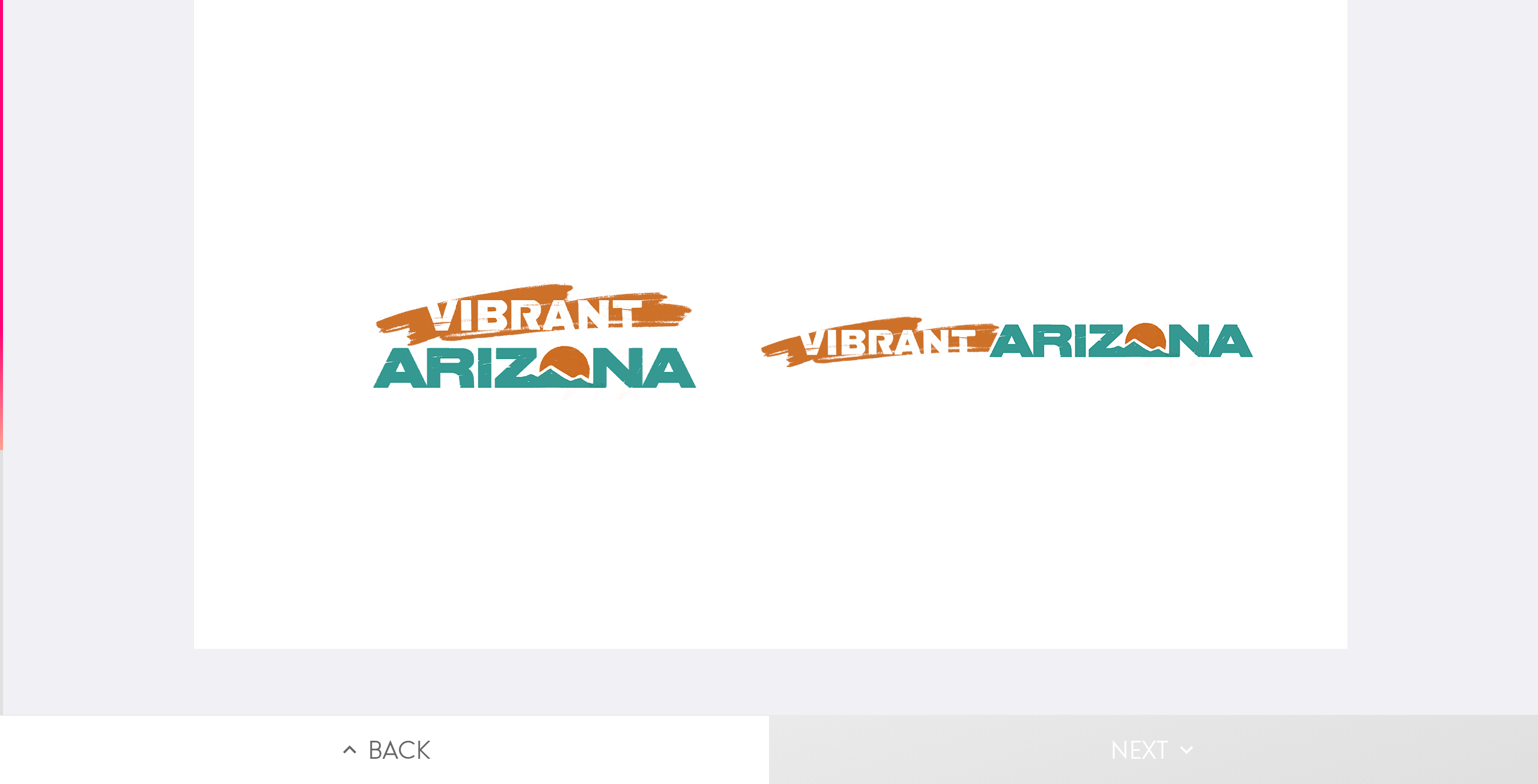
click at [624, 610] on div at bounding box center [771, 324] width 1153 height 649
click at [911, 595] on div at bounding box center [771, 324] width 1153 height 649
click at [1079, 634] on div at bounding box center [771, 324] width 1153 height 649
click at [1127, 626] on div at bounding box center [771, 324] width 1153 height 649
click at [1341, 425] on div at bounding box center [770, 357] width 1535 height 715
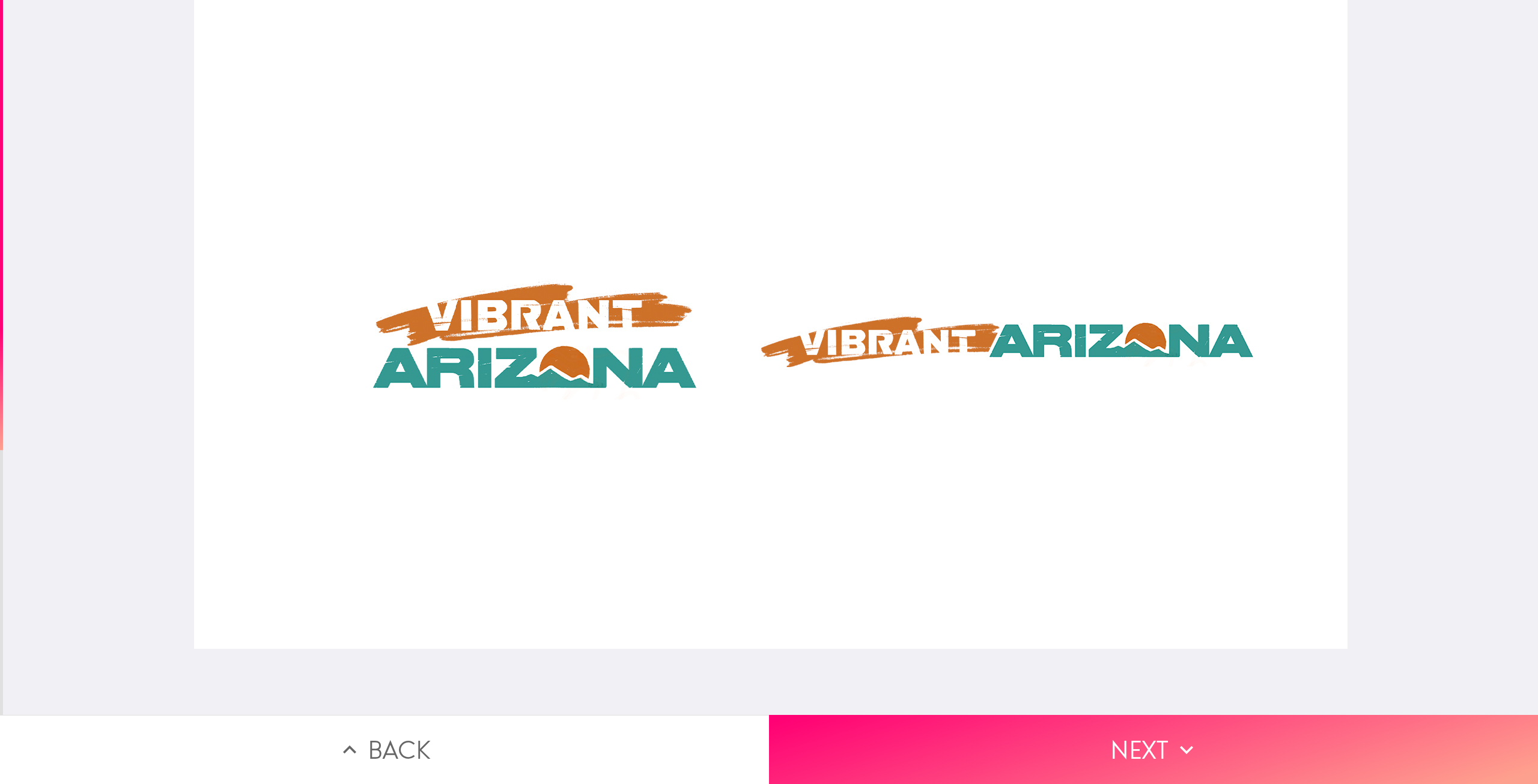
click at [1403, 333] on div at bounding box center [770, 357] width 1535 height 715
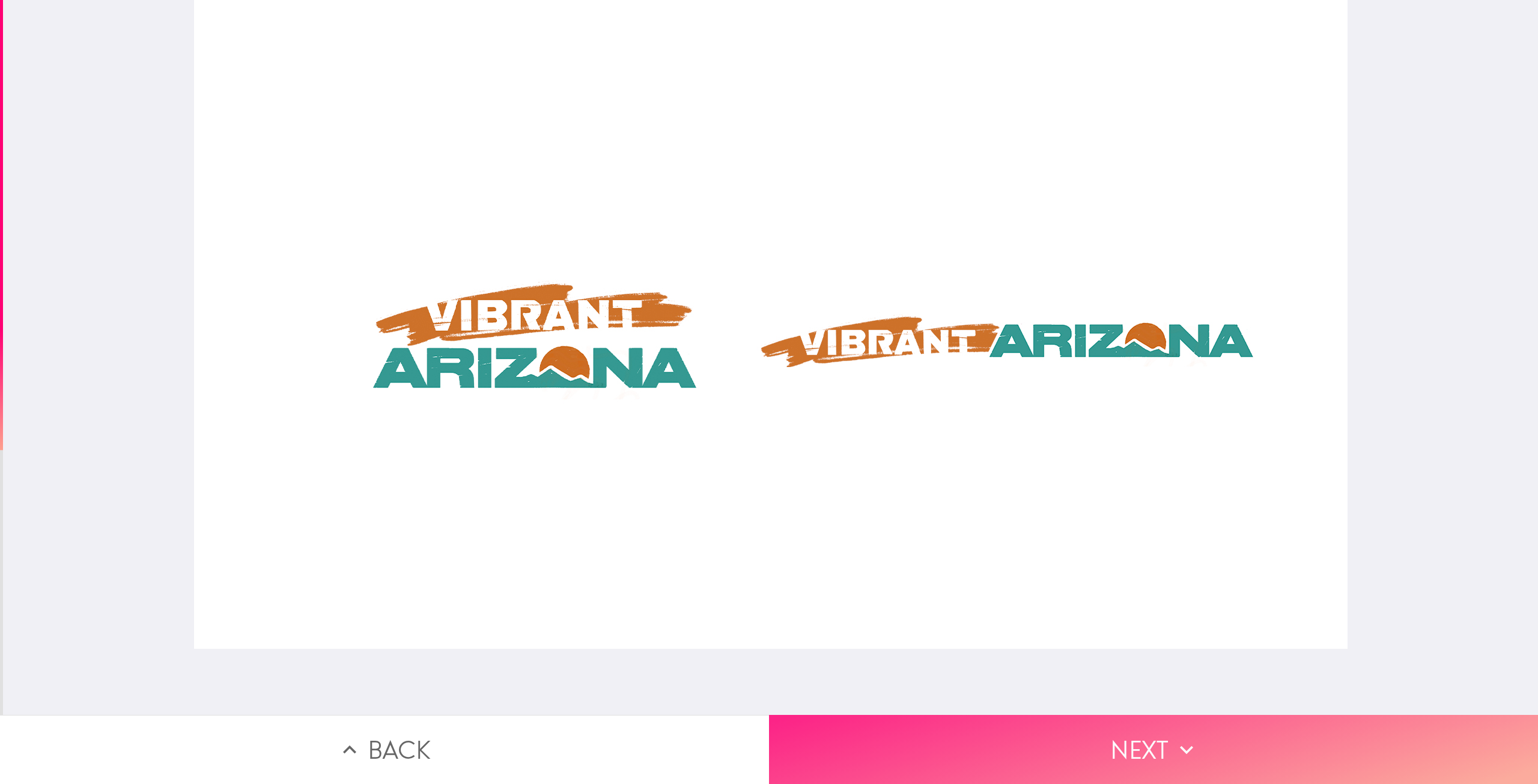
click at [1039, 758] on button "Next" at bounding box center [1153, 749] width 769 height 69
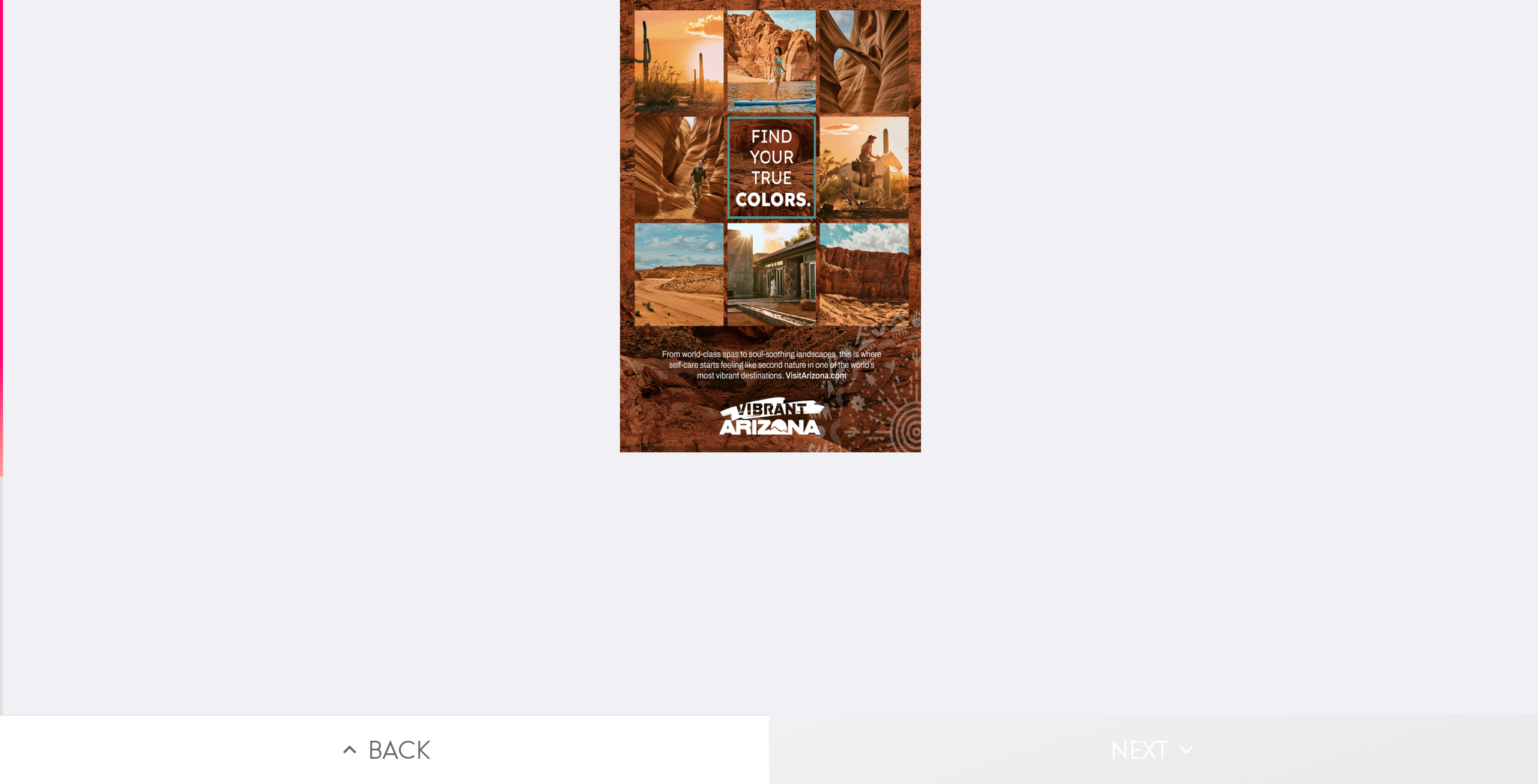
click at [950, 737] on button "Next" at bounding box center [1153, 749] width 769 height 69
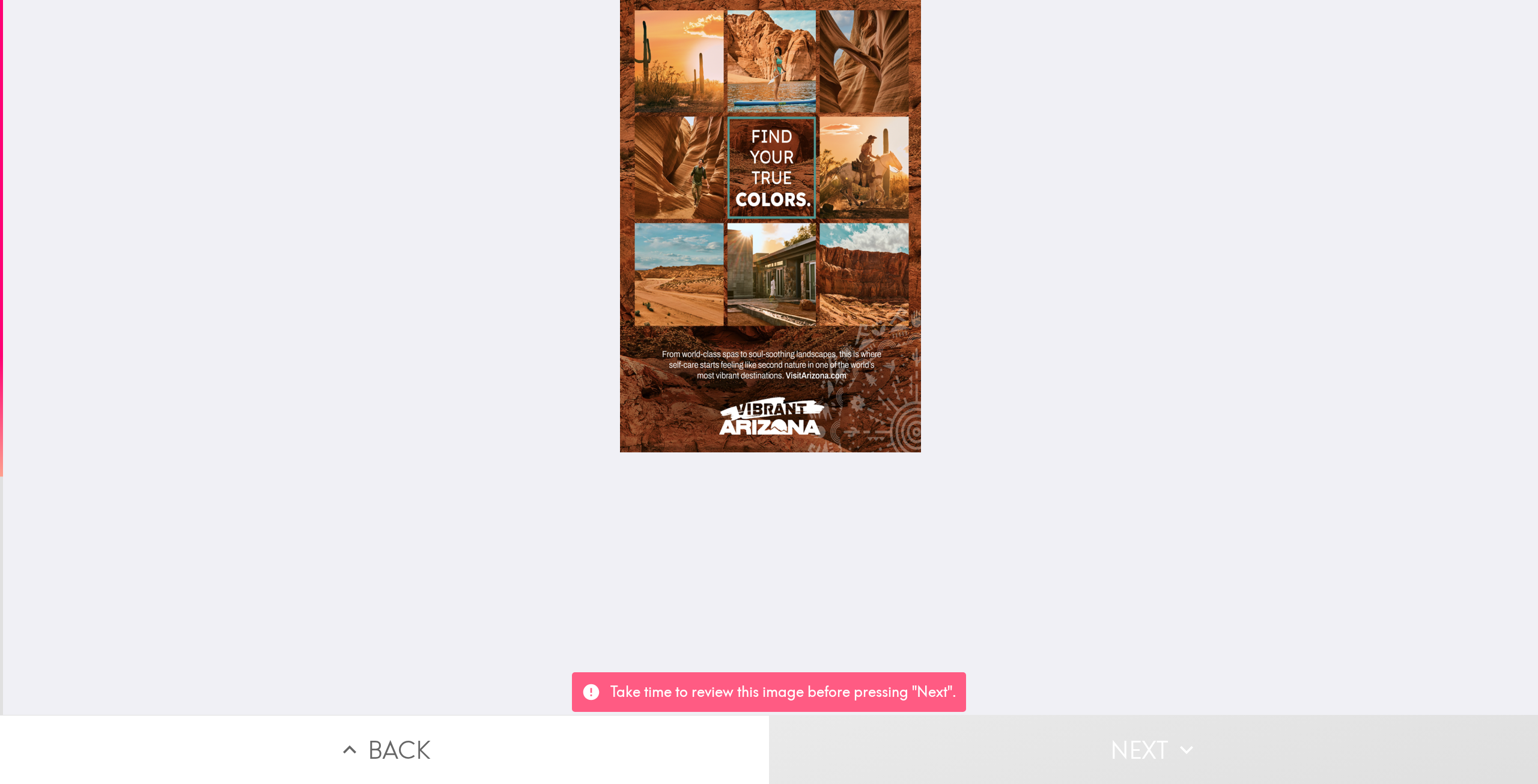
click at [965, 627] on div at bounding box center [770, 357] width 1535 height 715
click at [632, 634] on div at bounding box center [770, 357] width 1535 height 715
click at [380, 600] on div at bounding box center [770, 357] width 1535 height 715
click at [675, 325] on div at bounding box center [770, 226] width 301 height 452
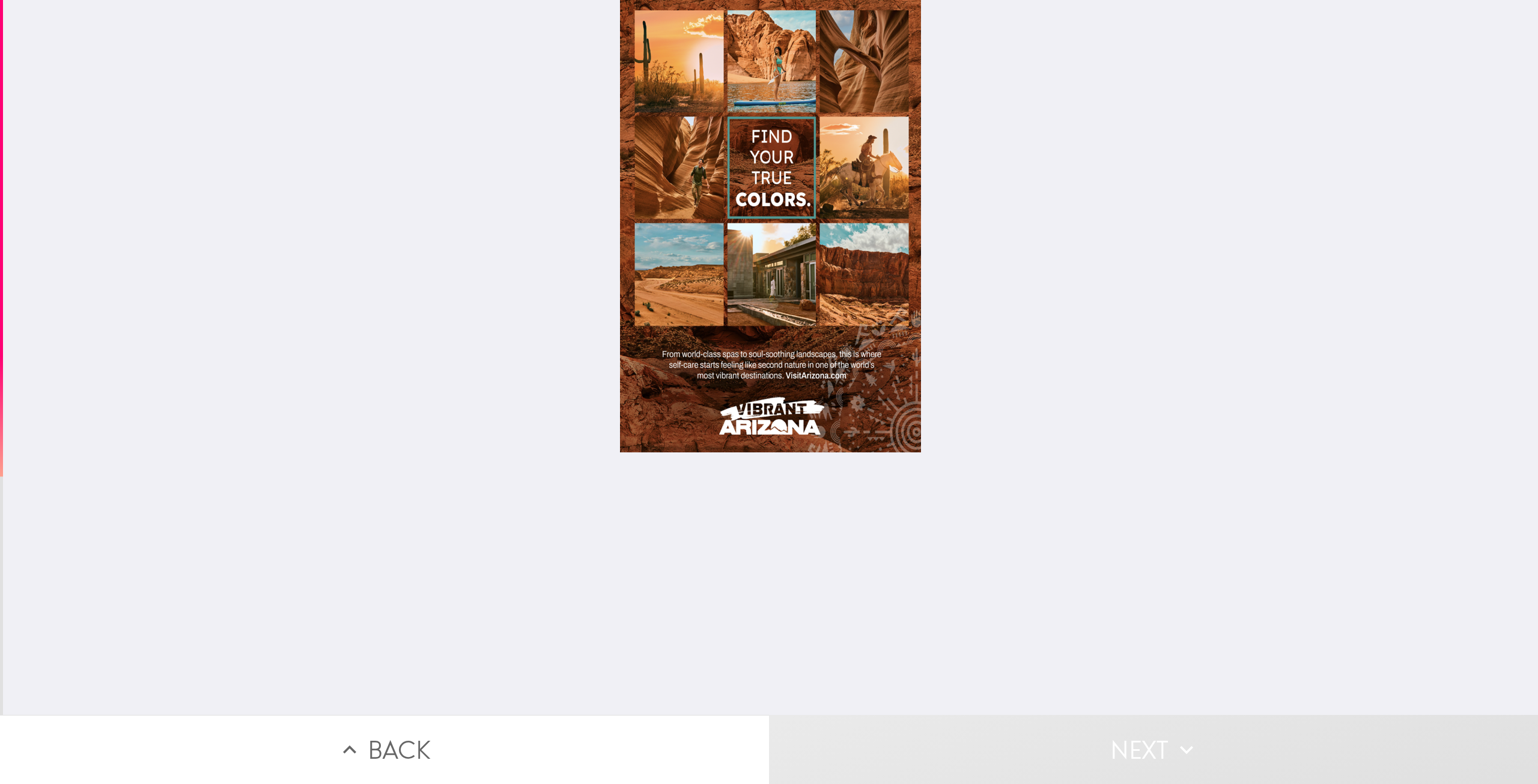
click at [858, 201] on div at bounding box center [770, 226] width 301 height 452
click at [925, 436] on div at bounding box center [770, 357] width 1535 height 715
click at [694, 448] on div at bounding box center [770, 357] width 1535 height 715
click at [601, 290] on div at bounding box center [770, 357] width 1535 height 715
click at [951, 227] on div at bounding box center [770, 357] width 1535 height 715
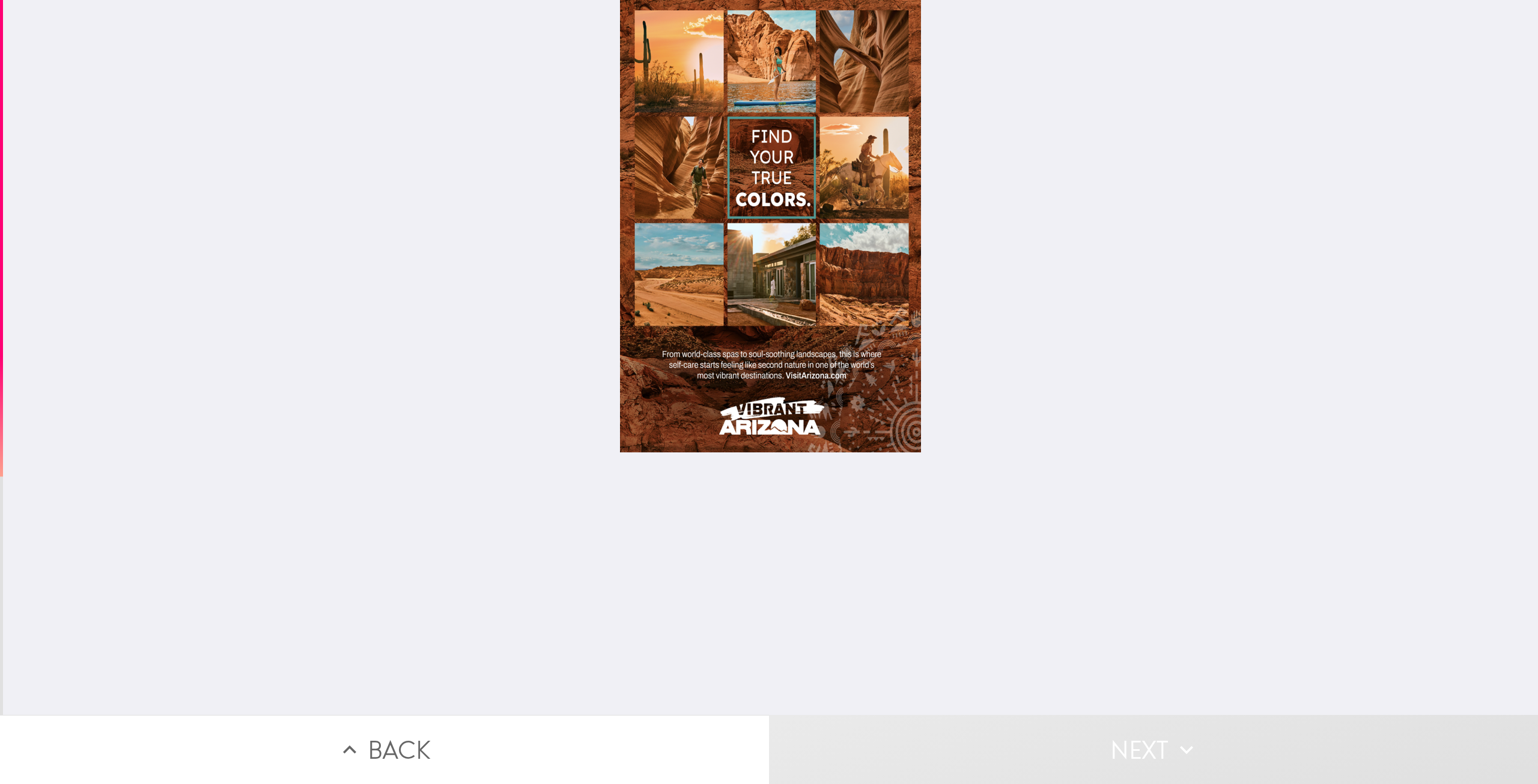
click at [969, 197] on div at bounding box center [770, 357] width 1535 height 715
click at [835, 114] on div at bounding box center [770, 357] width 1535 height 715
click at [571, 108] on div at bounding box center [770, 357] width 1535 height 715
click at [506, 238] on div at bounding box center [770, 357] width 1535 height 715
click at [797, 362] on div at bounding box center [770, 226] width 301 height 452
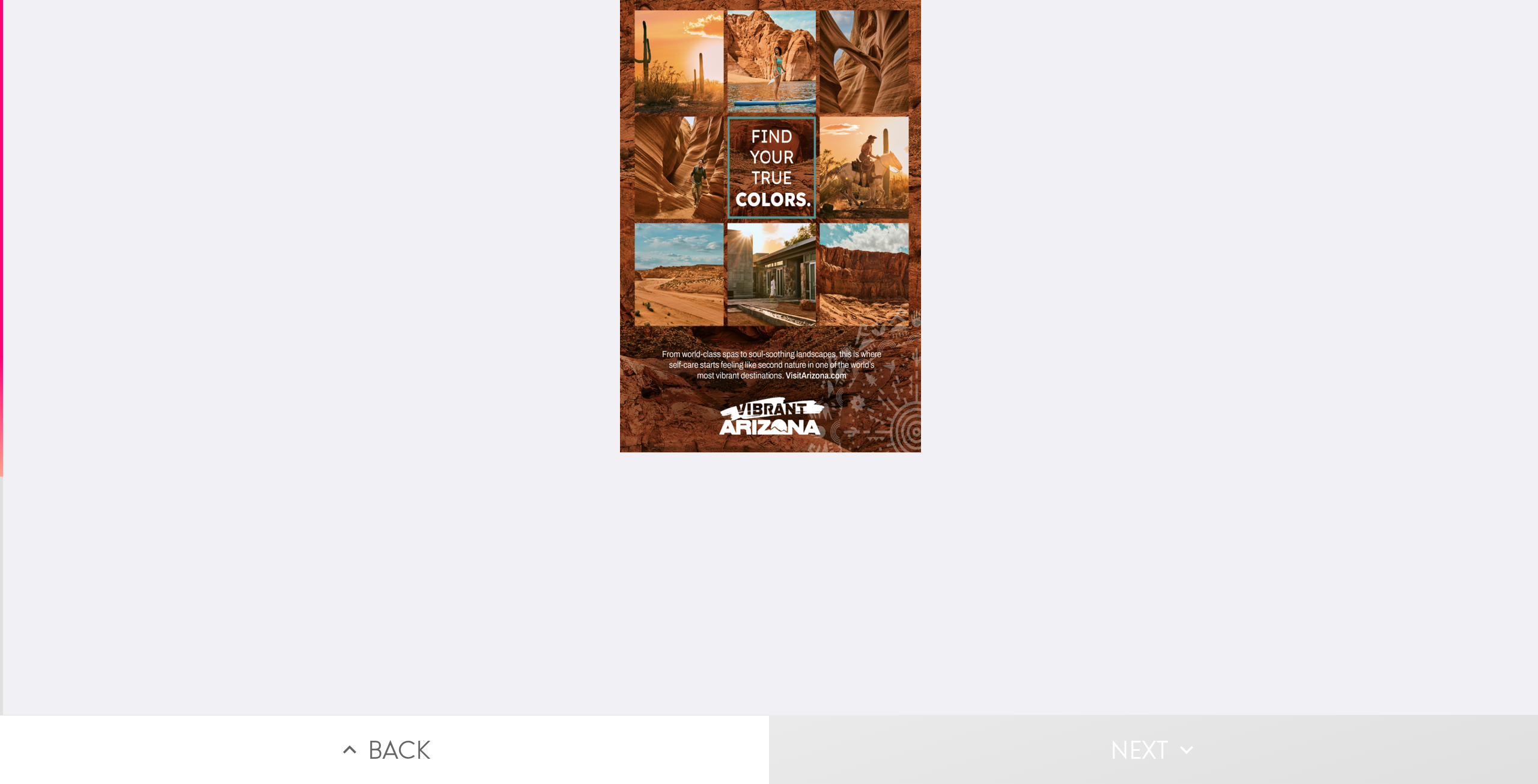
click at [901, 433] on div at bounding box center [770, 226] width 301 height 452
click at [929, 466] on div at bounding box center [770, 357] width 1535 height 715
click at [1017, 434] on div at bounding box center [770, 357] width 1535 height 715
click at [922, 475] on div at bounding box center [770, 357] width 1535 height 715
click at [524, 462] on div at bounding box center [770, 357] width 1535 height 715
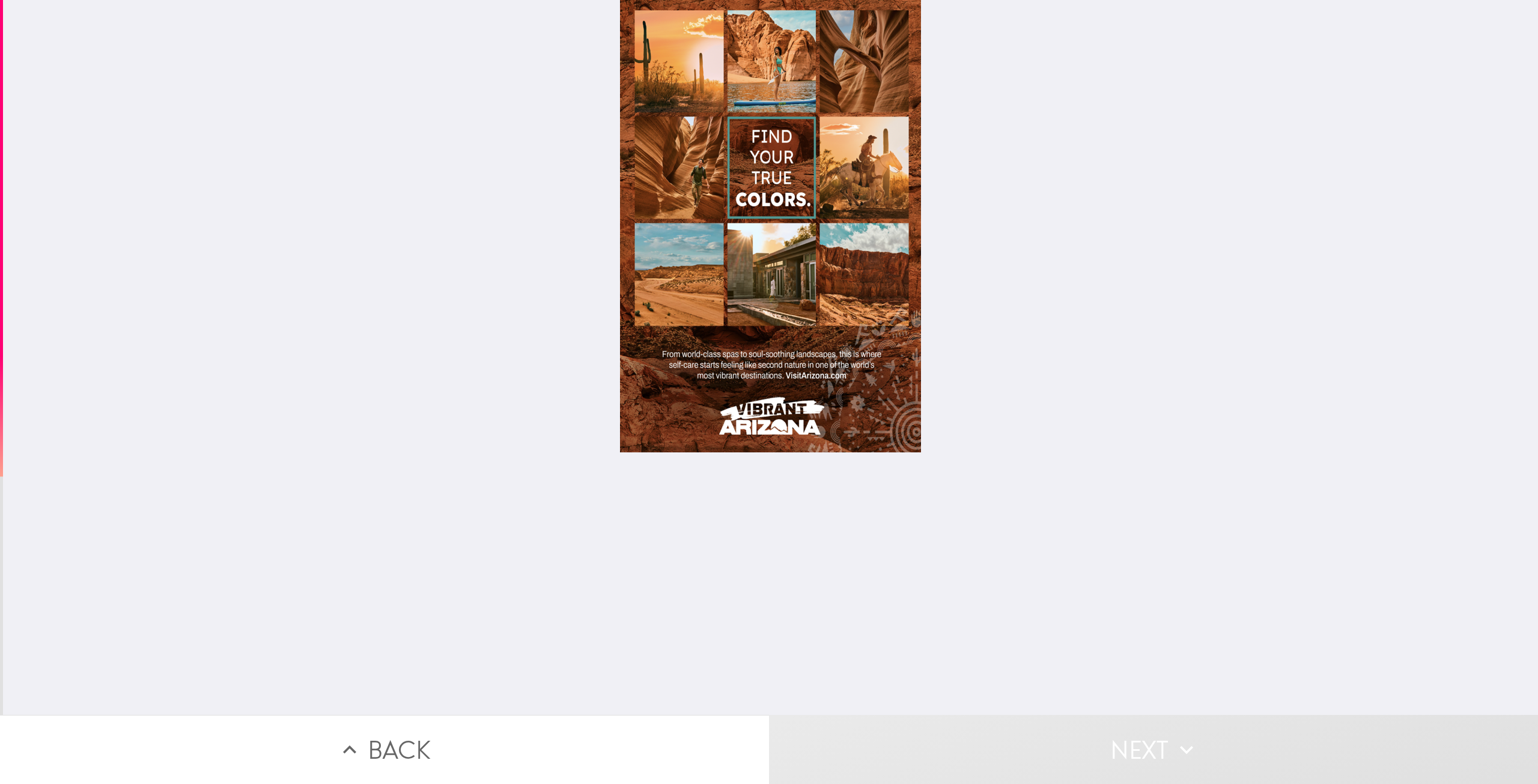
click at [709, 265] on div at bounding box center [770, 357] width 1535 height 715
click at [853, 176] on div at bounding box center [770, 226] width 301 height 452
click at [860, 130] on div at bounding box center [770, 226] width 301 height 452
click at [661, 88] on div at bounding box center [770, 226] width 301 height 452
click at [652, 253] on div at bounding box center [770, 226] width 301 height 452
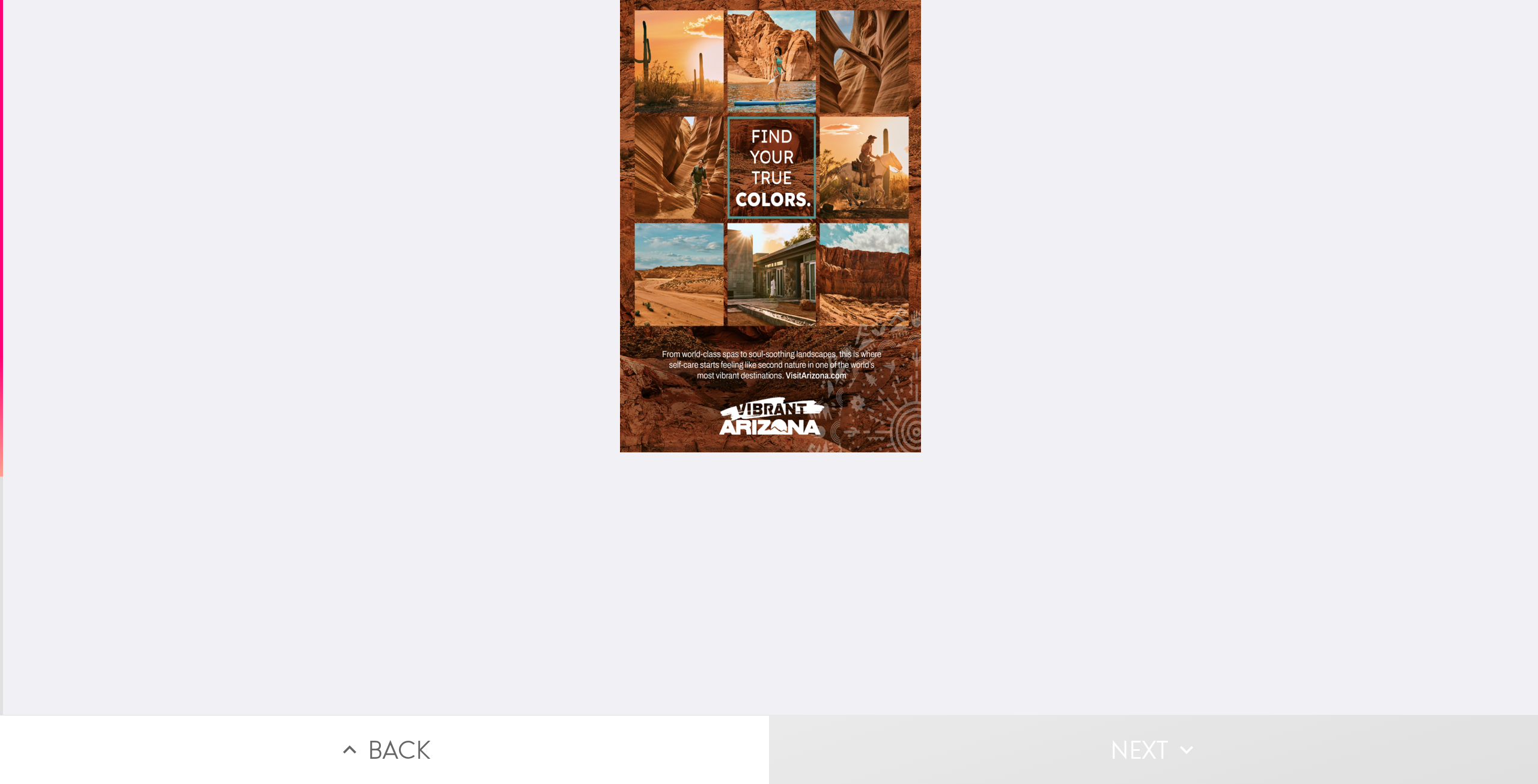
click at [788, 354] on div at bounding box center [770, 226] width 301 height 452
click at [805, 403] on div at bounding box center [770, 226] width 301 height 452
click at [606, 523] on div at bounding box center [770, 357] width 1535 height 715
click at [750, 530] on div at bounding box center [770, 357] width 1535 height 715
click at [1023, 358] on div at bounding box center [770, 357] width 1535 height 715
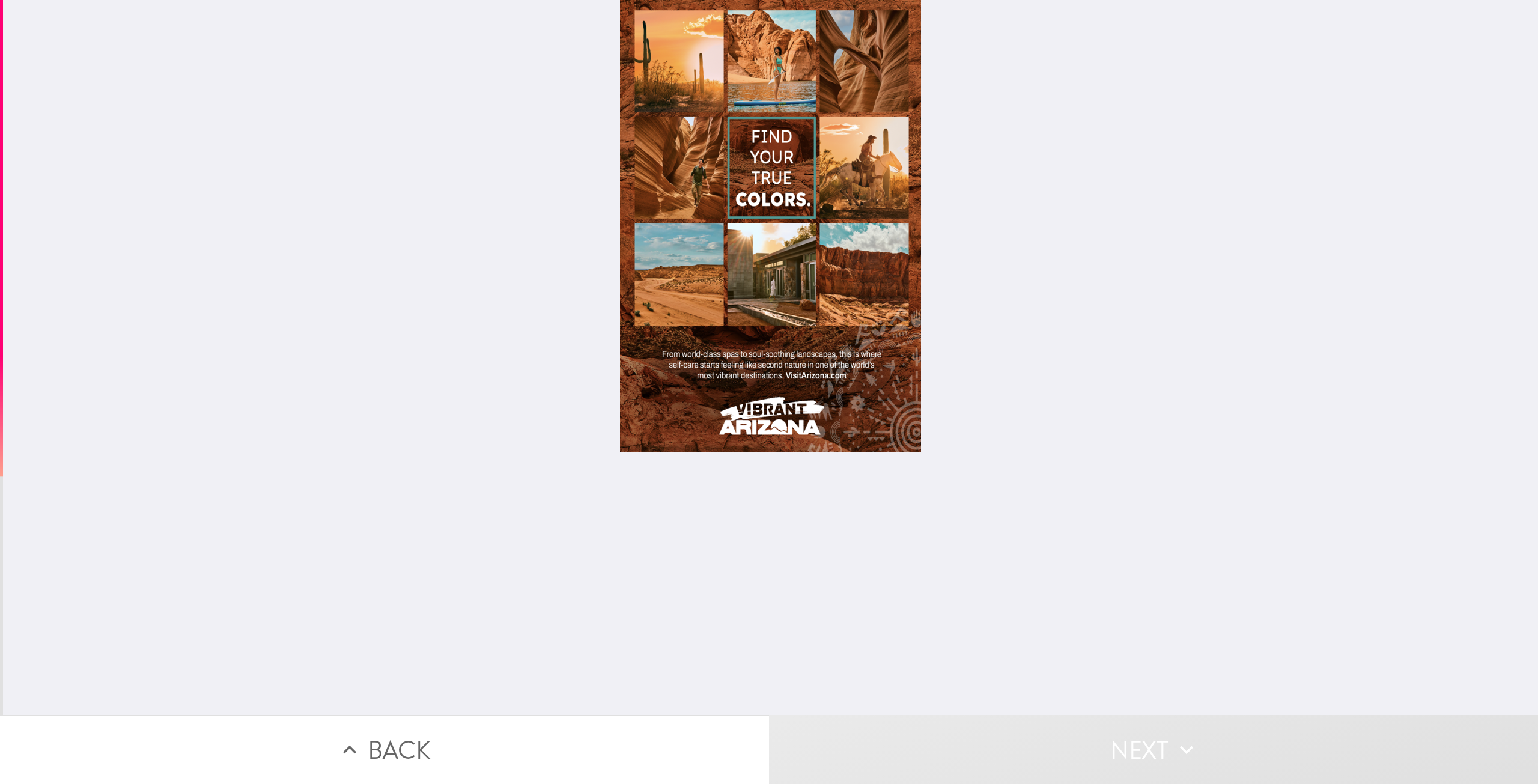
click at [1124, 300] on div at bounding box center [770, 357] width 1535 height 715
click at [1110, 372] on div at bounding box center [770, 357] width 1535 height 715
click at [542, 395] on div at bounding box center [770, 357] width 1535 height 715
click at [468, 464] on div at bounding box center [770, 357] width 1535 height 715
click at [771, 509] on div at bounding box center [770, 357] width 1535 height 715
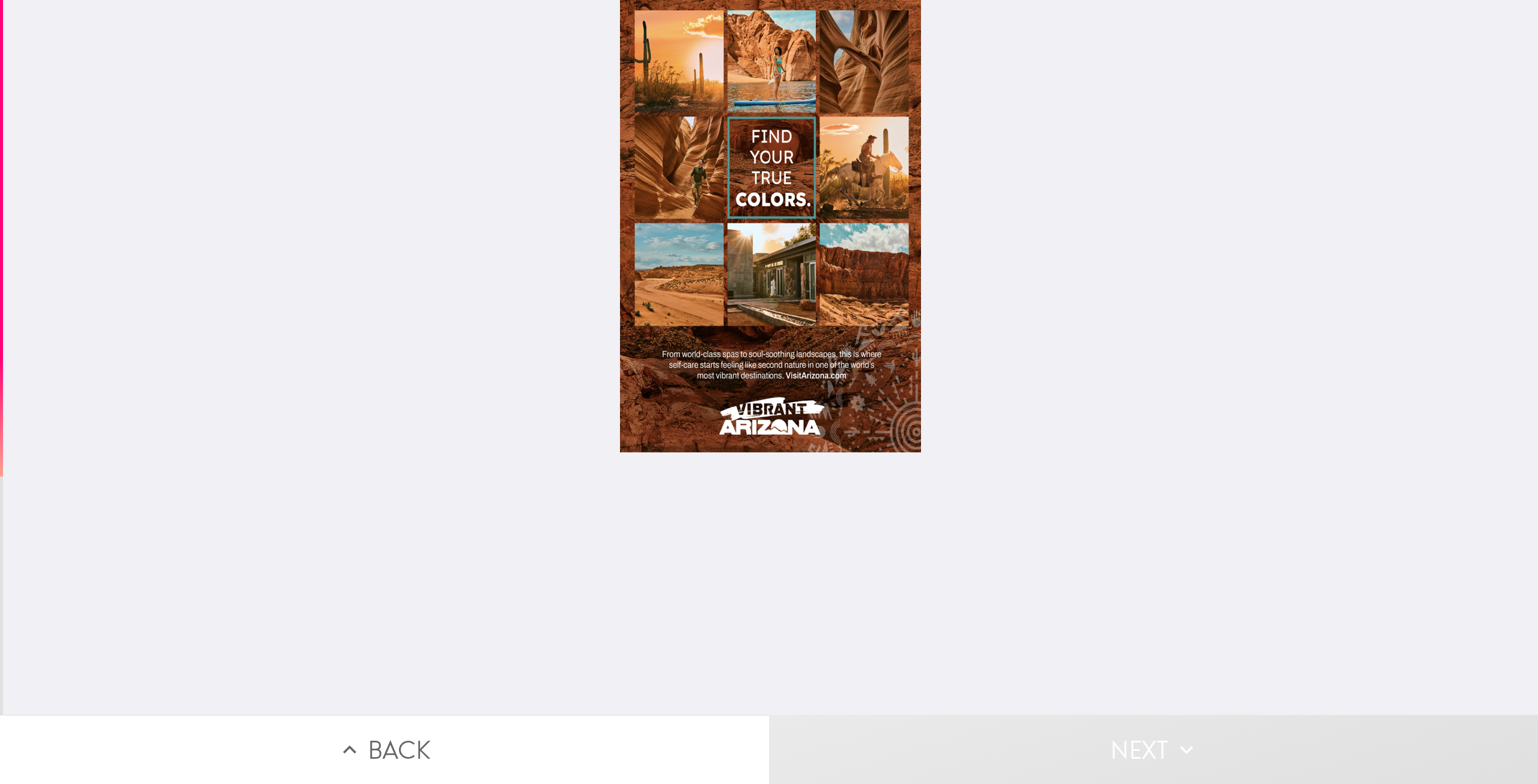
click at [1119, 252] on div at bounding box center [770, 357] width 1535 height 715
click at [931, 457] on div at bounding box center [770, 357] width 1535 height 715
click at [788, 450] on div at bounding box center [770, 226] width 301 height 452
click at [701, 456] on div at bounding box center [770, 357] width 1535 height 715
click at [606, 532] on div at bounding box center [770, 357] width 1535 height 715
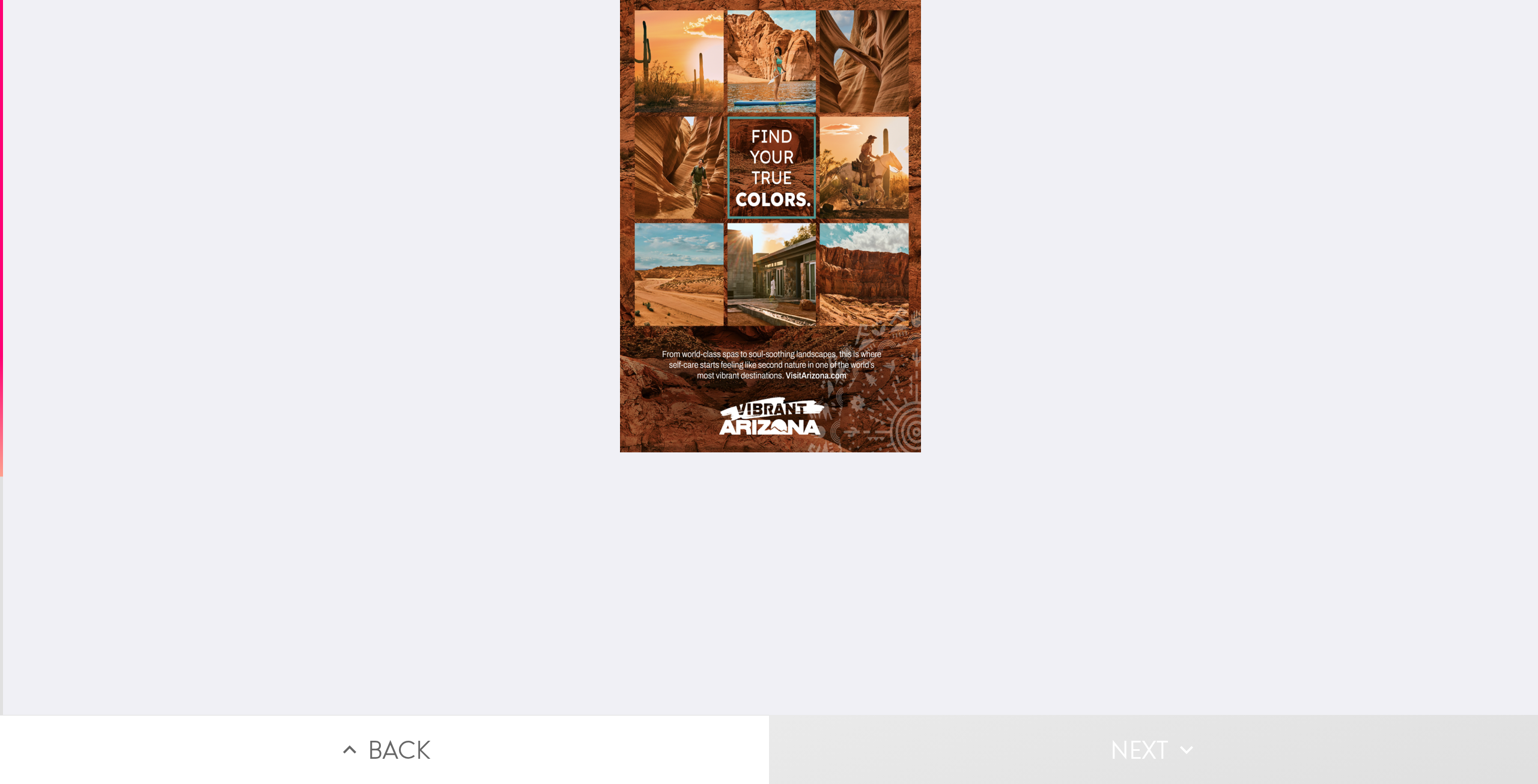
click at [605, 532] on div at bounding box center [770, 357] width 1535 height 715
click at [480, 556] on div at bounding box center [770, 357] width 1535 height 715
click at [536, 522] on div at bounding box center [770, 357] width 1535 height 715
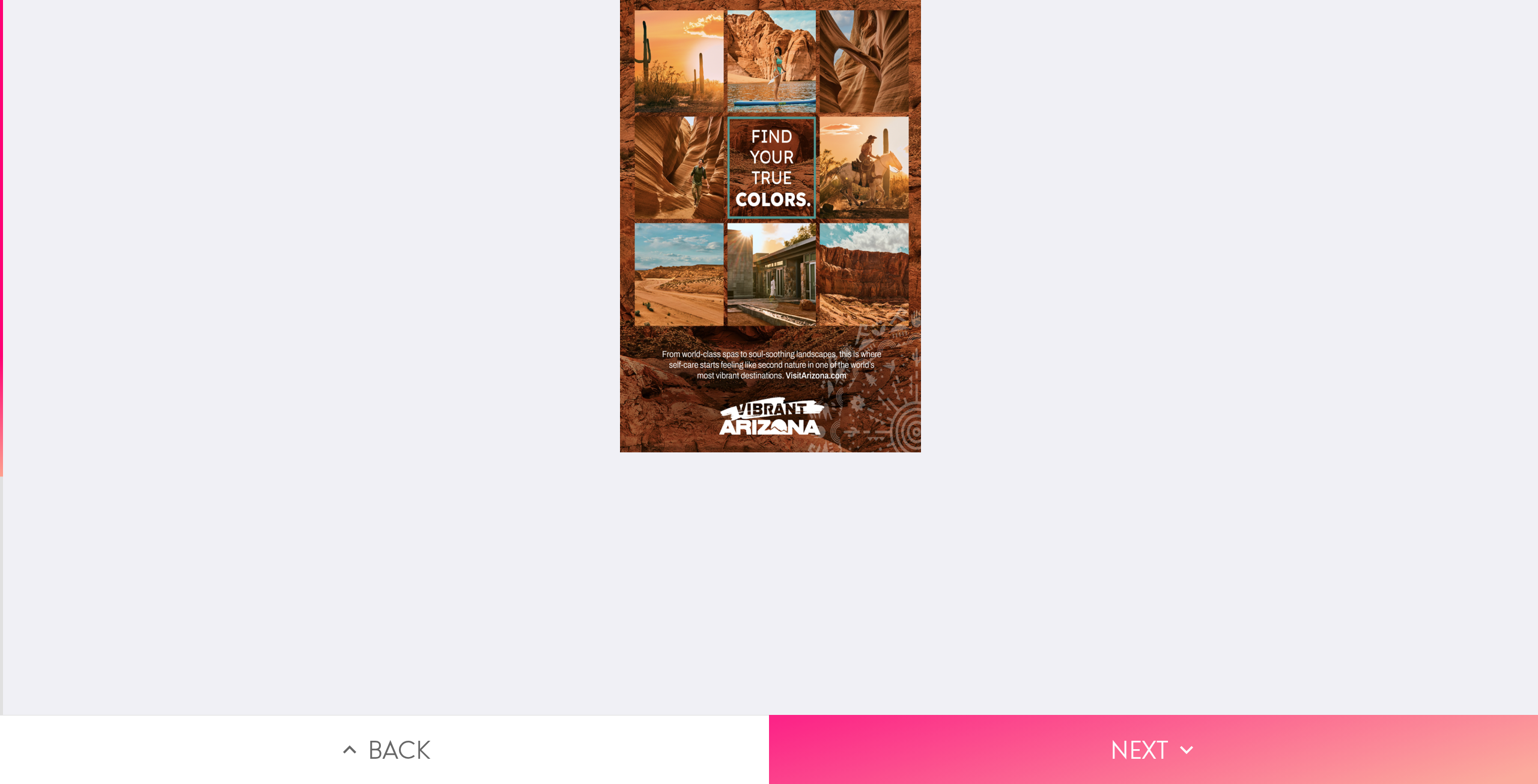
click at [1044, 721] on button "Next" at bounding box center [1153, 749] width 769 height 69
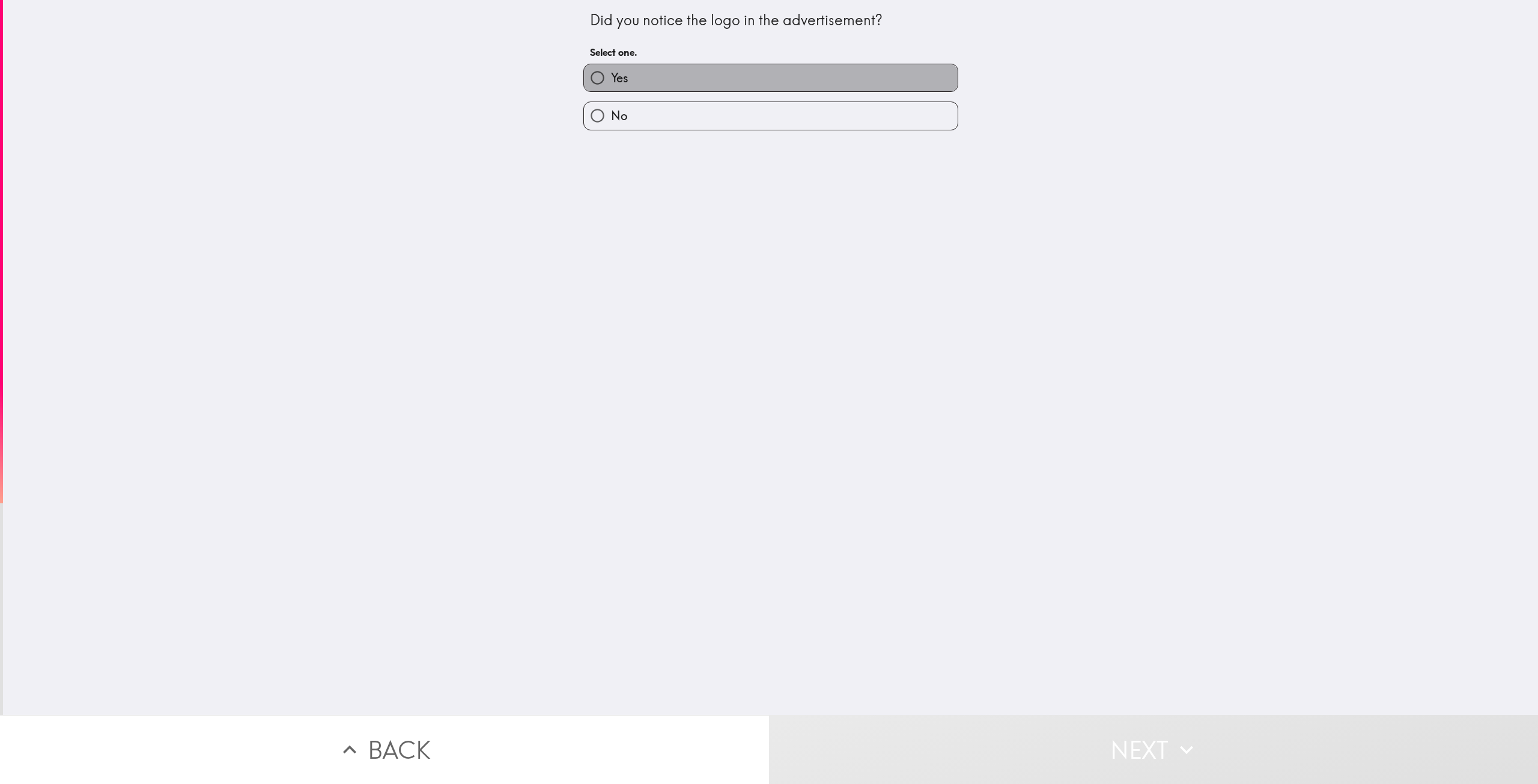
click at [860, 85] on label "Yes" at bounding box center [771, 77] width 374 height 27
click at [611, 85] on input "Yes" at bounding box center [598, 77] width 27 height 27
radio input "true"
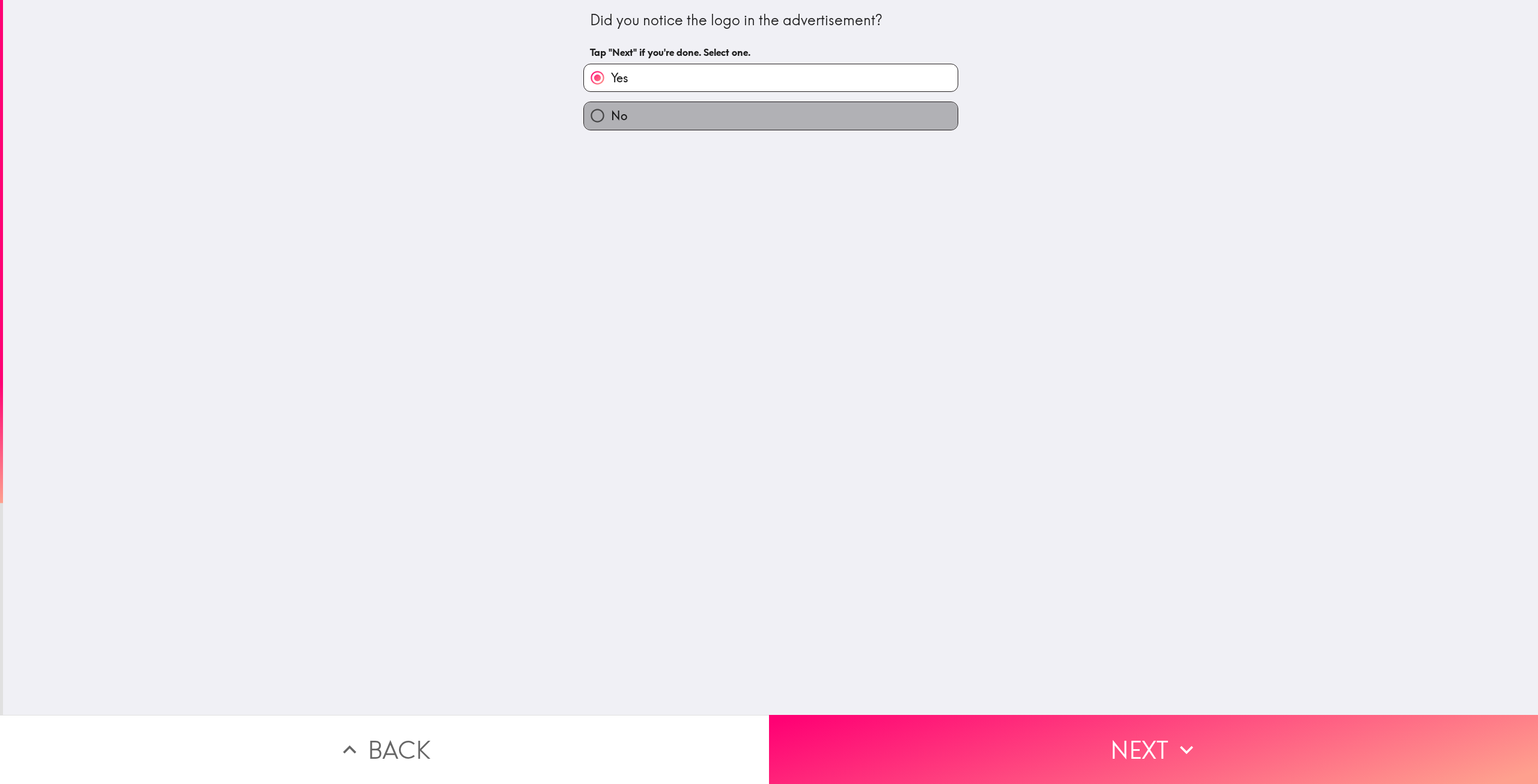
click at [841, 117] on label "No" at bounding box center [771, 116] width 374 height 27
click at [611, 117] on input "No" at bounding box center [598, 116] width 27 height 27
radio input "true"
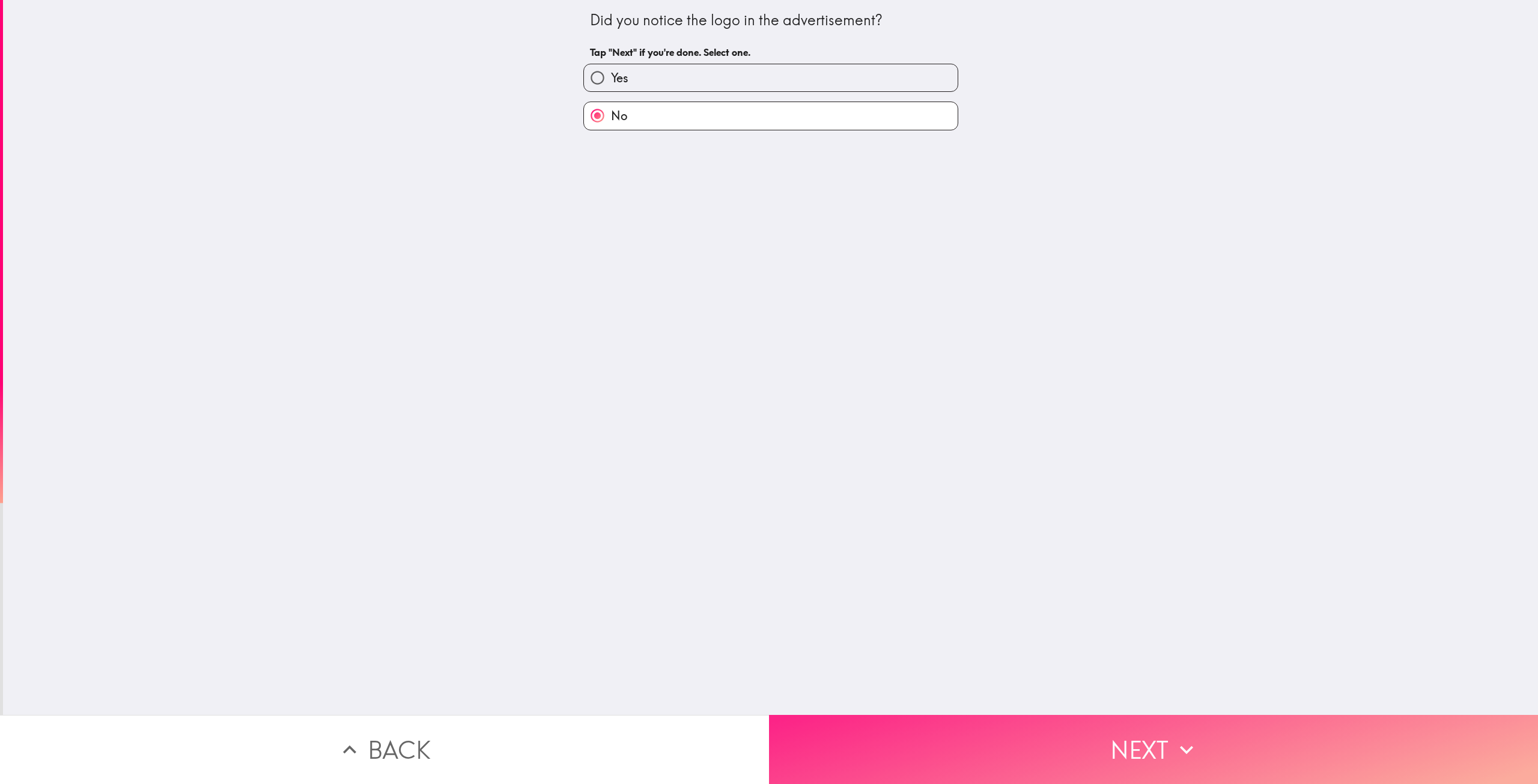
click at [1111, 737] on button "Next" at bounding box center [1153, 749] width 769 height 69
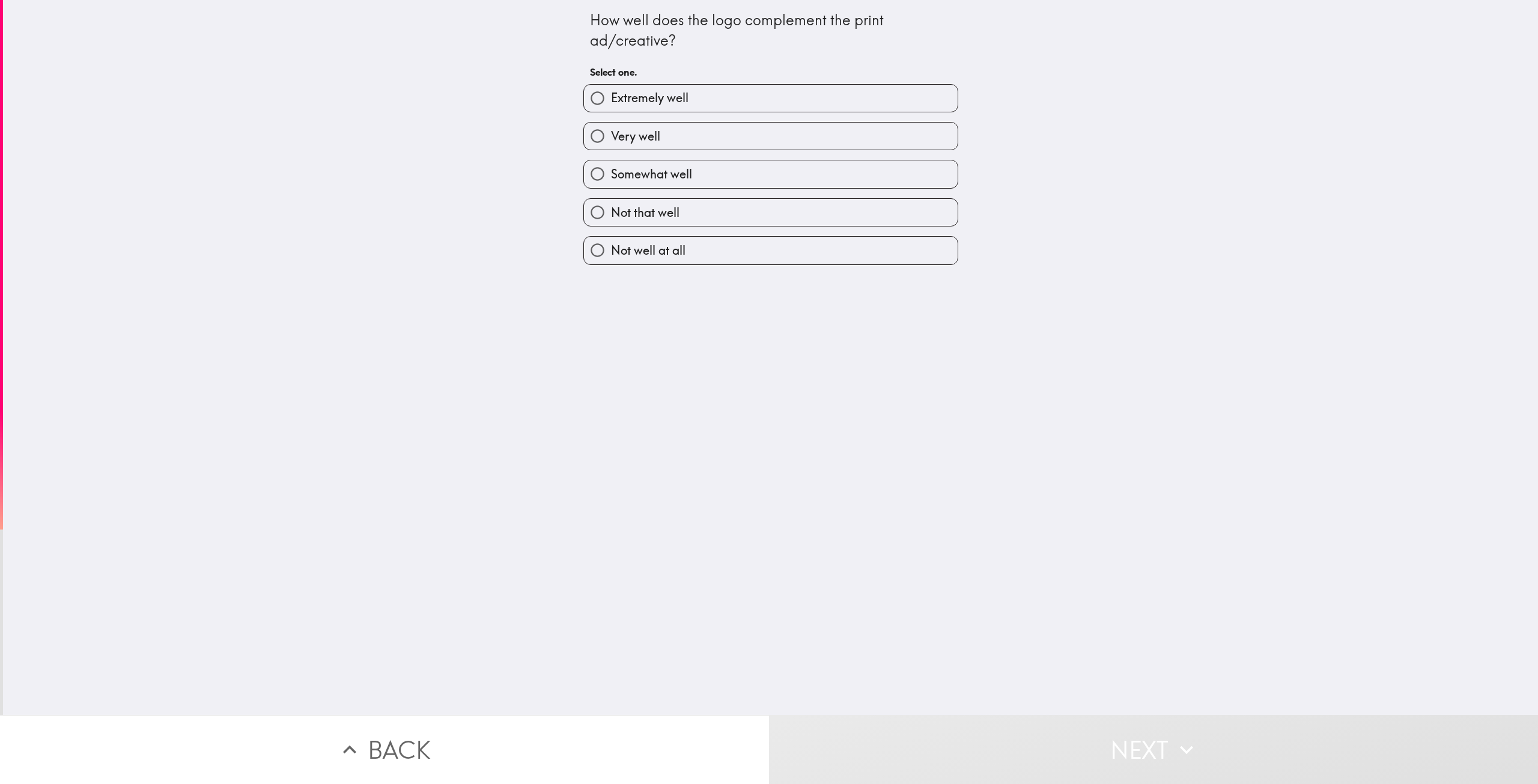
click at [898, 106] on label "Extremely well" at bounding box center [771, 98] width 374 height 27
click at [611, 106] on input "Extremely well" at bounding box center [598, 98] width 27 height 27
radio input "true"
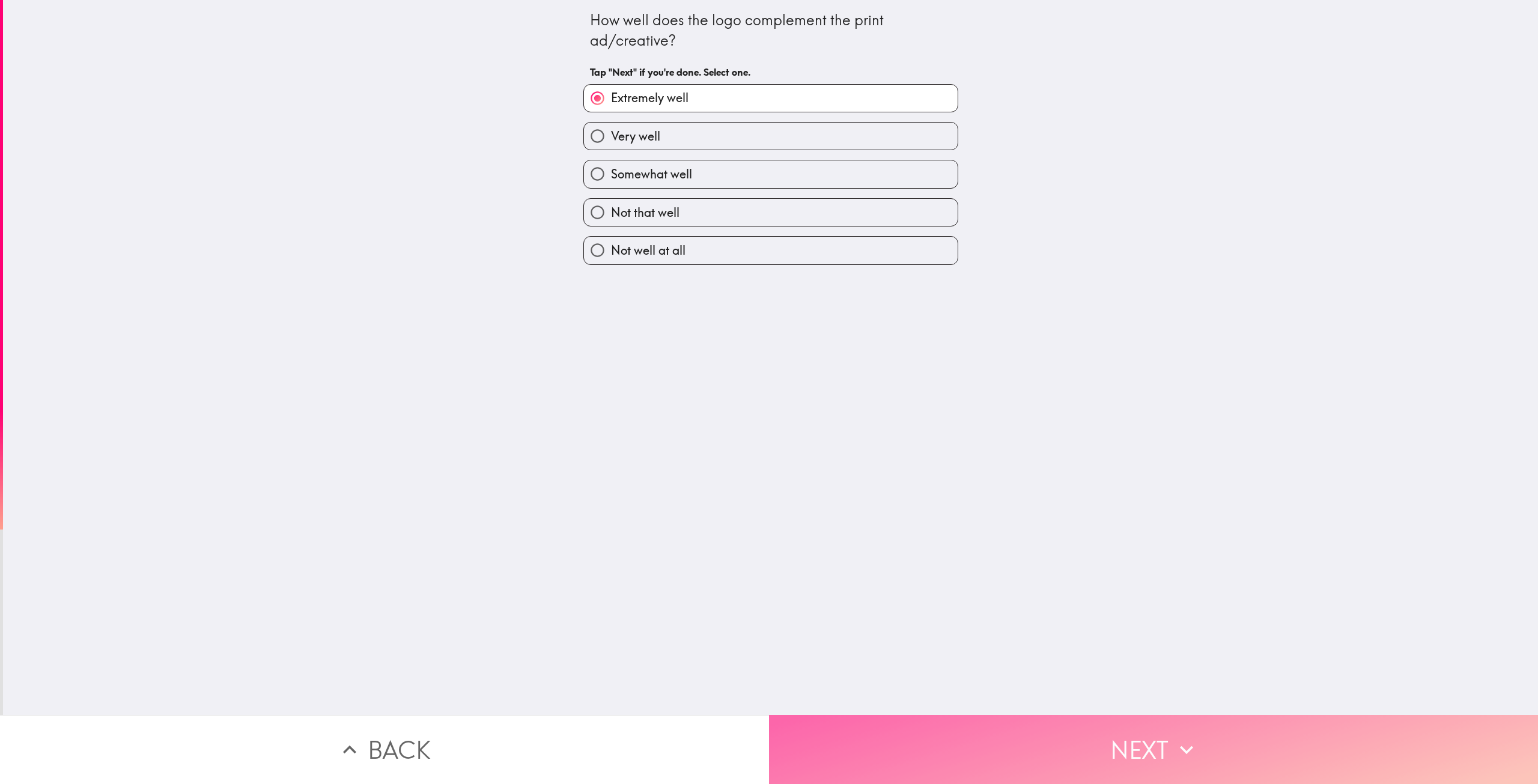
click at [1025, 725] on button "Next" at bounding box center [1153, 749] width 769 height 69
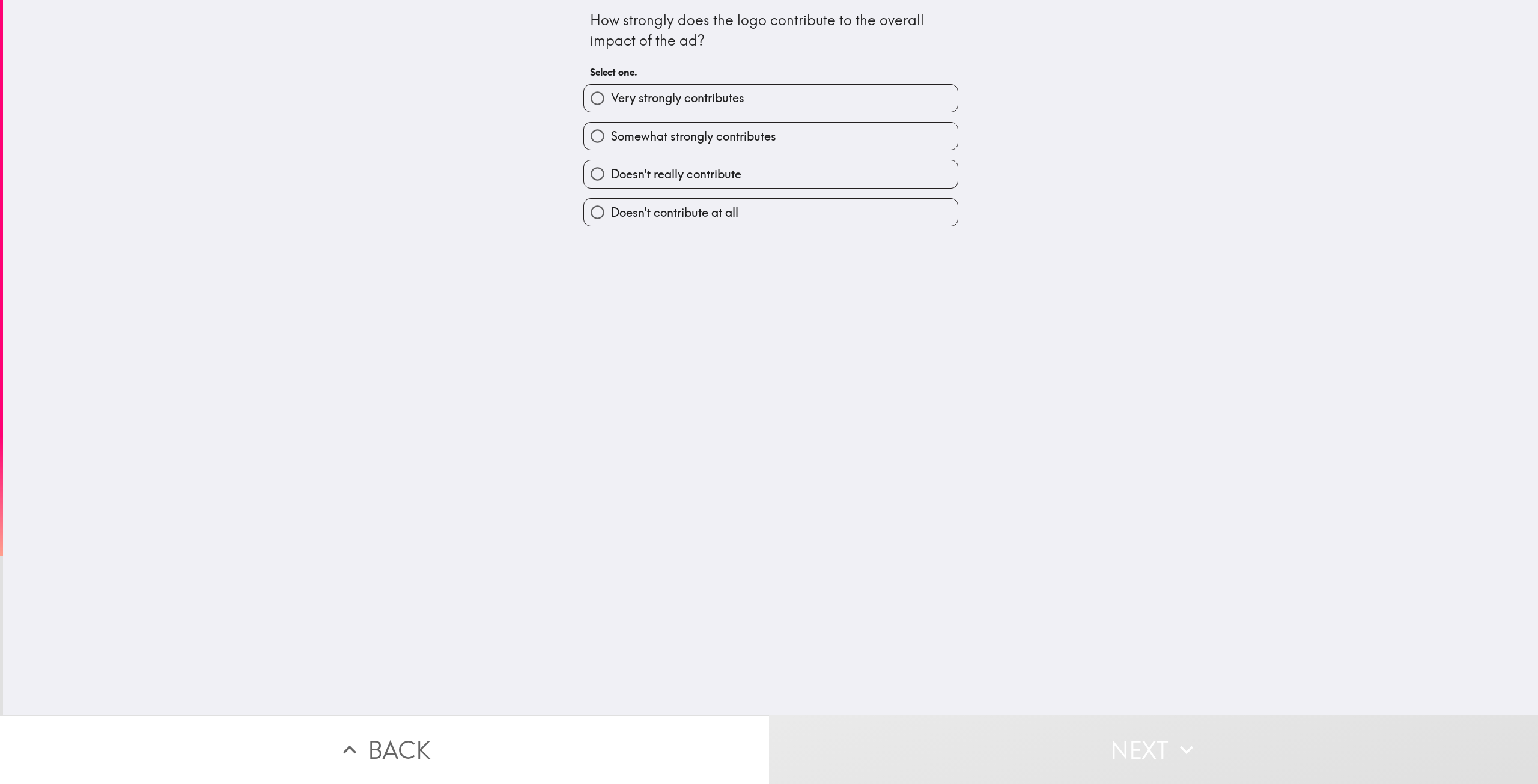
click at [888, 102] on label "Very strongly contributes" at bounding box center [771, 98] width 374 height 27
click at [611, 102] on input "Very strongly contributes" at bounding box center [598, 98] width 27 height 27
radio input "true"
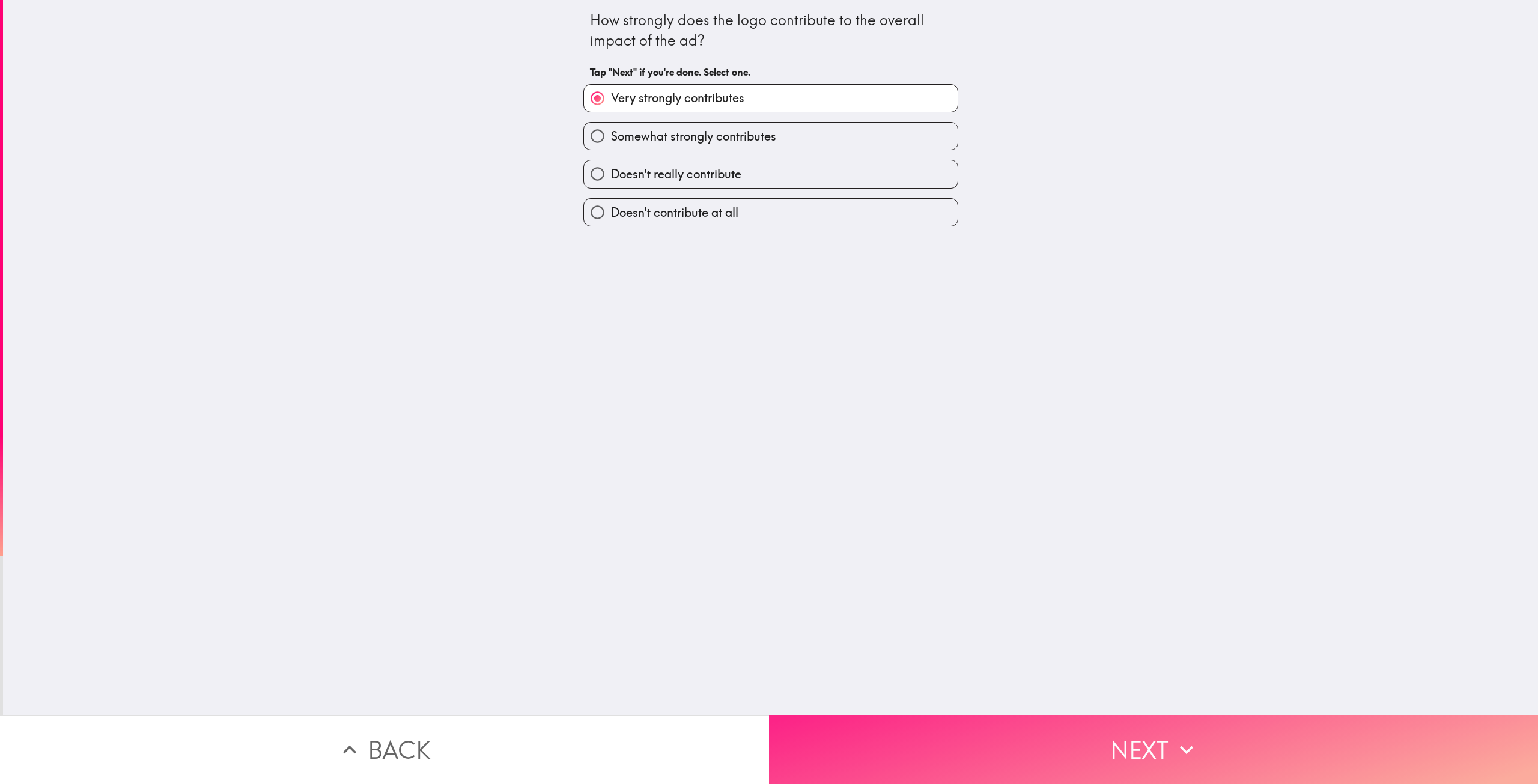
click at [1003, 735] on button "Next" at bounding box center [1153, 749] width 769 height 69
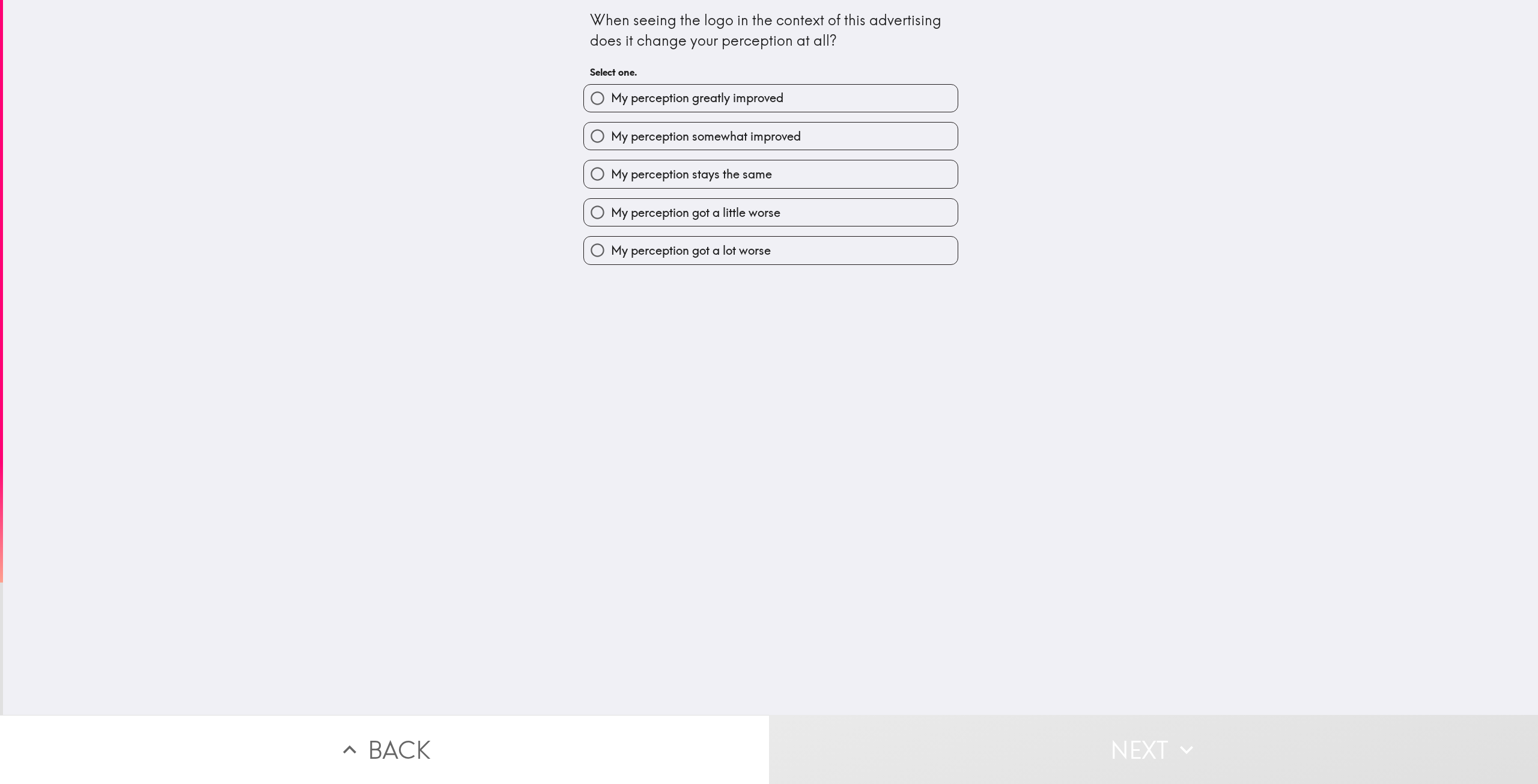
click at [875, 125] on label "My perception somewhat improved" at bounding box center [771, 136] width 374 height 27
click at [611, 125] on input "My perception somewhat improved" at bounding box center [598, 136] width 27 height 27
radio input "true"
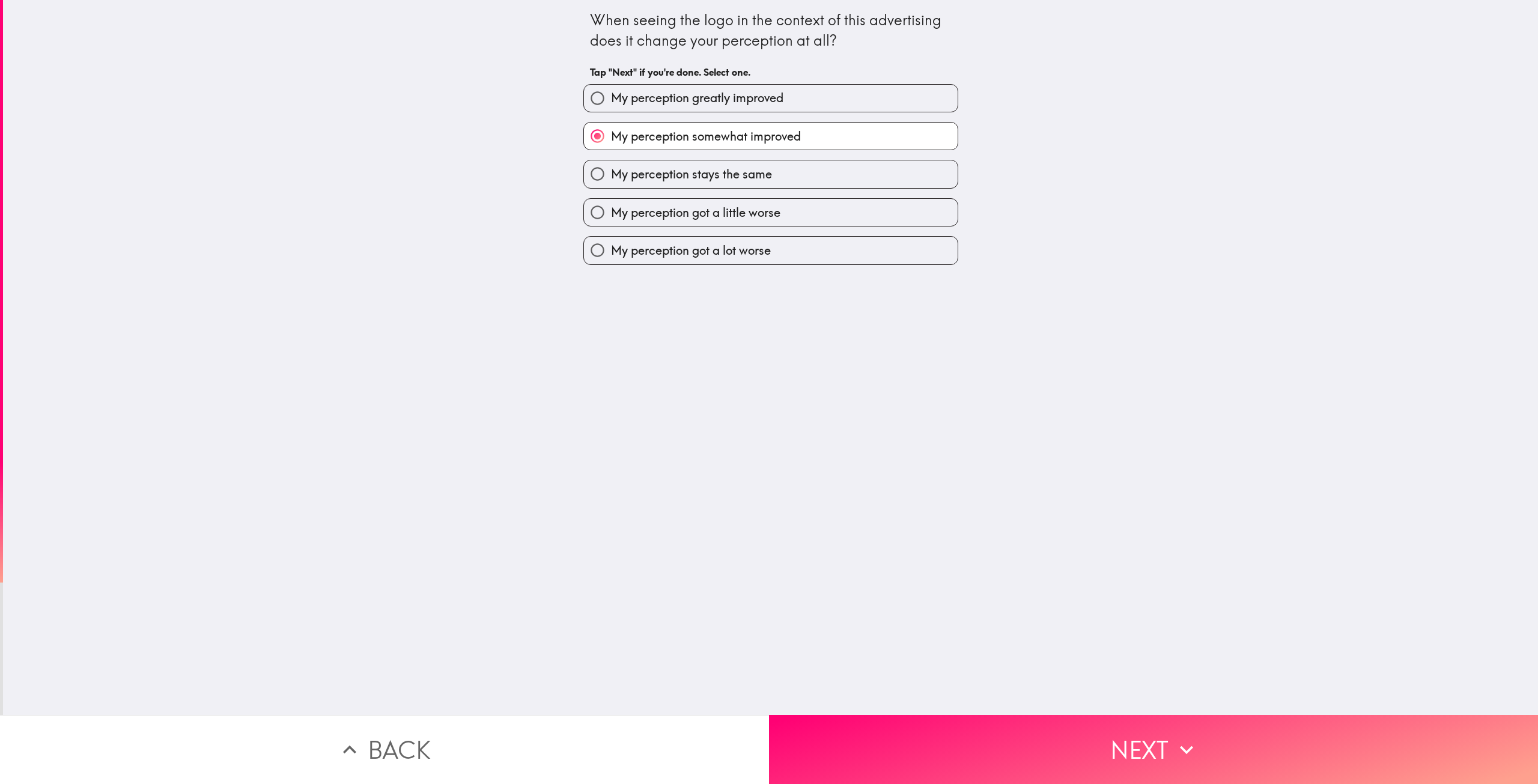
click at [906, 106] on label "My perception greatly improved" at bounding box center [771, 98] width 374 height 27
click at [611, 106] on input "My perception greatly improved" at bounding box center [598, 98] width 27 height 27
radio input "true"
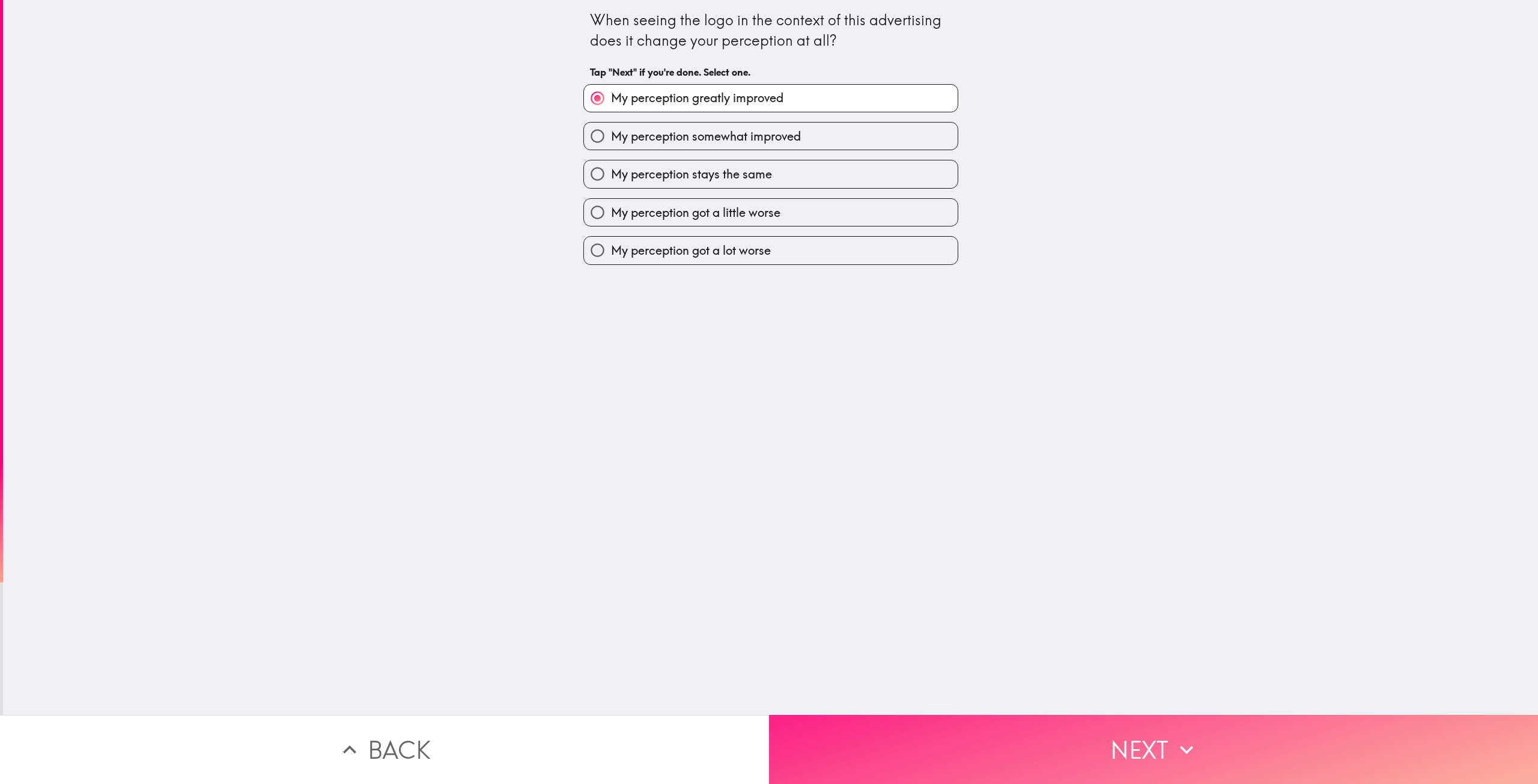
click at [1053, 754] on button "Next" at bounding box center [1153, 749] width 769 height 69
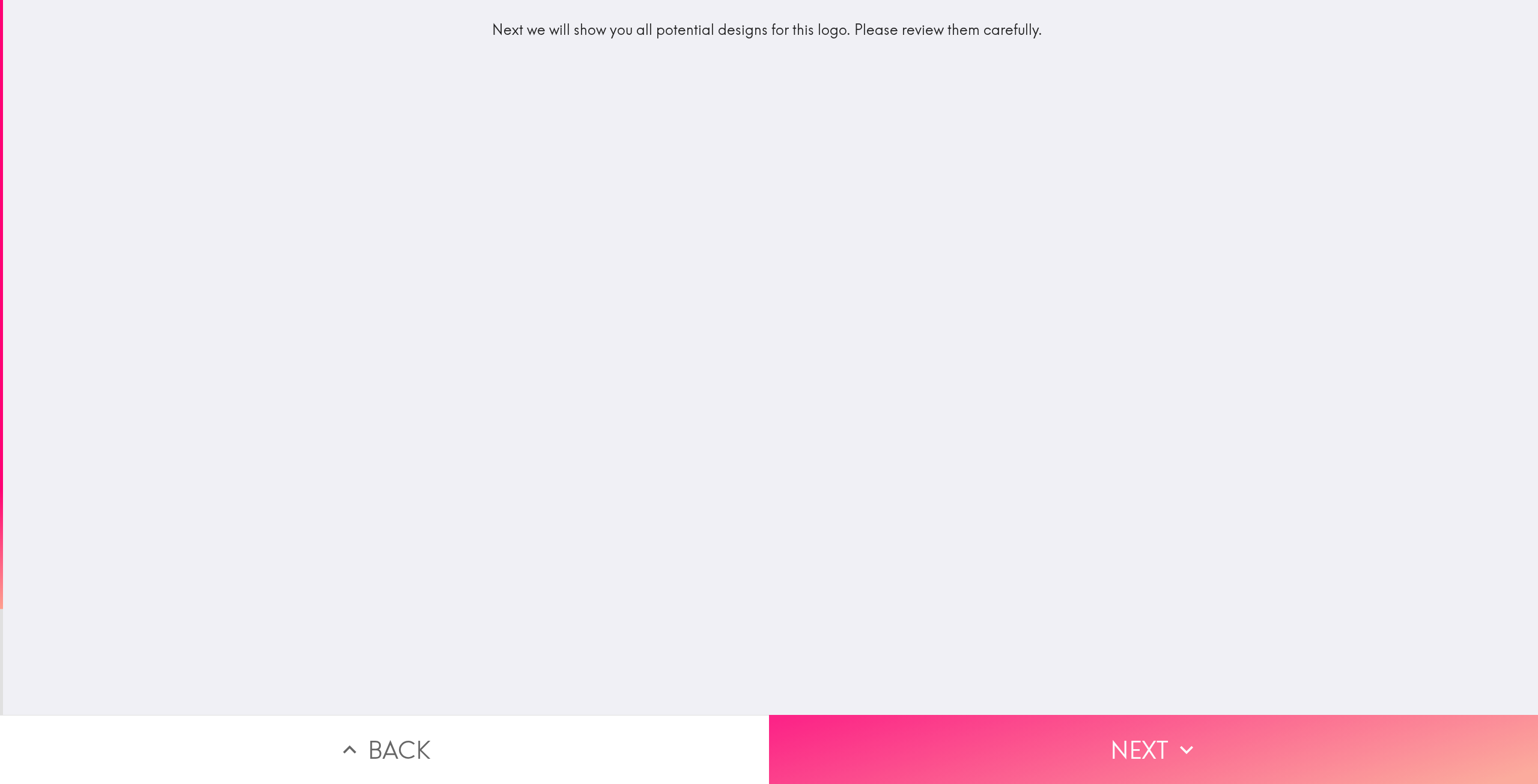
click at [1013, 755] on button "Next" at bounding box center [1153, 749] width 769 height 69
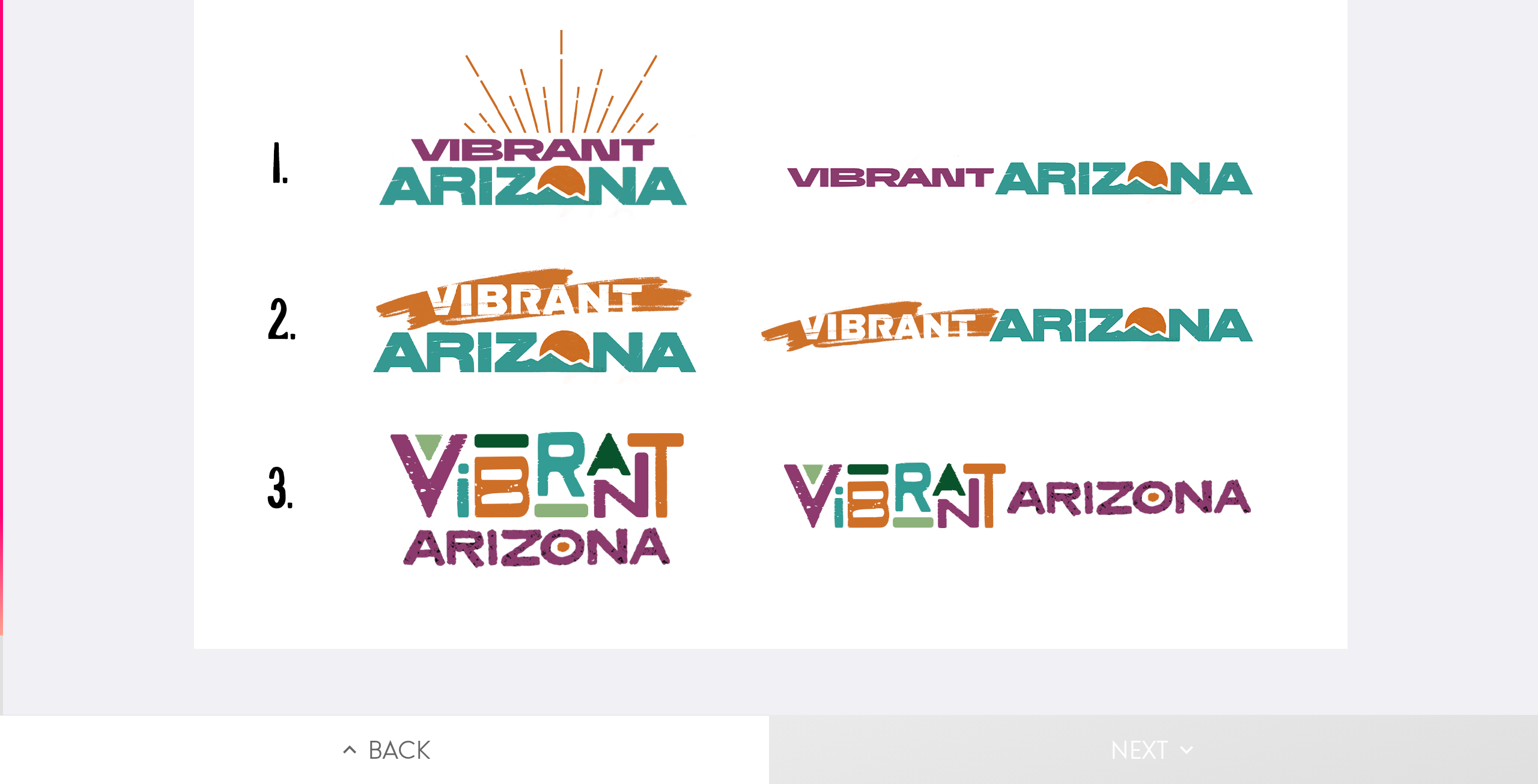
click at [876, 277] on div at bounding box center [771, 324] width 1153 height 649
click at [799, 344] on div at bounding box center [771, 324] width 1153 height 649
click at [574, 465] on div at bounding box center [771, 324] width 1153 height 649
click at [775, 485] on div at bounding box center [771, 324] width 1153 height 649
click at [938, 437] on div at bounding box center [771, 324] width 1153 height 649
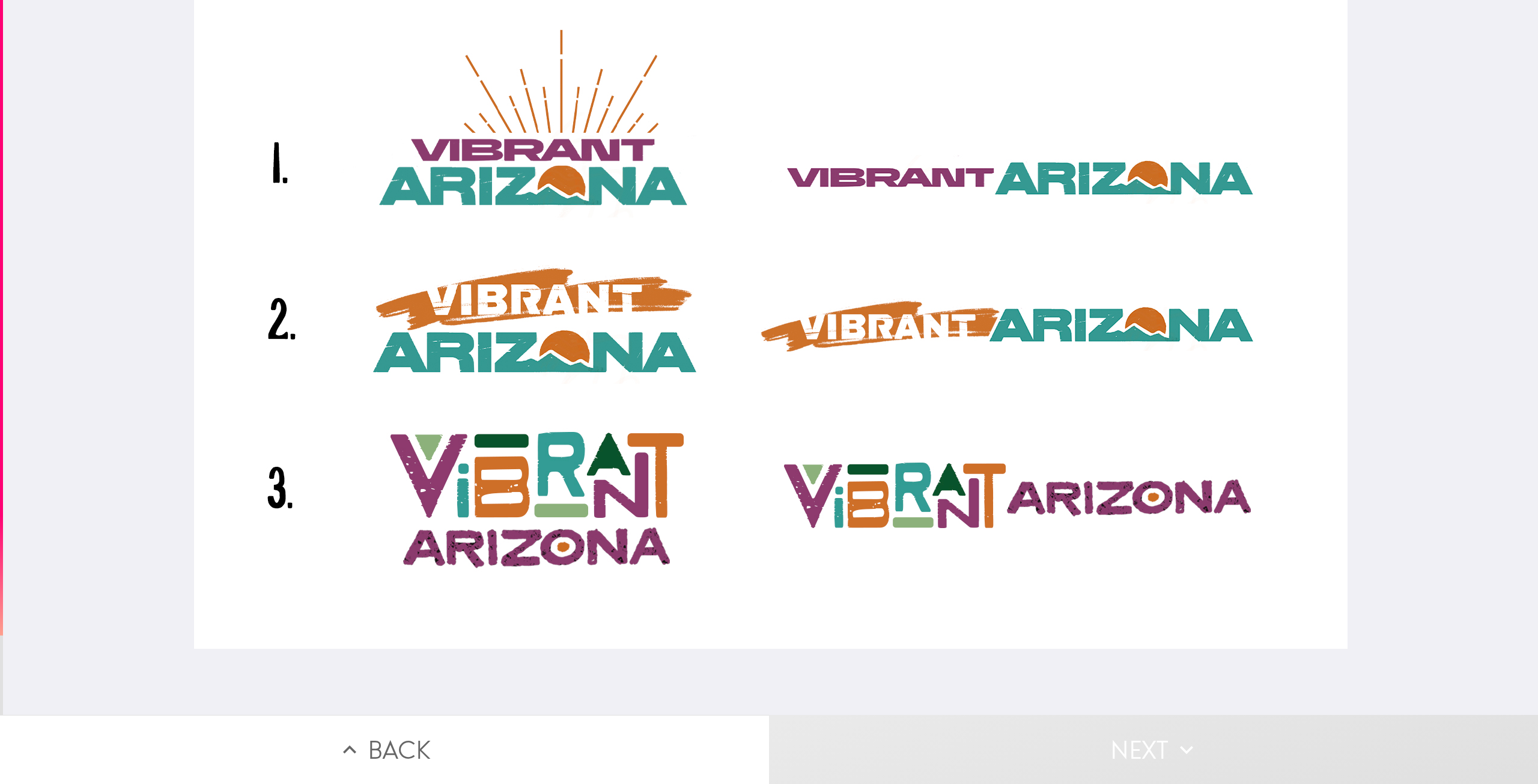
click at [1055, 422] on div at bounding box center [771, 324] width 1153 height 649
click at [1035, 220] on div at bounding box center [771, 324] width 1153 height 649
click at [722, 139] on div at bounding box center [771, 324] width 1153 height 649
click at [497, 269] on div at bounding box center [771, 324] width 1153 height 649
click at [515, 368] on div at bounding box center [771, 324] width 1153 height 649
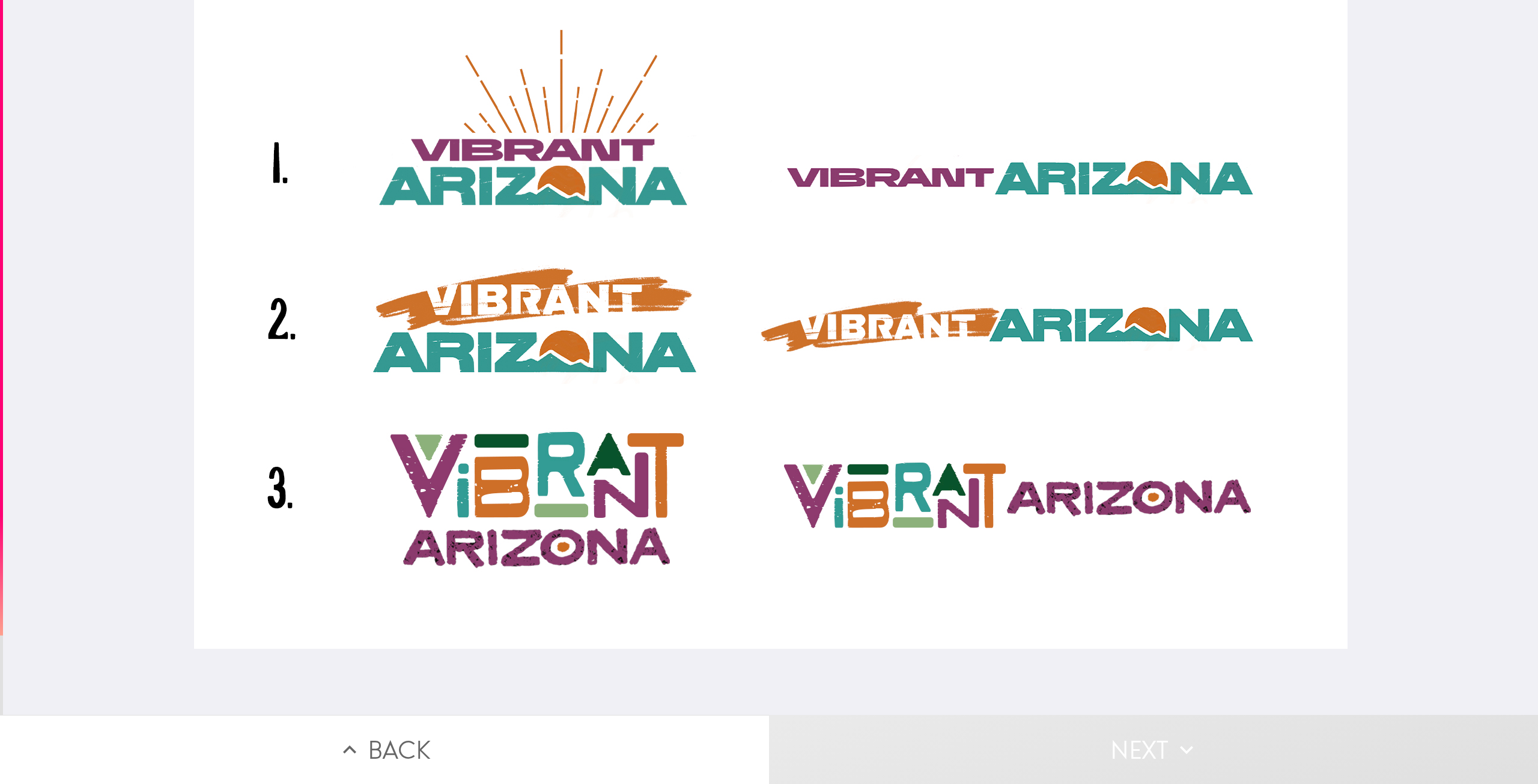
click at [879, 352] on div at bounding box center [771, 324] width 1153 height 649
click at [996, 377] on div at bounding box center [771, 324] width 1153 height 649
click at [982, 308] on div at bounding box center [771, 324] width 1153 height 649
click at [936, 413] on div at bounding box center [771, 324] width 1153 height 649
click at [940, 507] on div at bounding box center [771, 324] width 1153 height 649
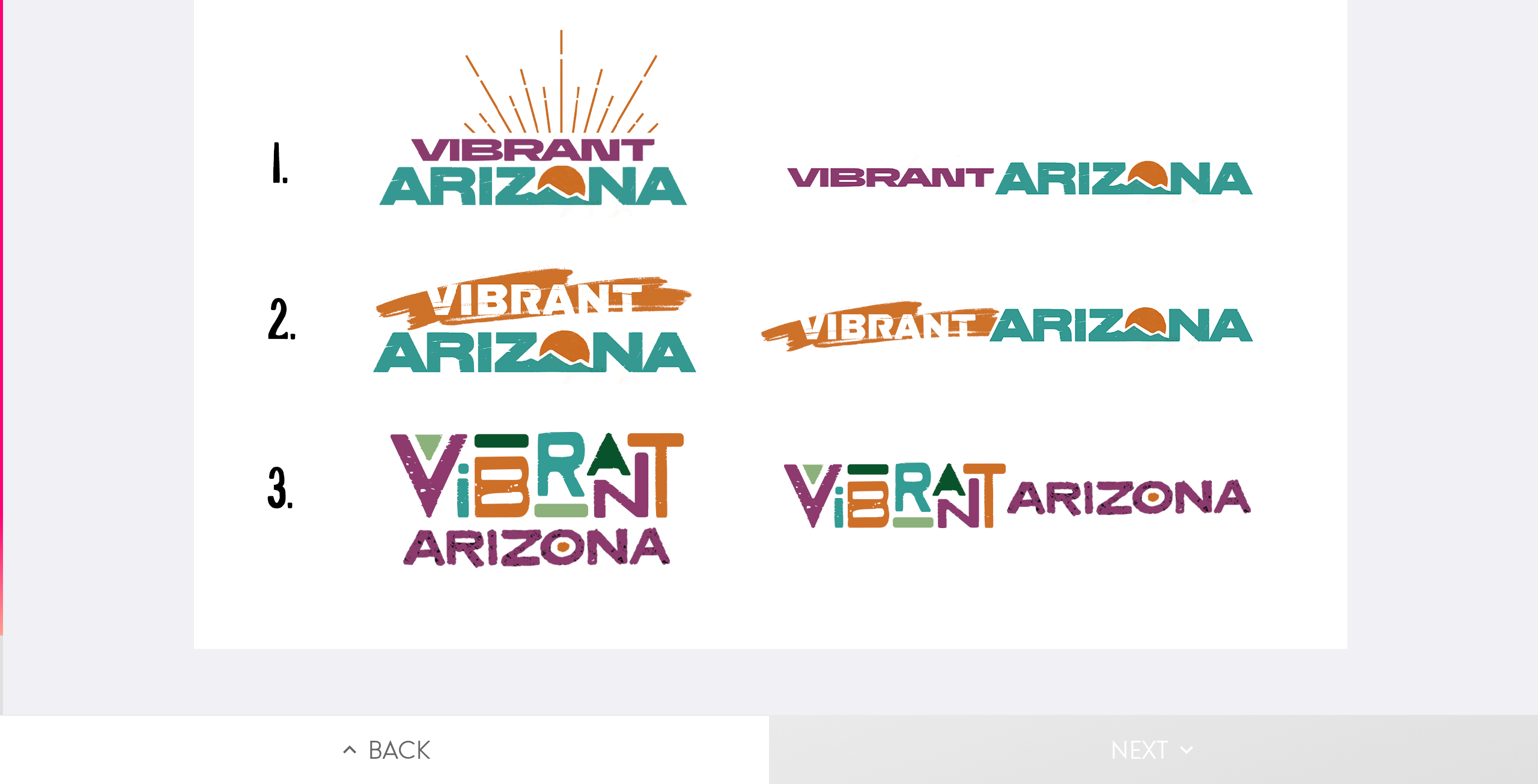
click at [561, 541] on div at bounding box center [771, 324] width 1153 height 649
click at [645, 655] on div at bounding box center [770, 357] width 1535 height 715
click at [946, 337] on div at bounding box center [771, 324] width 1153 height 649
click at [694, 63] on div at bounding box center [771, 324] width 1153 height 649
click at [537, 218] on div at bounding box center [771, 324] width 1153 height 649
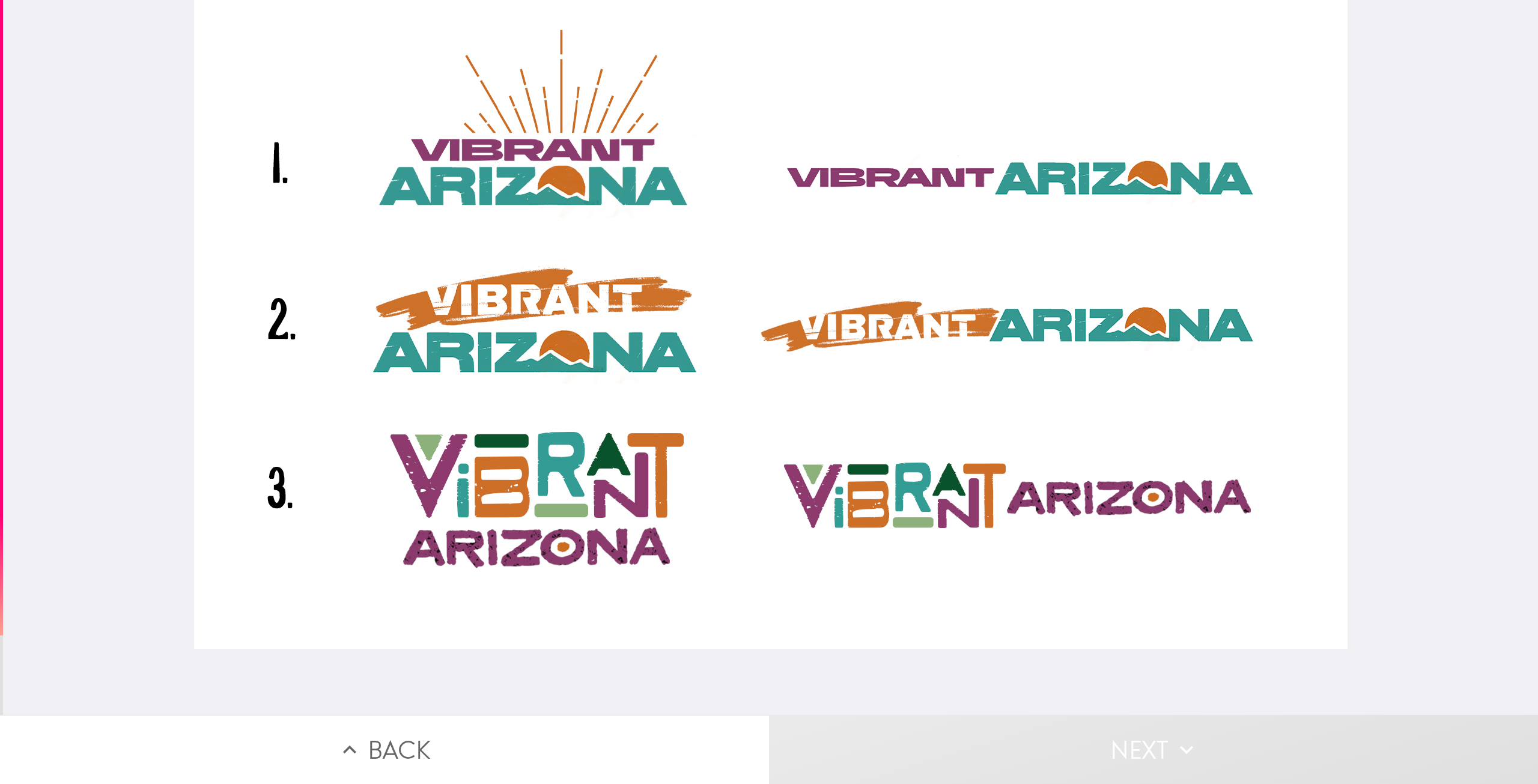
click at [486, 327] on div at bounding box center [771, 324] width 1153 height 649
click at [661, 405] on div at bounding box center [771, 324] width 1153 height 649
click at [1061, 459] on div at bounding box center [771, 324] width 1153 height 649
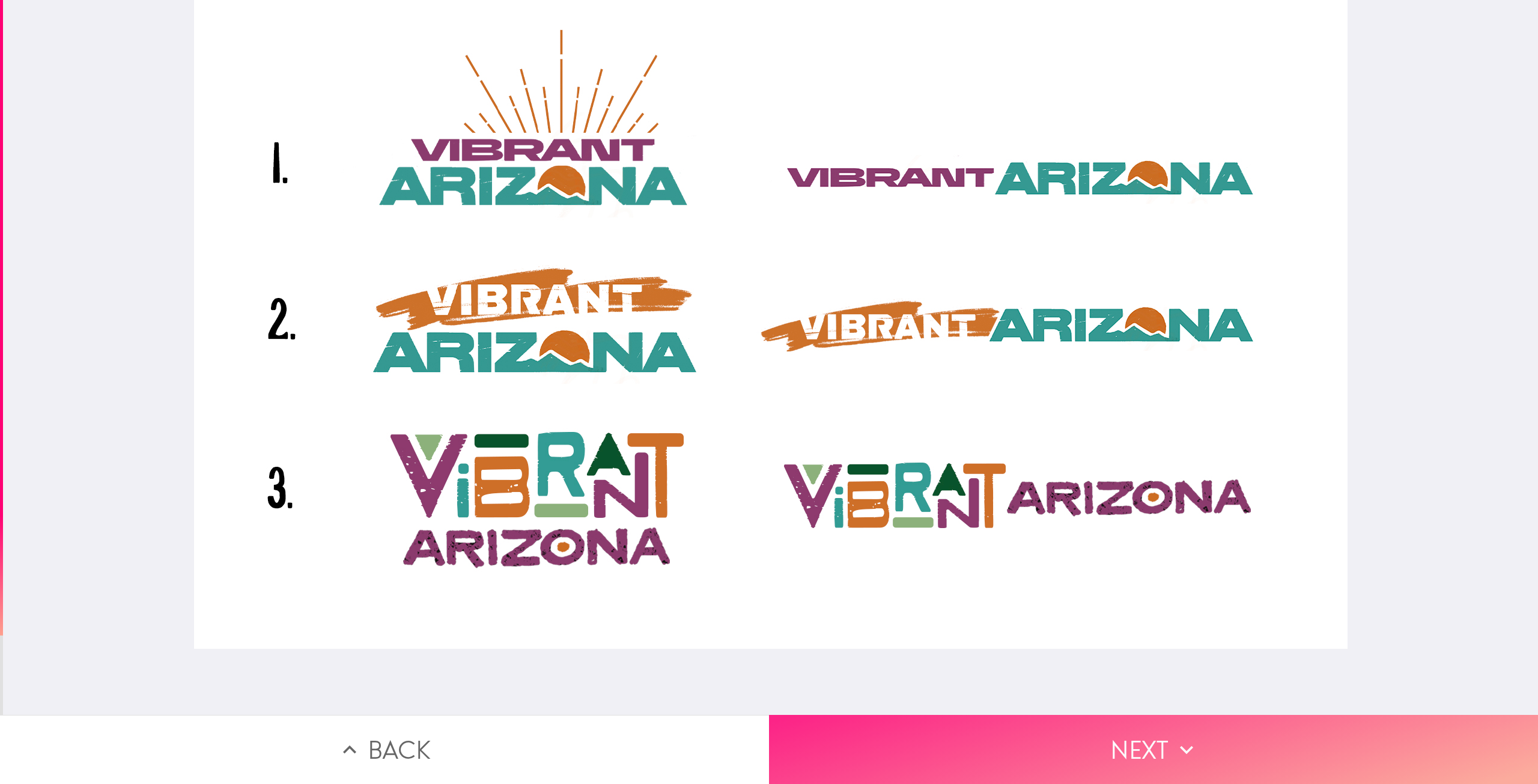
click at [1051, 715] on button "Next" at bounding box center [1153, 749] width 769 height 69
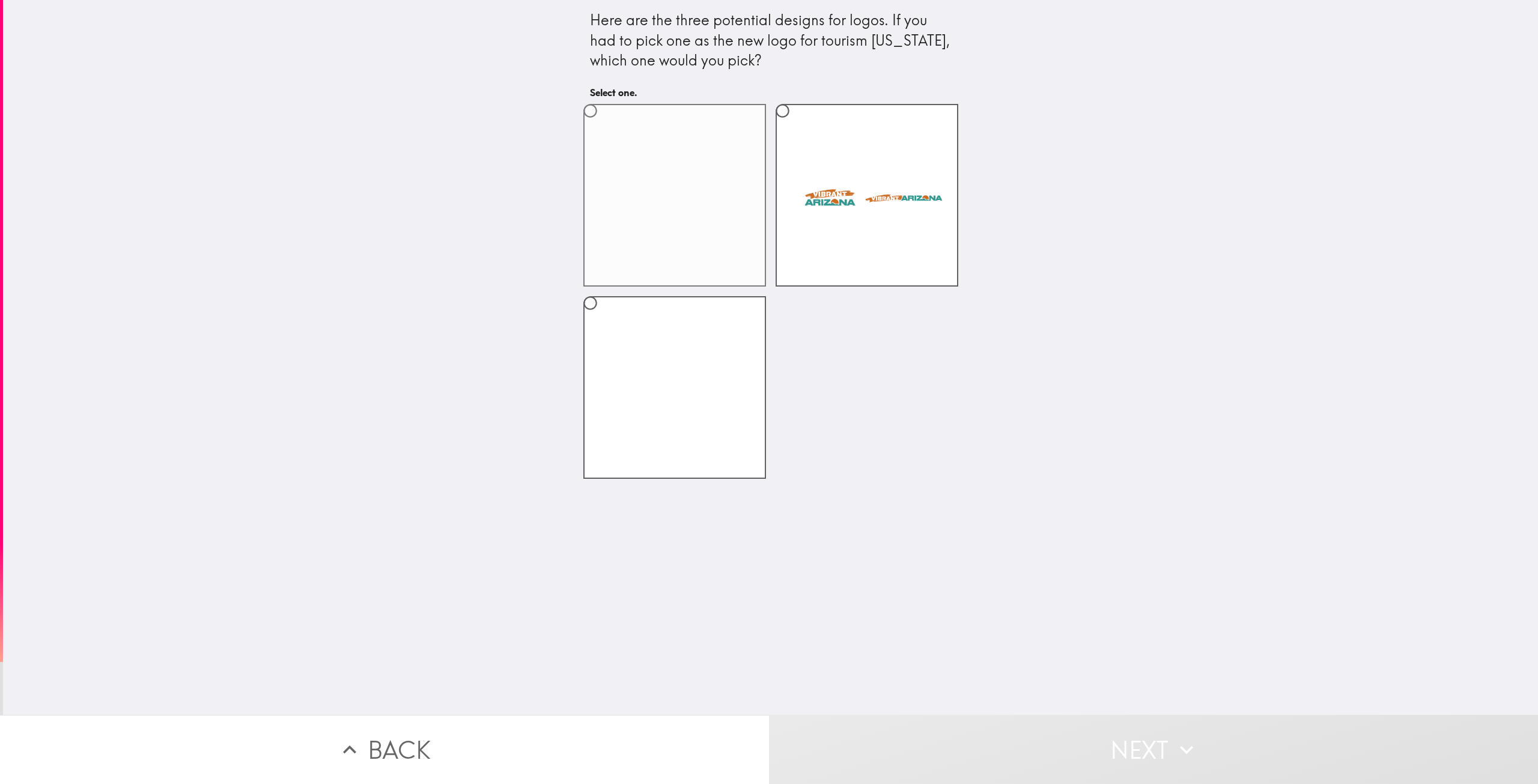
click at [742, 186] on label at bounding box center [674, 195] width 183 height 183
click at [604, 125] on input "radio" at bounding box center [590, 110] width 27 height 27
radio input "true"
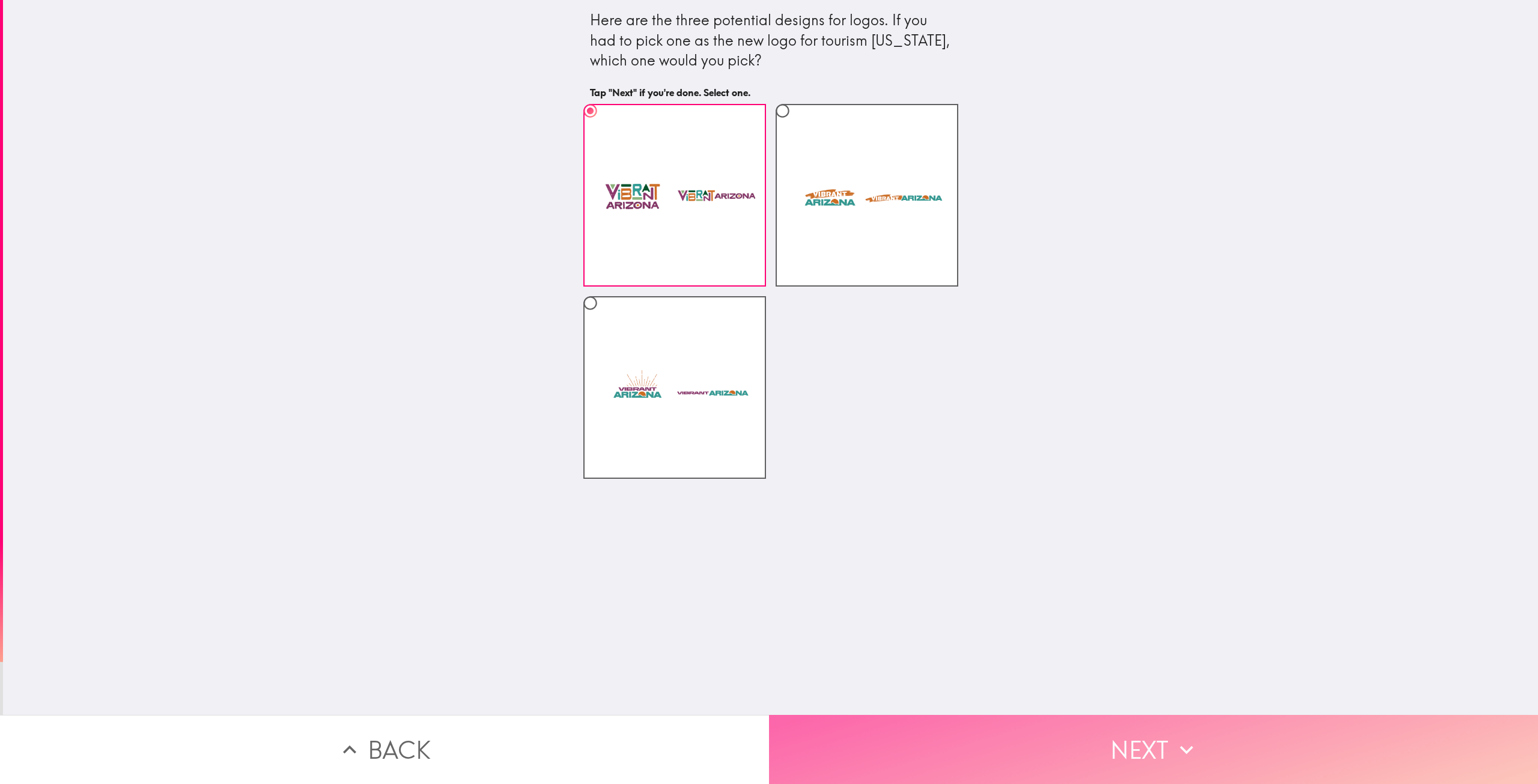
click at [1006, 728] on button "Next" at bounding box center [1153, 749] width 769 height 69
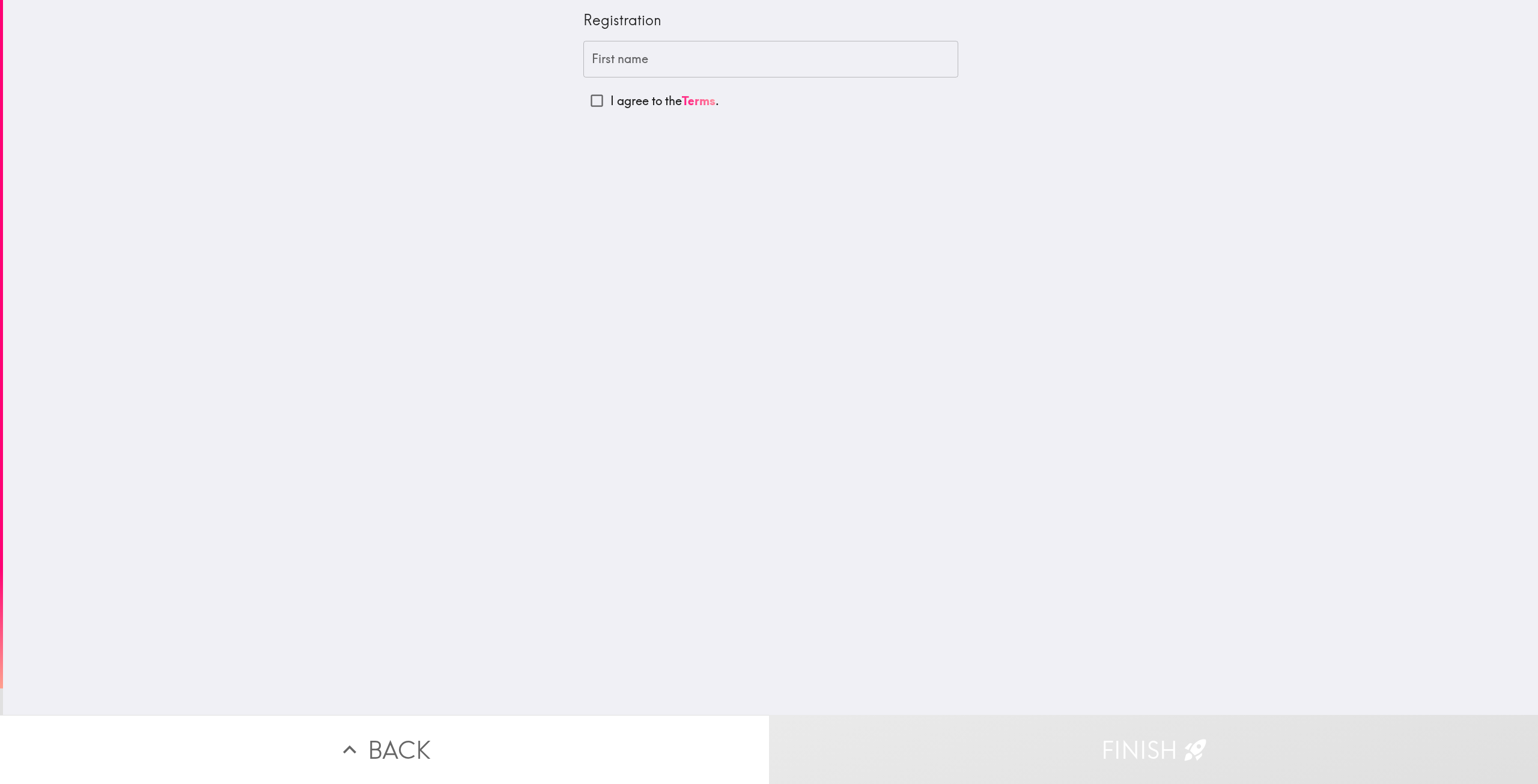
click at [667, 48] on input "First name" at bounding box center [771, 59] width 375 height 37
type input "[PERSON_NAME]"
click at [639, 102] on p "I agree to the Terms ." at bounding box center [664, 100] width 108 height 17
click at [610, 102] on input "I agree to the Terms ." at bounding box center [597, 100] width 27 height 27
checkbox input "true"
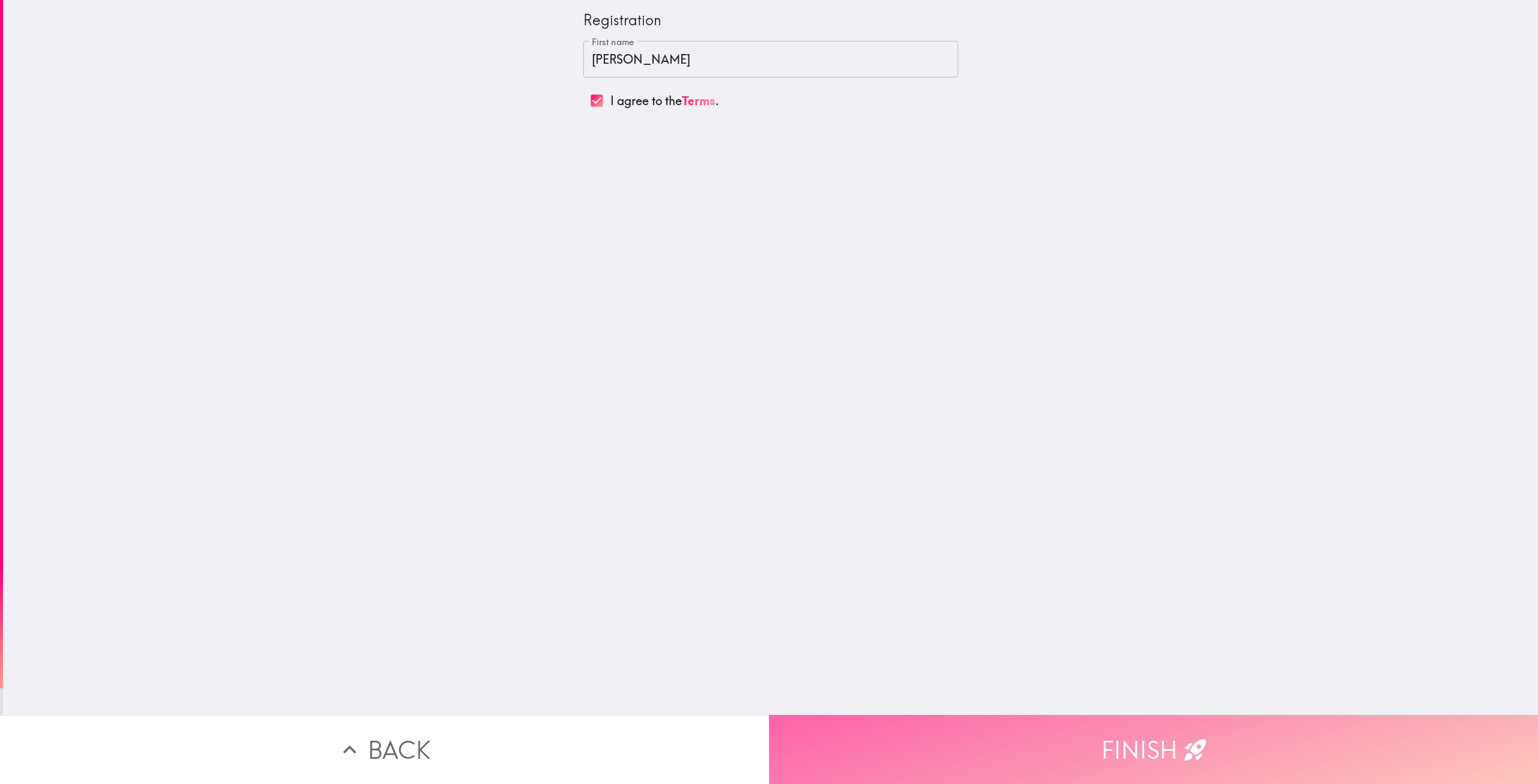
click at [1107, 739] on button "Finish" at bounding box center [1153, 749] width 769 height 69
